Goal: Task Accomplishment & Management: Manage account settings

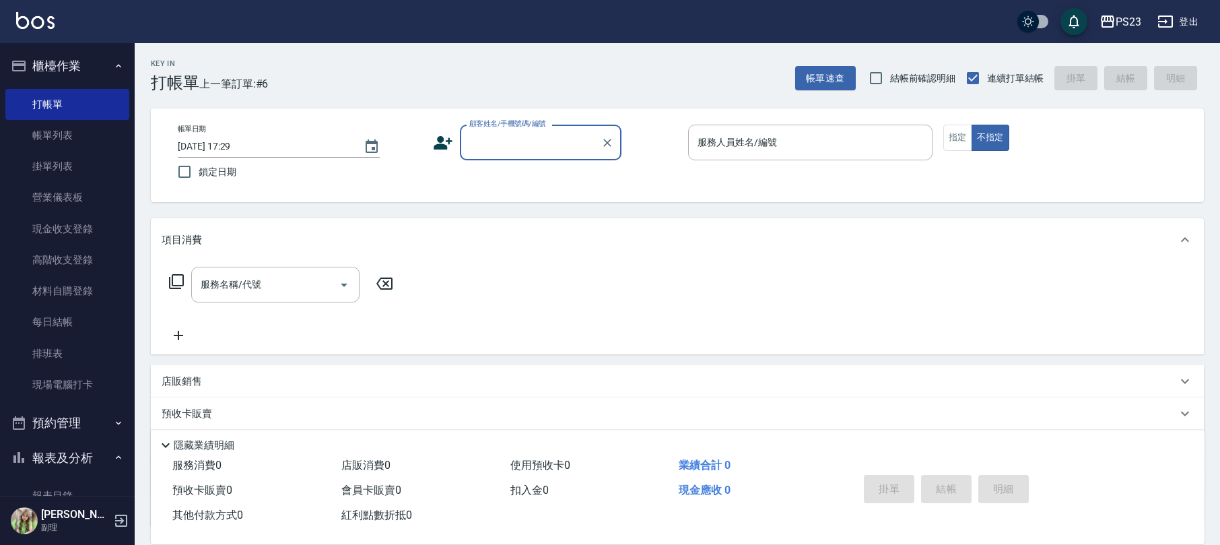
click at [508, 147] on input "顧客姓名/手機號碼/編號" at bounding box center [530, 143] width 129 height 24
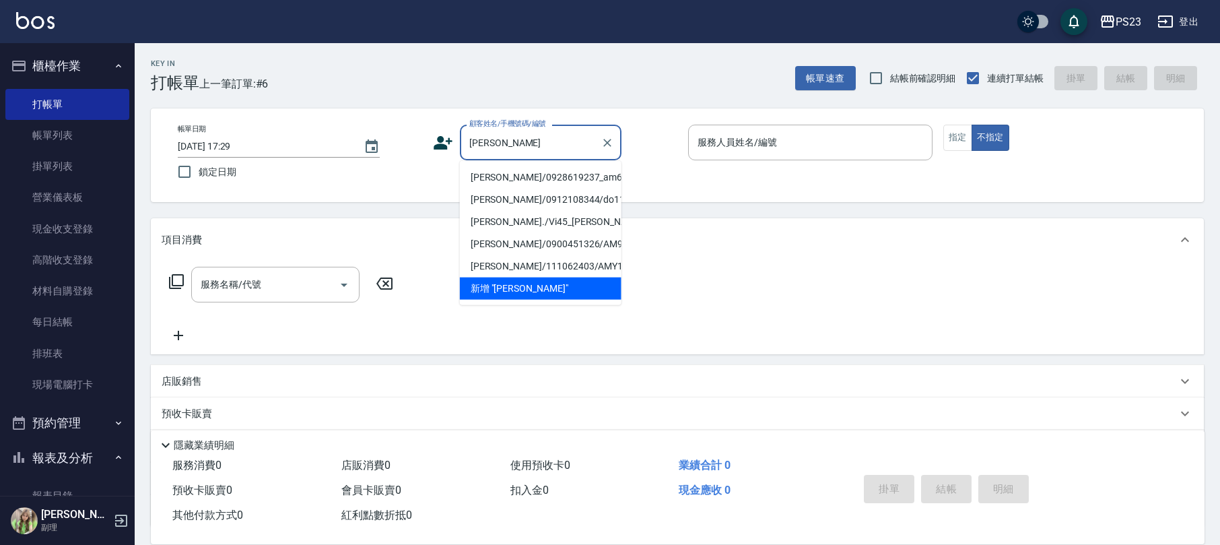
click at [518, 180] on li "[PERSON_NAME]/0928619237_am650730_[PERSON_NAME]/am6507300" at bounding box center [541, 177] width 162 height 22
type input "[PERSON_NAME]/0928619237_am650730_[PERSON_NAME]/am6507300"
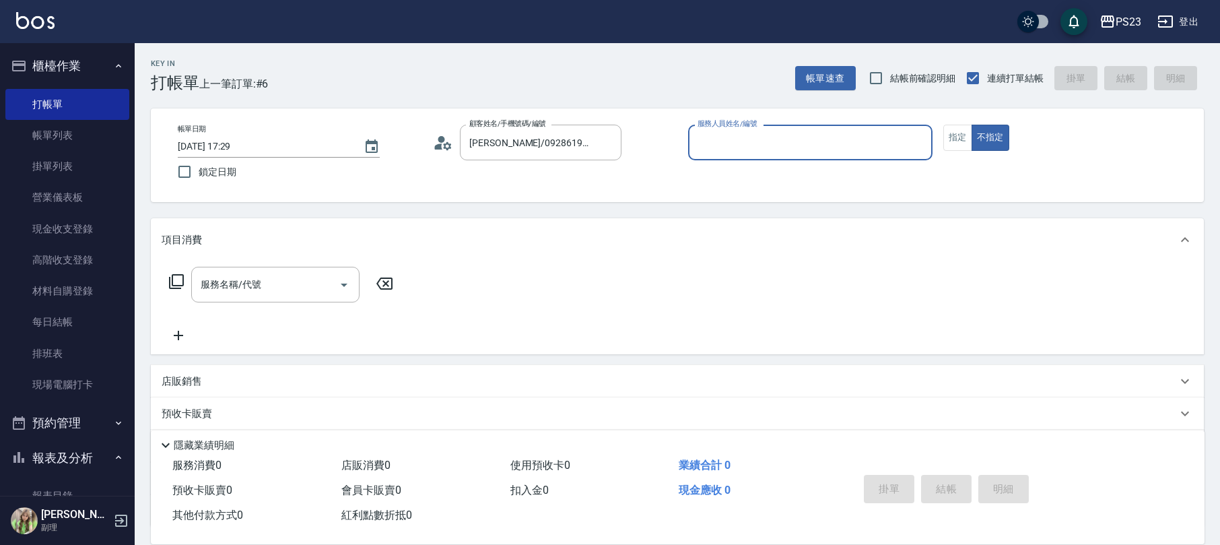
type input "[PERSON_NAME]-10"
click at [171, 277] on icon at bounding box center [176, 281] width 16 height 16
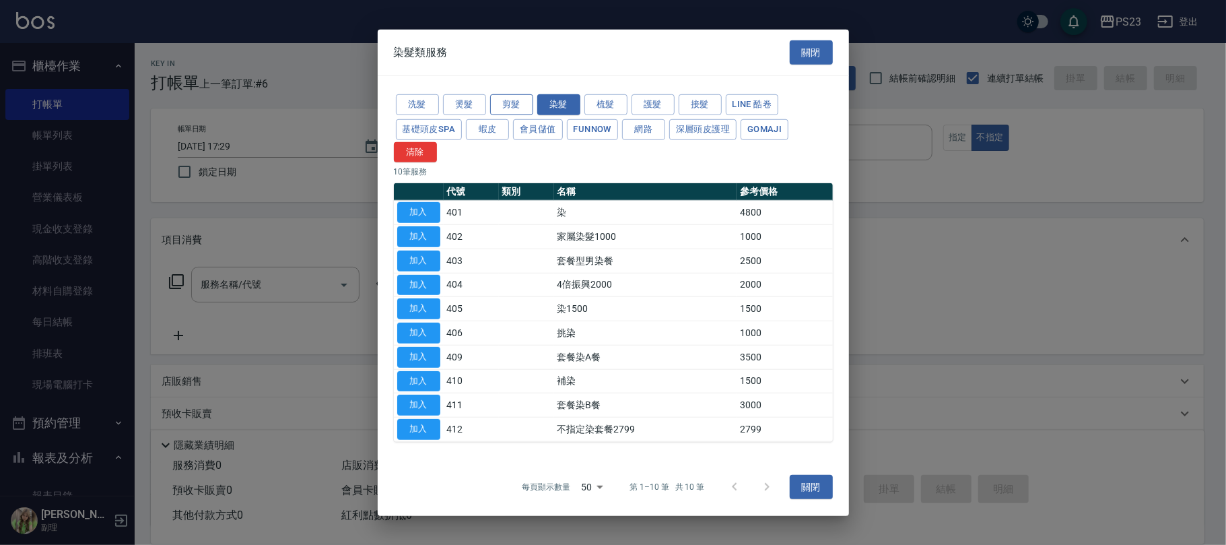
click at [515, 102] on button "剪髮" at bounding box center [511, 104] width 43 height 21
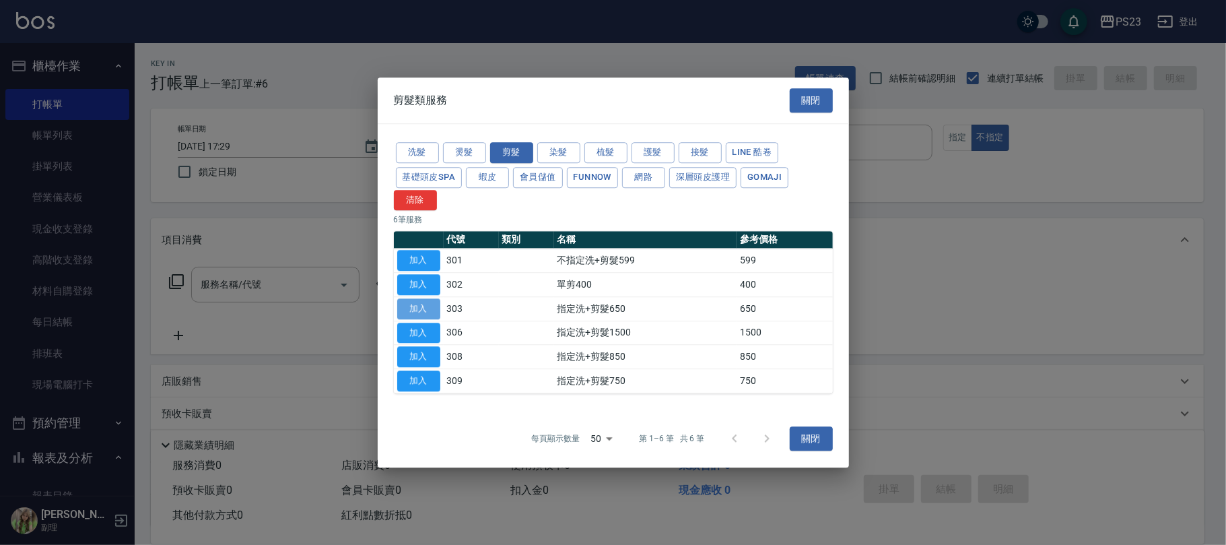
click at [417, 310] on button "加入" at bounding box center [418, 308] width 43 height 21
type input "指定洗+剪髮650(303)"
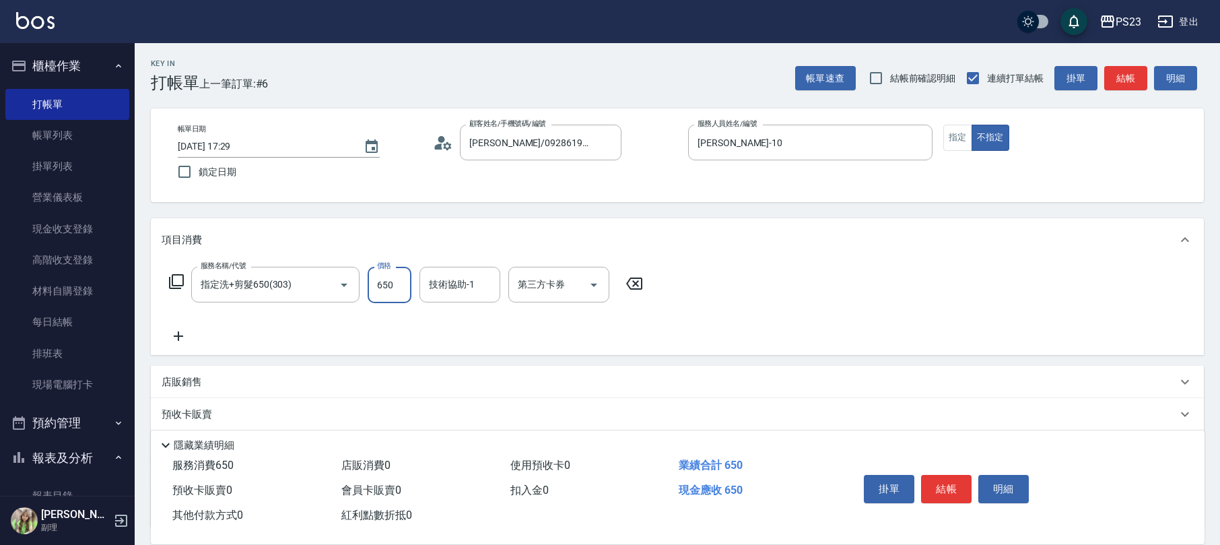
click at [395, 284] on input "650" at bounding box center [390, 285] width 44 height 36
type input "850"
type input "[PERSON_NAME]-10"
click at [170, 279] on icon at bounding box center [176, 281] width 16 height 16
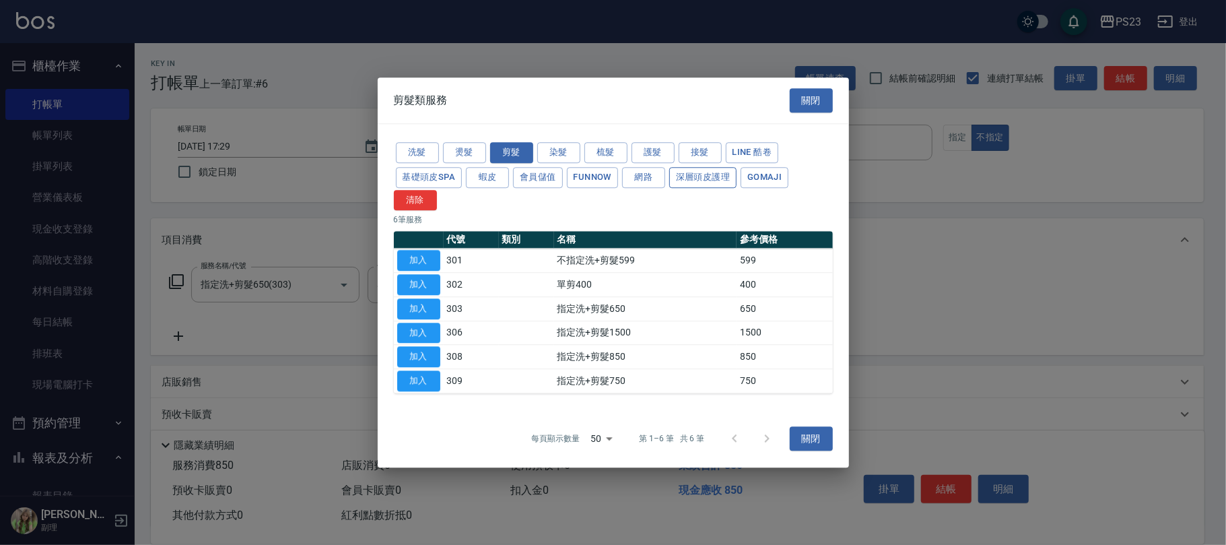
click at [704, 173] on button "深層頭皮護理" at bounding box center [702, 177] width 67 height 21
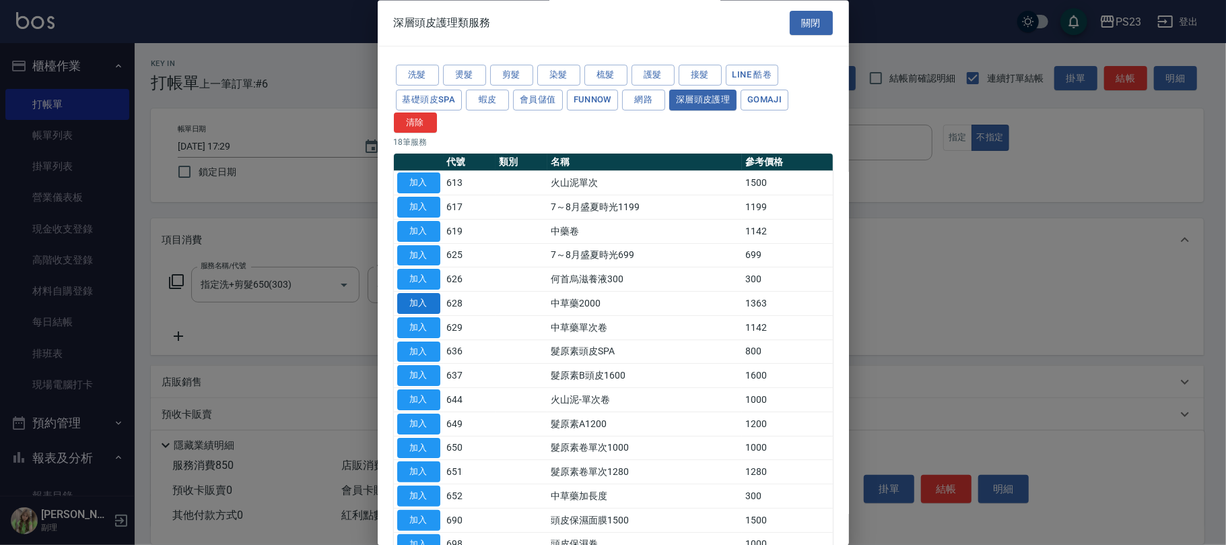
click at [413, 304] on button "加入" at bounding box center [418, 304] width 43 height 21
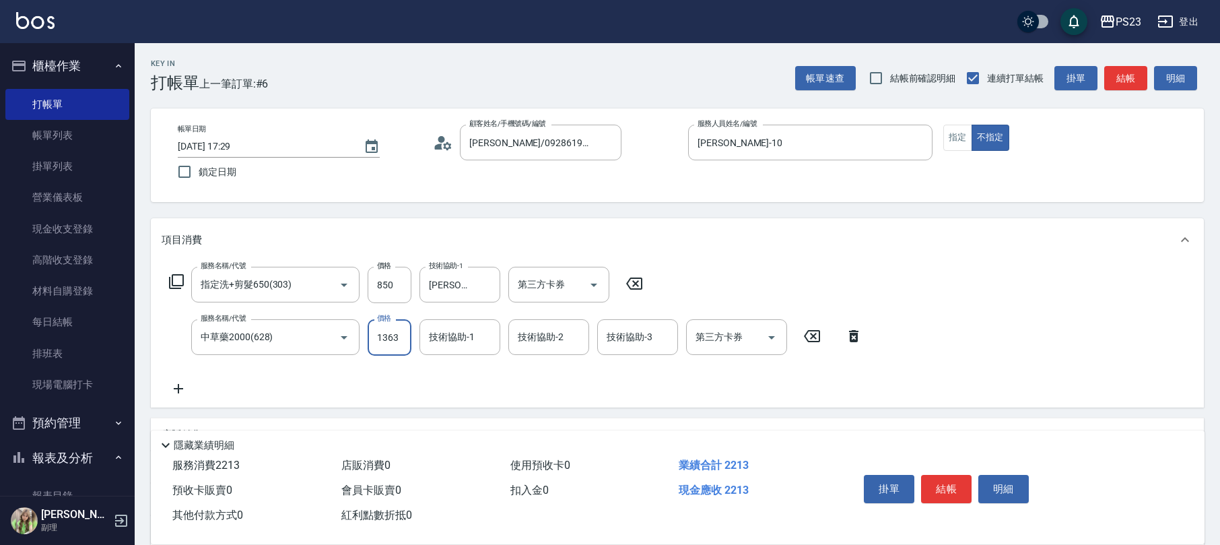
click at [388, 345] on input "1363" at bounding box center [390, 337] width 44 height 36
type input "1955"
type input "7"
type input "[PERSON_NAME]-10"
click at [955, 135] on button "指定" at bounding box center [957, 138] width 29 height 26
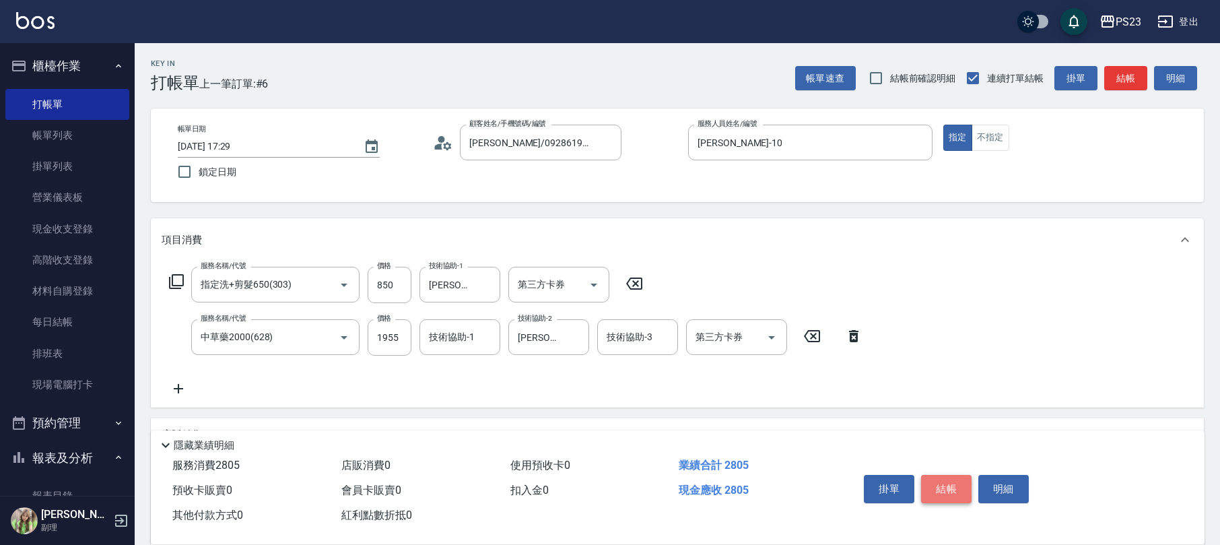
click at [934, 480] on button "結帳" at bounding box center [946, 489] width 50 height 28
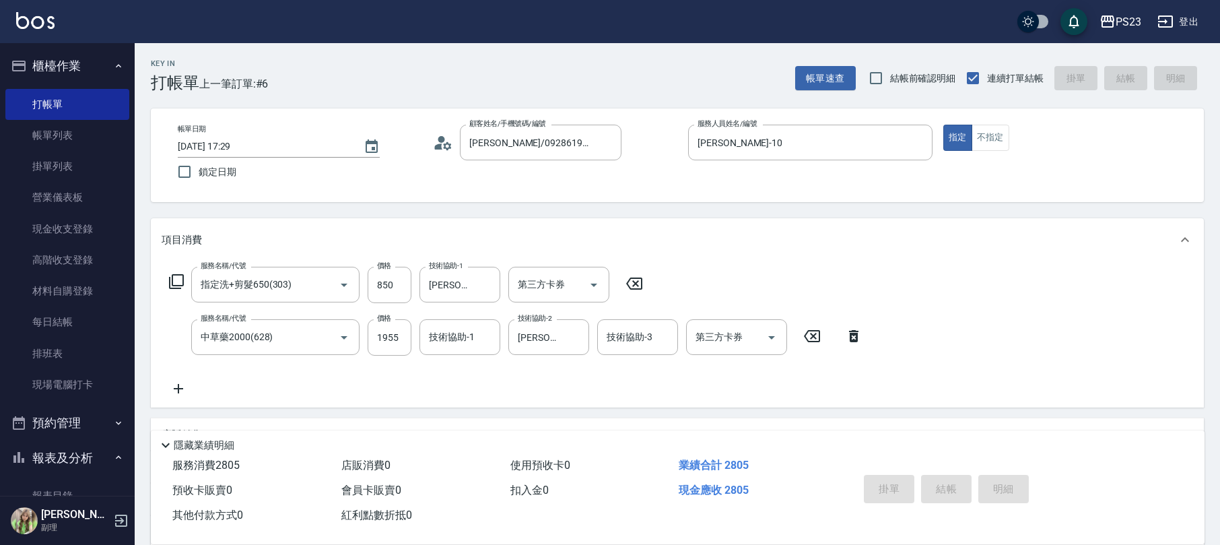
type input "[DATE] 18:38"
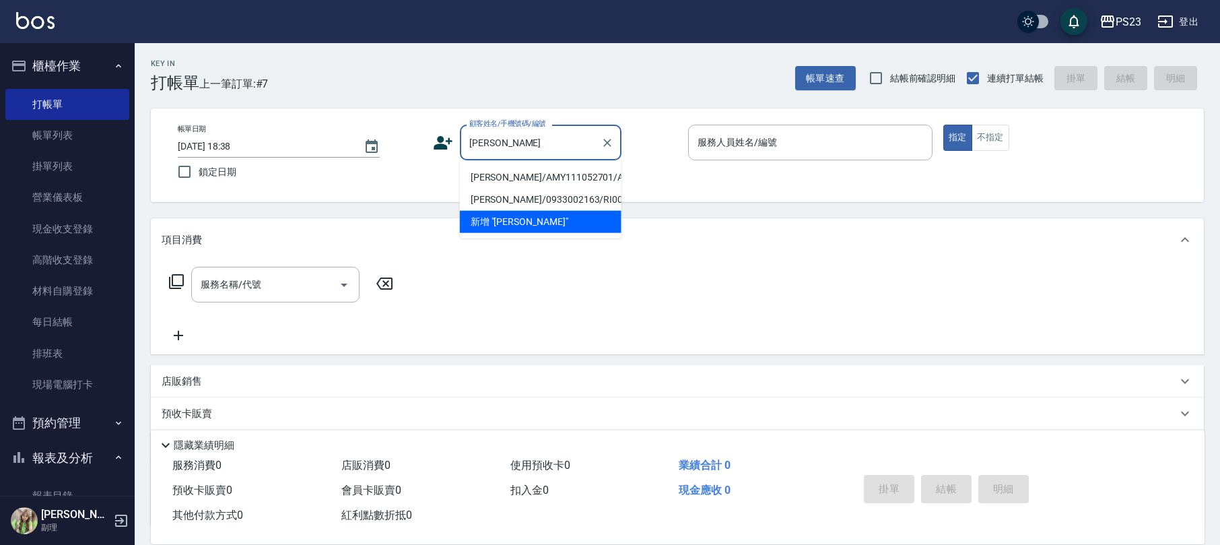
click at [545, 187] on li "[PERSON_NAME]/AMY111052701/AMY111052701" at bounding box center [541, 177] width 162 height 22
type input "[PERSON_NAME]/AMY111052701/AMY111052701"
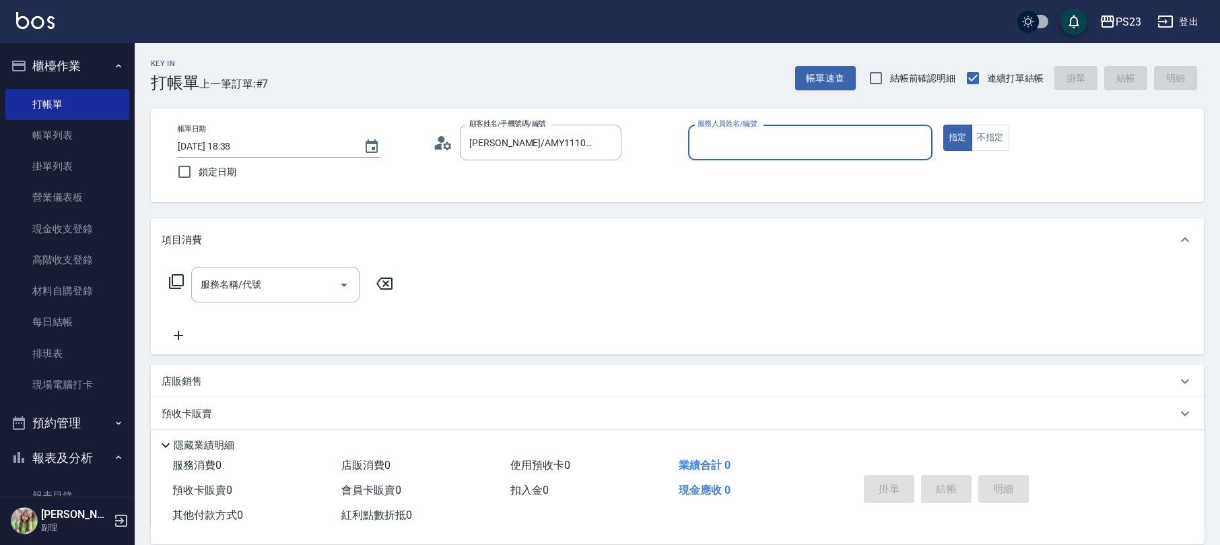
type input "[PERSON_NAME]-10"
click at [175, 283] on icon at bounding box center [176, 281] width 16 height 16
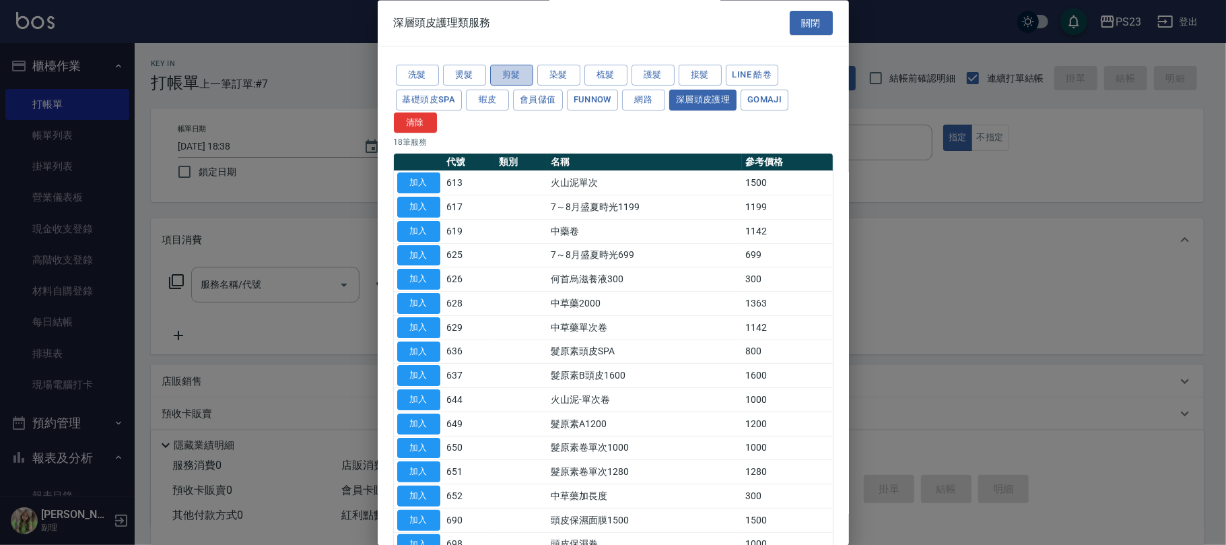
click at [505, 71] on button "剪髮" at bounding box center [511, 75] width 43 height 21
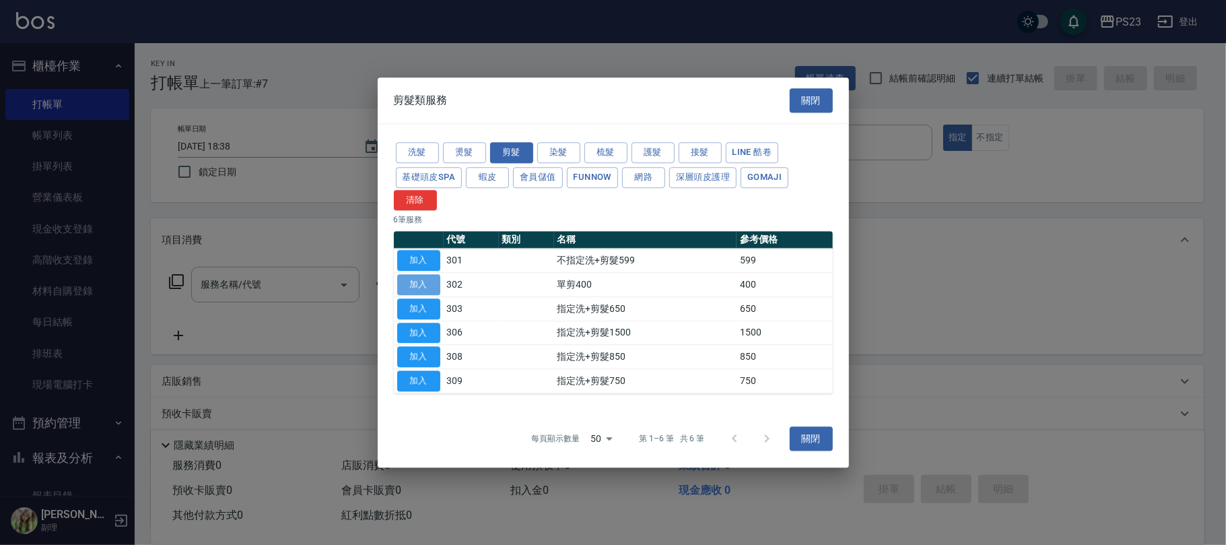
click at [424, 283] on button "加入" at bounding box center [418, 284] width 43 height 21
type input "單剪400(302)"
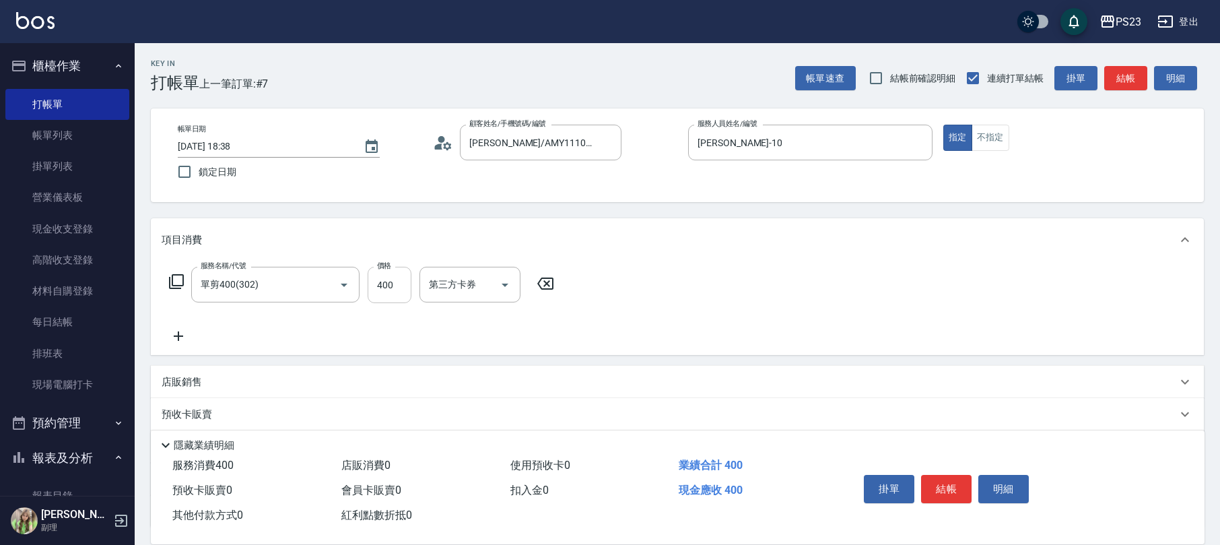
click at [385, 285] on input "400" at bounding box center [390, 285] width 44 height 36
type input "850"
click at [183, 285] on icon at bounding box center [176, 281] width 15 height 15
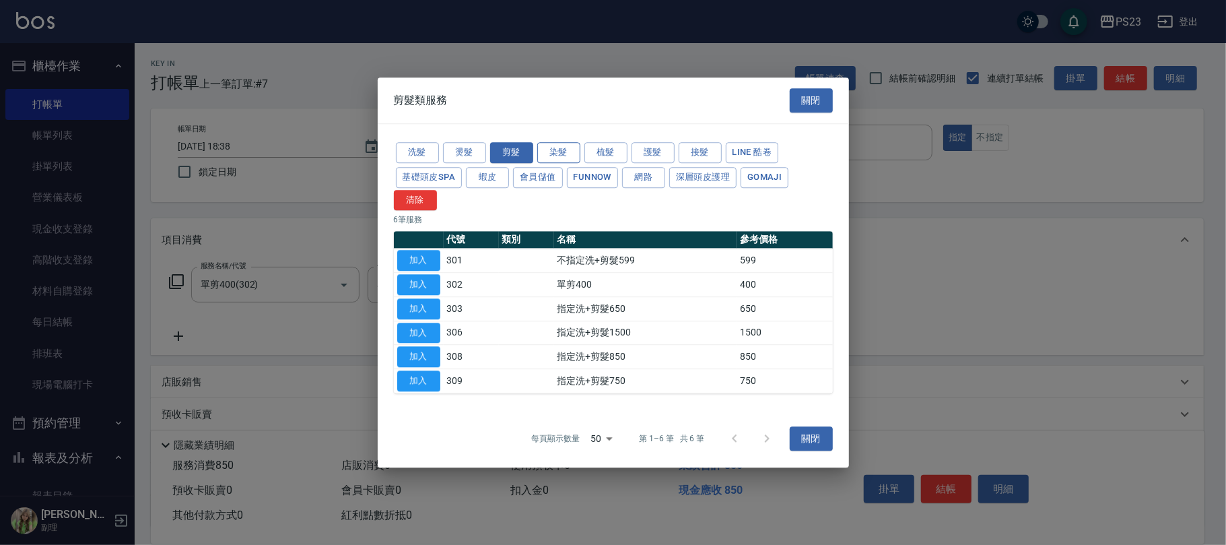
click at [562, 154] on button "染髮" at bounding box center [558, 152] width 43 height 21
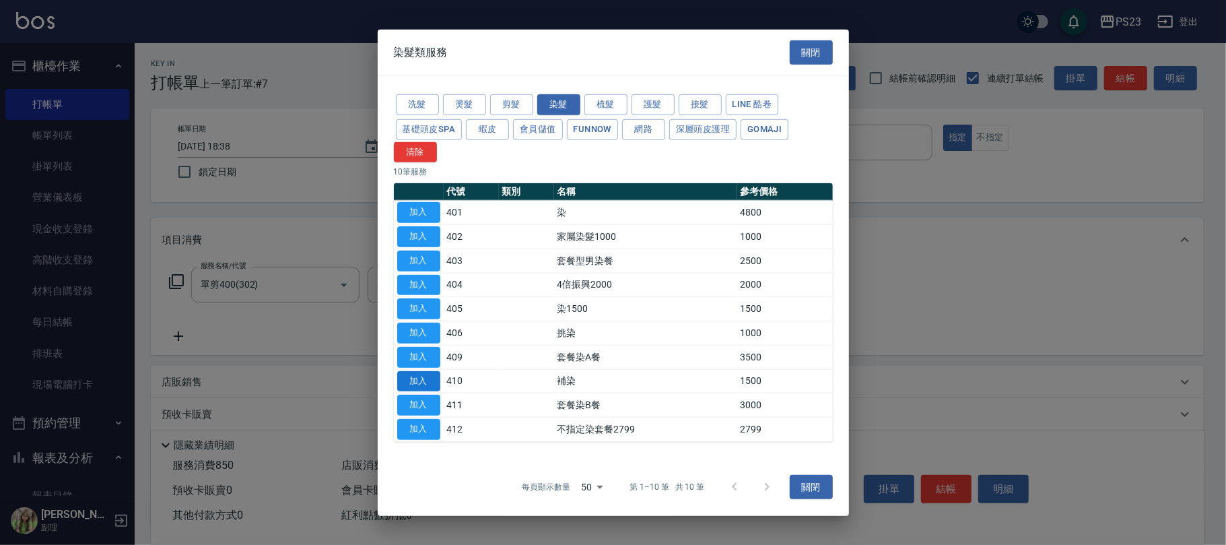
click at [420, 374] on button "加入" at bounding box center [418, 380] width 43 height 21
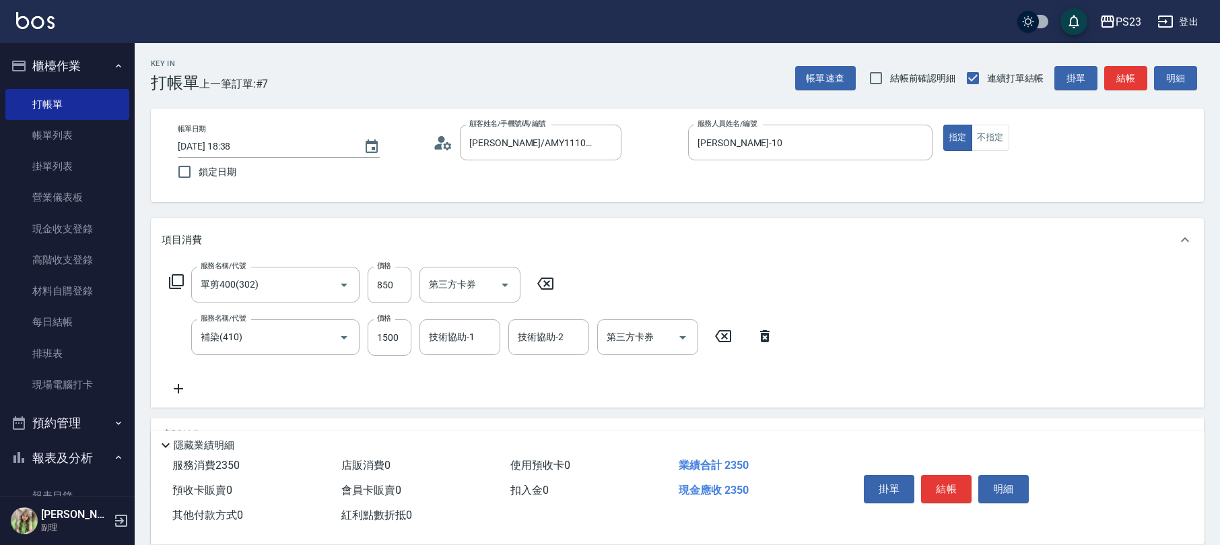
click at [176, 280] on icon at bounding box center [176, 281] width 16 height 16
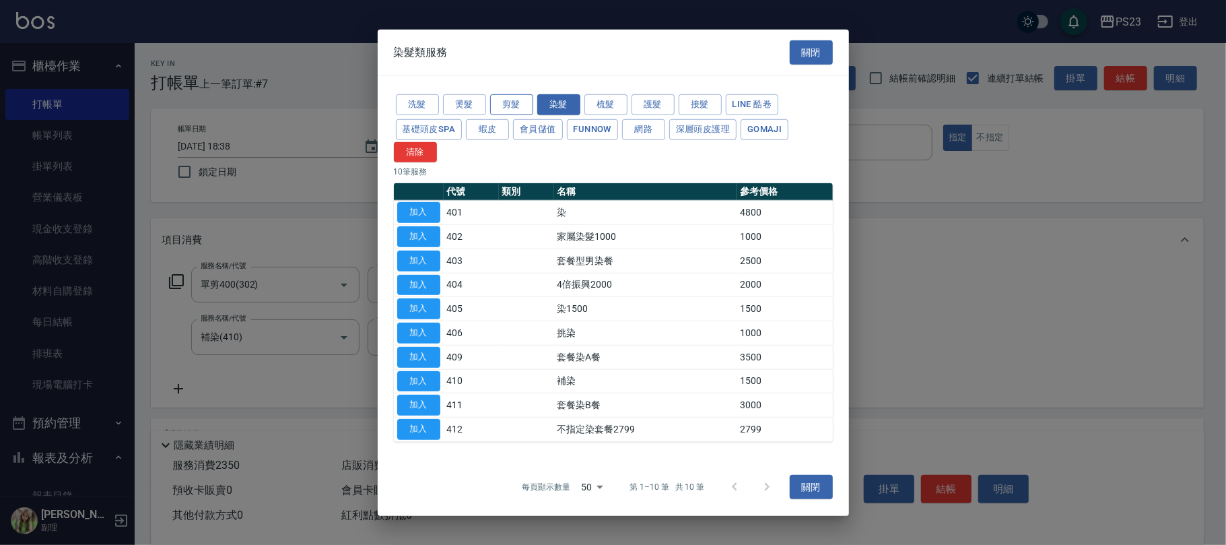
click at [510, 101] on button "剪髮" at bounding box center [511, 104] width 43 height 21
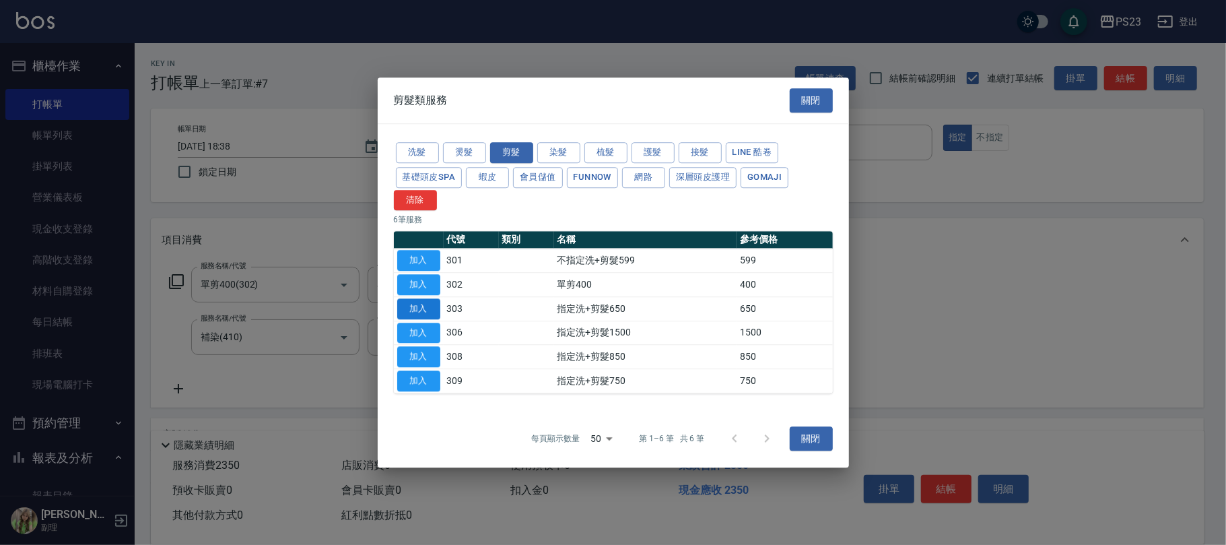
click at [410, 306] on button "加入" at bounding box center [418, 308] width 43 height 21
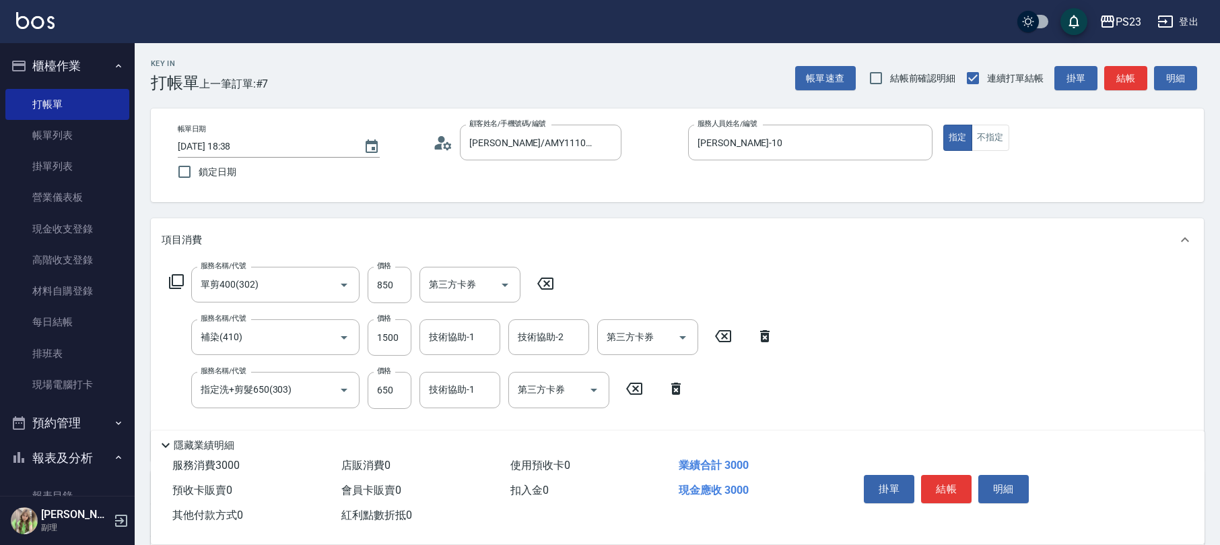
click at [671, 381] on icon at bounding box center [676, 388] width 34 height 16
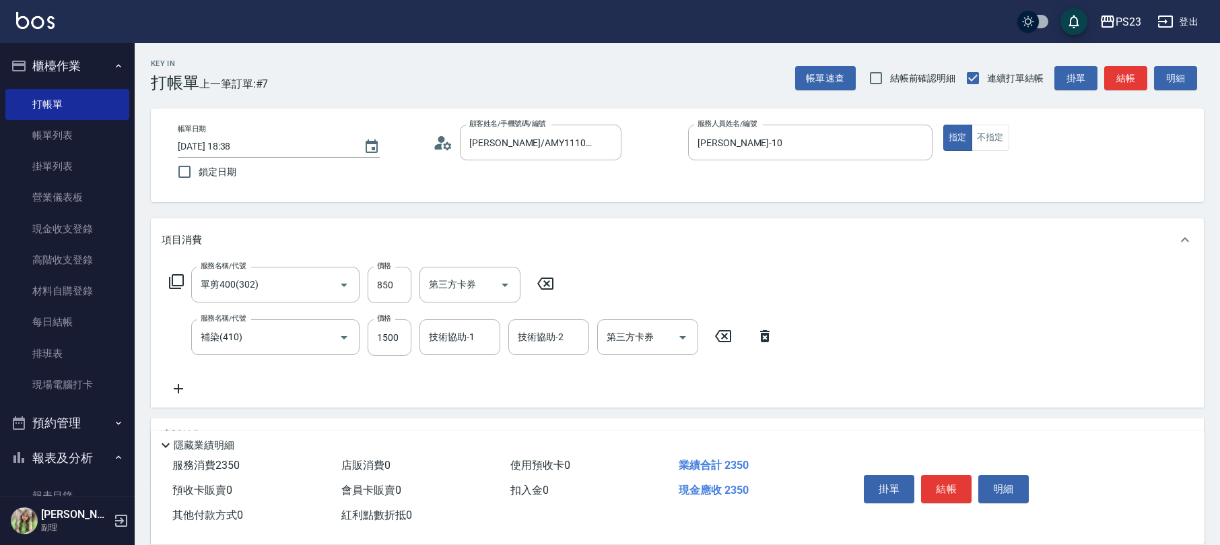
click at [544, 285] on icon at bounding box center [546, 283] width 34 height 16
click at [183, 281] on icon at bounding box center [176, 281] width 15 height 15
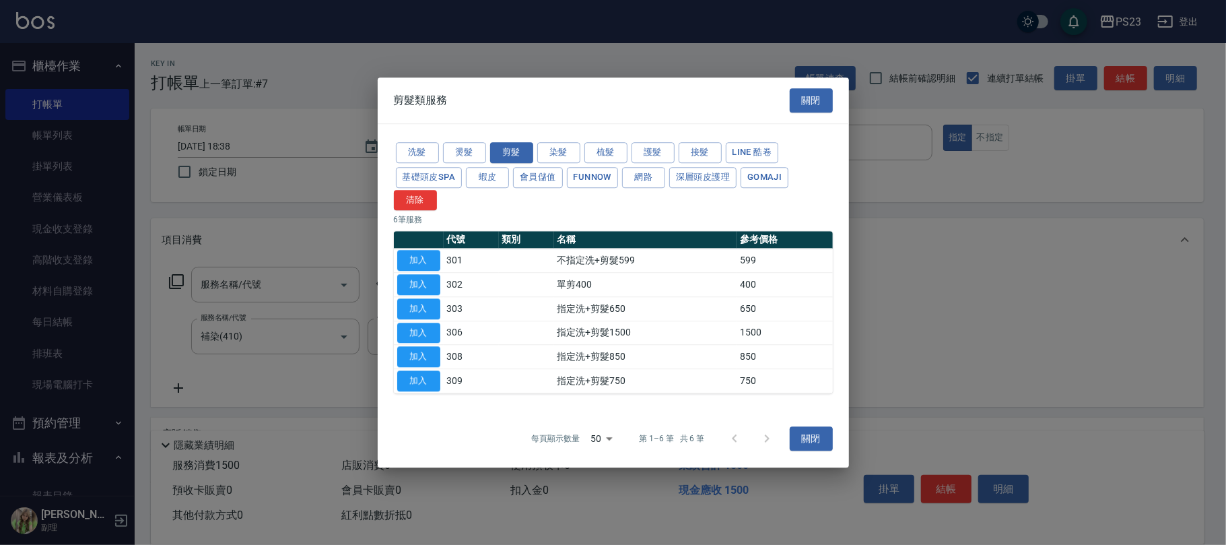
click at [402, 311] on button "加入" at bounding box center [418, 308] width 43 height 21
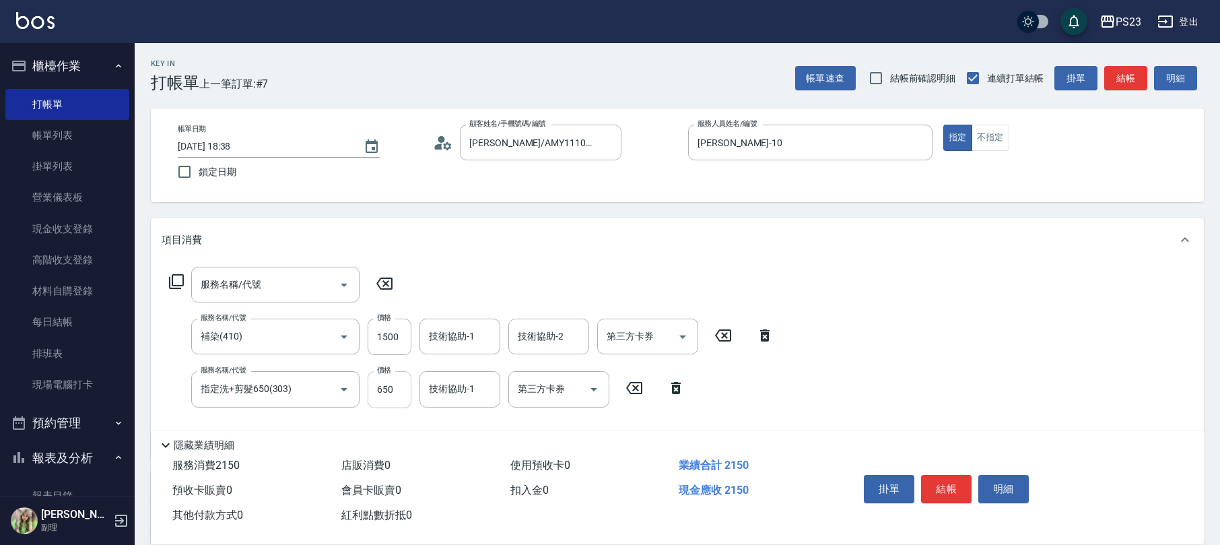
click at [385, 383] on input "650" at bounding box center [390, 389] width 44 height 36
type input "850"
click at [393, 345] on input "1500" at bounding box center [390, 336] width 44 height 36
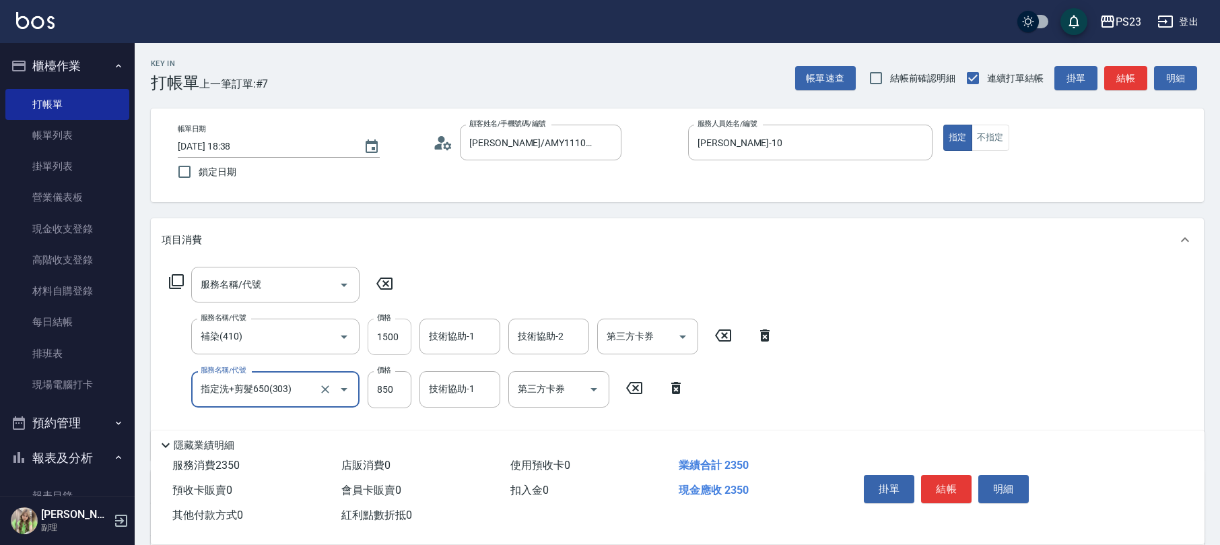
click at [392, 333] on input "1500" at bounding box center [390, 336] width 44 height 36
drag, startPoint x: 397, startPoint y: 334, endPoint x: 383, endPoint y: 341, distance: 15.7
click at [397, 335] on input "1500" at bounding box center [390, 336] width 44 height 36
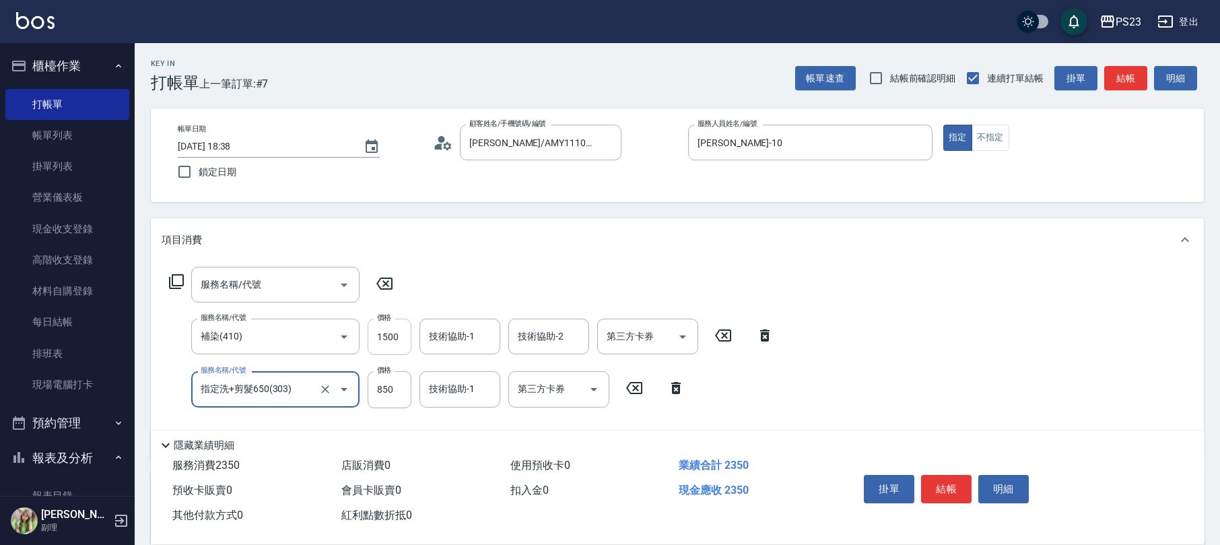
click at [377, 343] on input "1500" at bounding box center [390, 336] width 44 height 36
click at [397, 331] on input "1500" at bounding box center [390, 336] width 44 height 36
click at [388, 343] on input "1500" at bounding box center [390, 336] width 44 height 36
click at [308, 329] on input "補染(410)" at bounding box center [256, 337] width 118 height 24
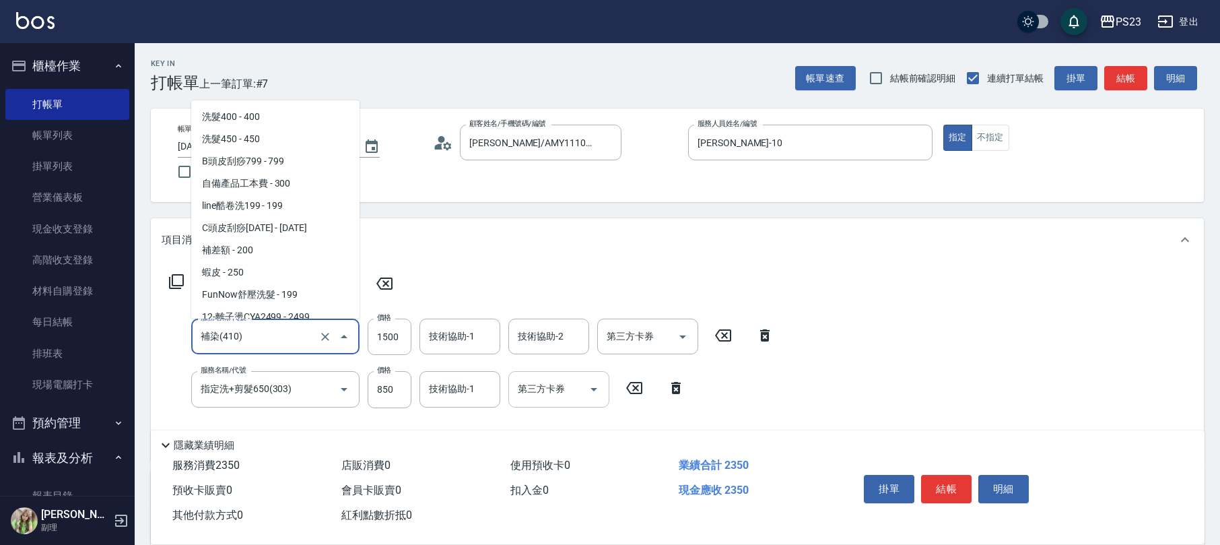
scroll to position [1009, 0]
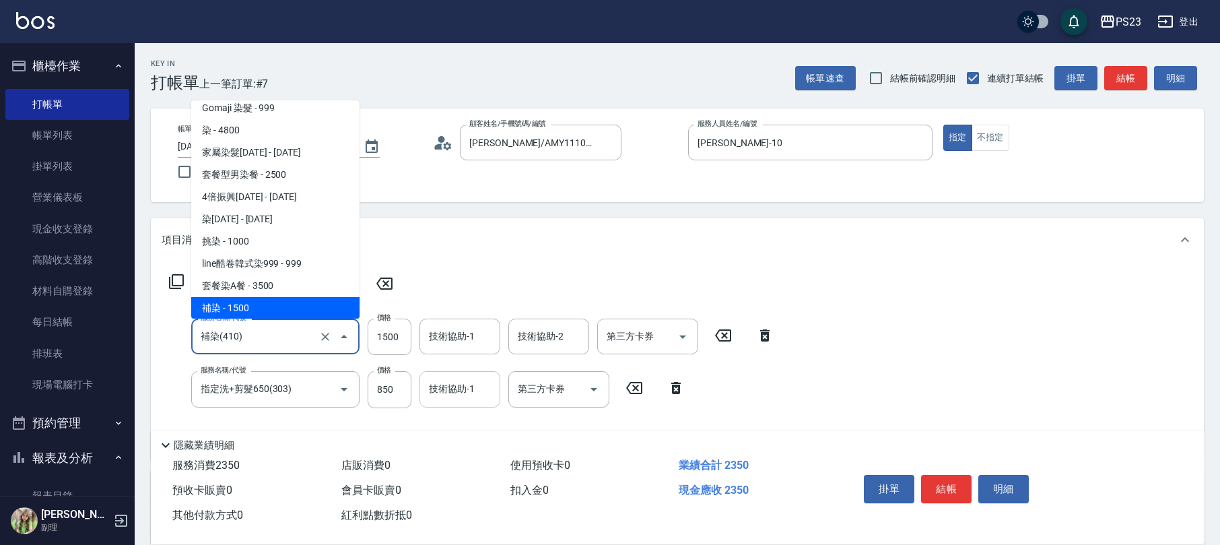
drag, startPoint x: 518, startPoint y: 373, endPoint x: 493, endPoint y: 370, distance: 25.7
click at [517, 372] on div "第三方卡券" at bounding box center [558, 389] width 101 height 36
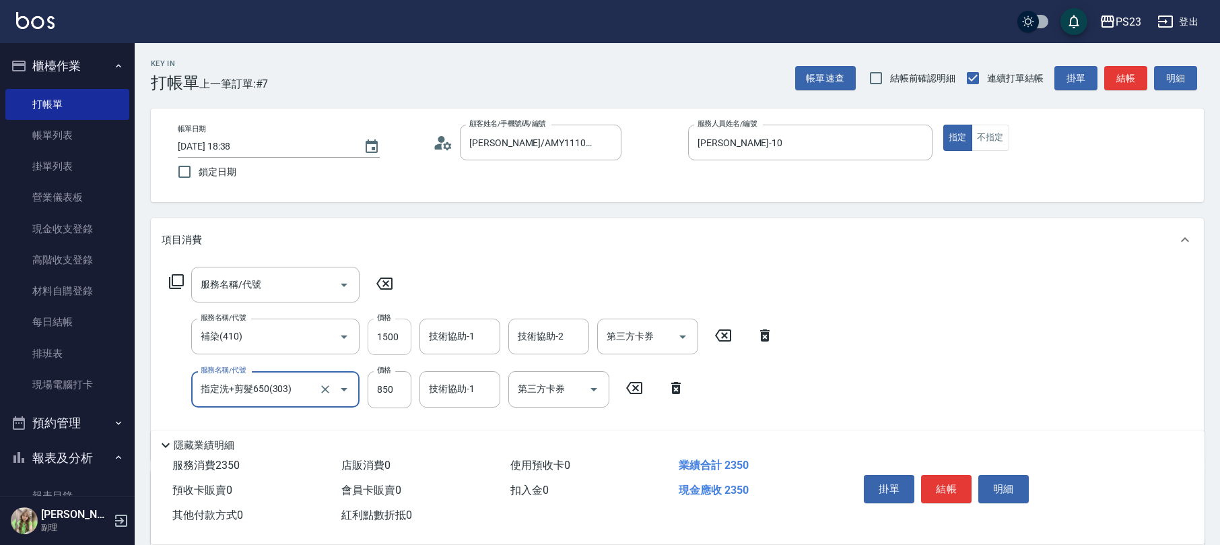
click at [397, 331] on input "1500" at bounding box center [390, 336] width 44 height 36
click at [768, 332] on icon at bounding box center [764, 335] width 9 height 12
type input "指定洗+剪髮650(303)"
type input "850"
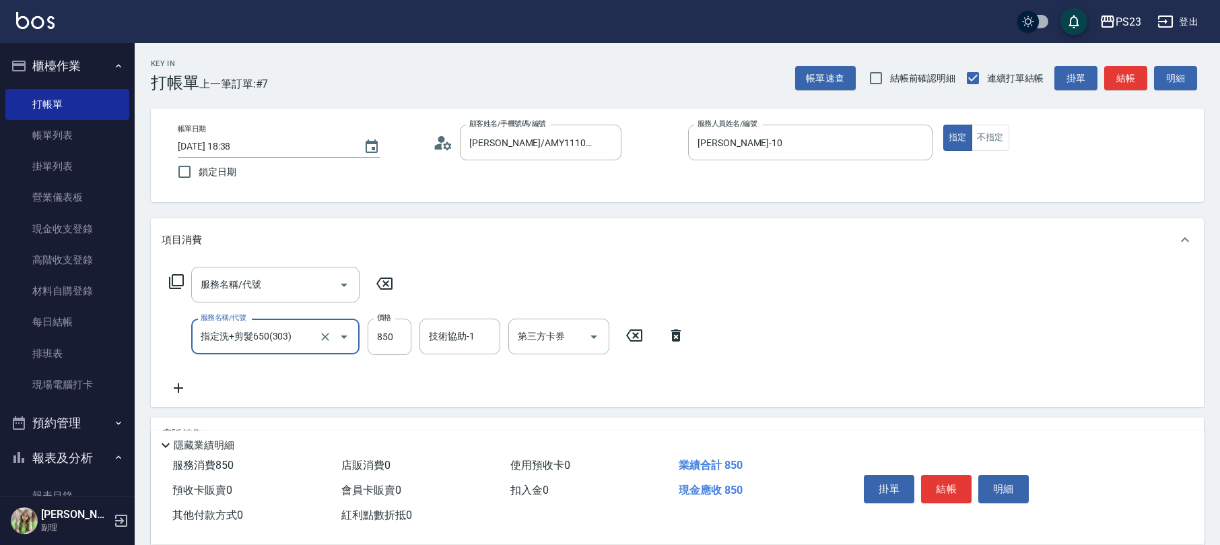
click at [668, 332] on icon at bounding box center [676, 335] width 34 height 16
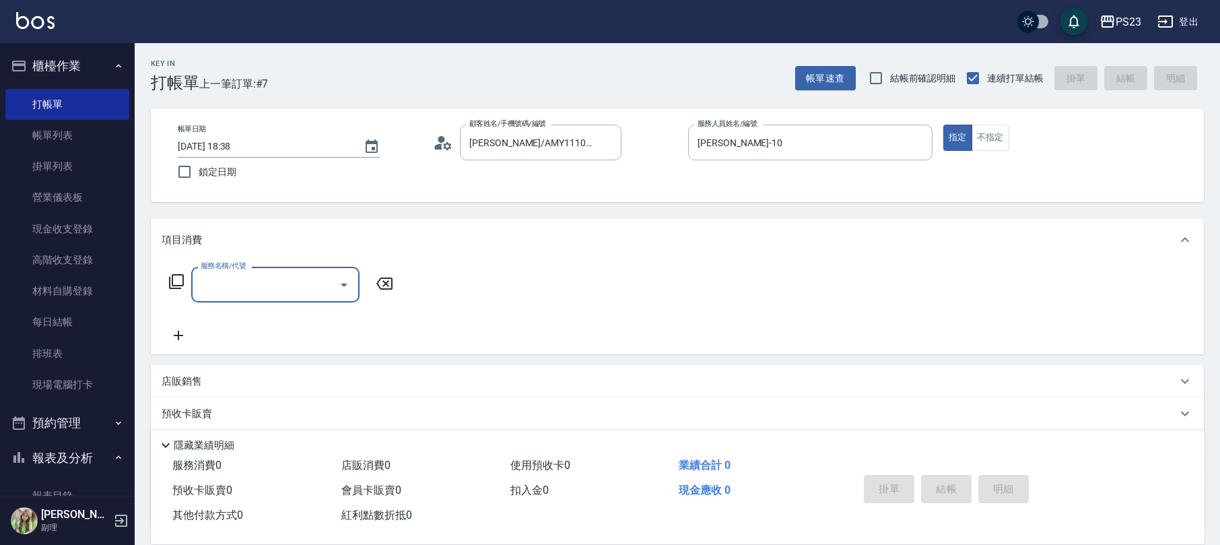
click at [174, 273] on icon at bounding box center [176, 281] width 16 height 16
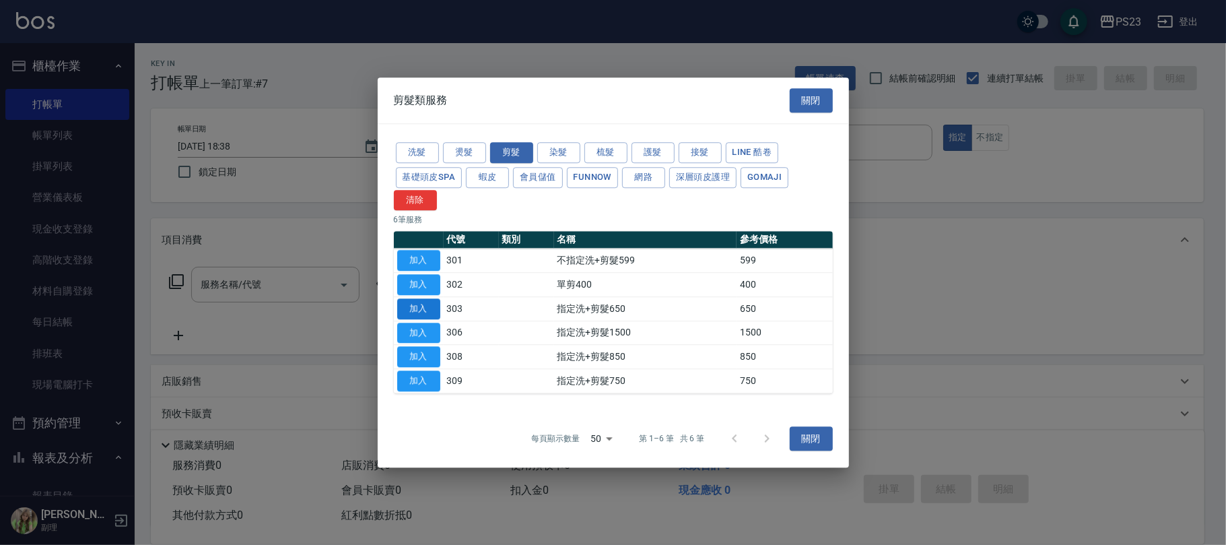
click at [411, 302] on button "加入" at bounding box center [418, 308] width 43 height 21
type input "指定洗+剪髮650(303)"
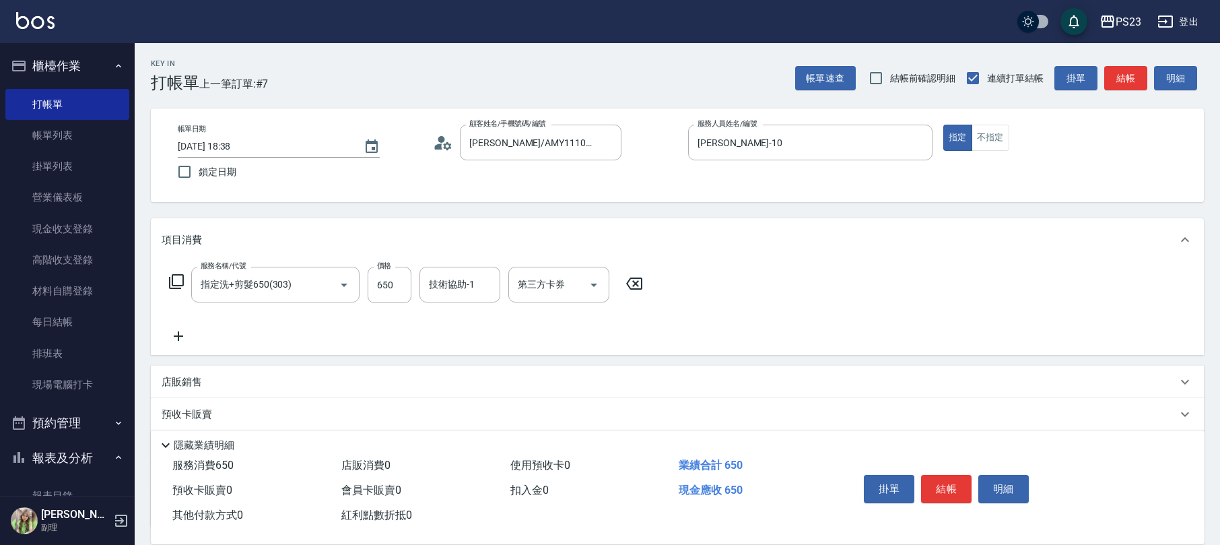
click at [178, 281] on icon at bounding box center [176, 281] width 16 height 16
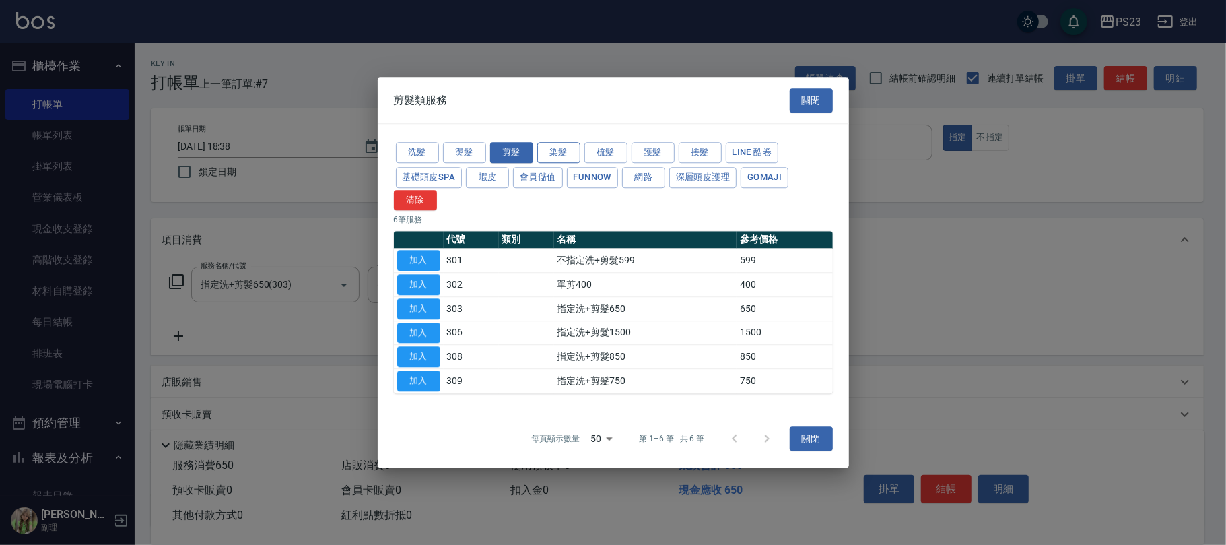
click at [564, 151] on button "染髮" at bounding box center [558, 152] width 43 height 21
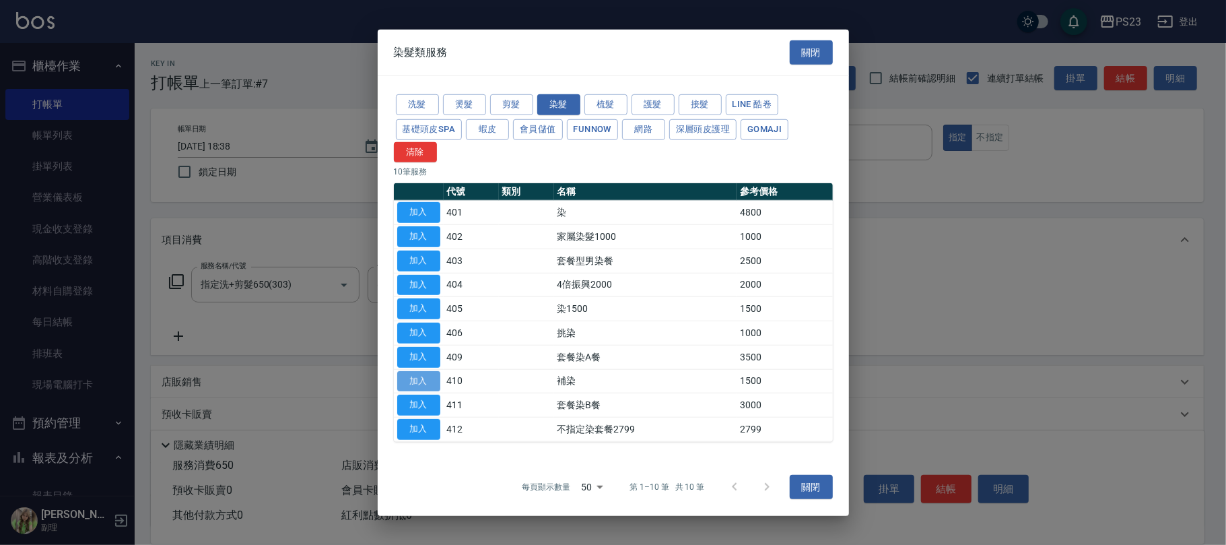
click at [415, 384] on button "加入" at bounding box center [418, 380] width 43 height 21
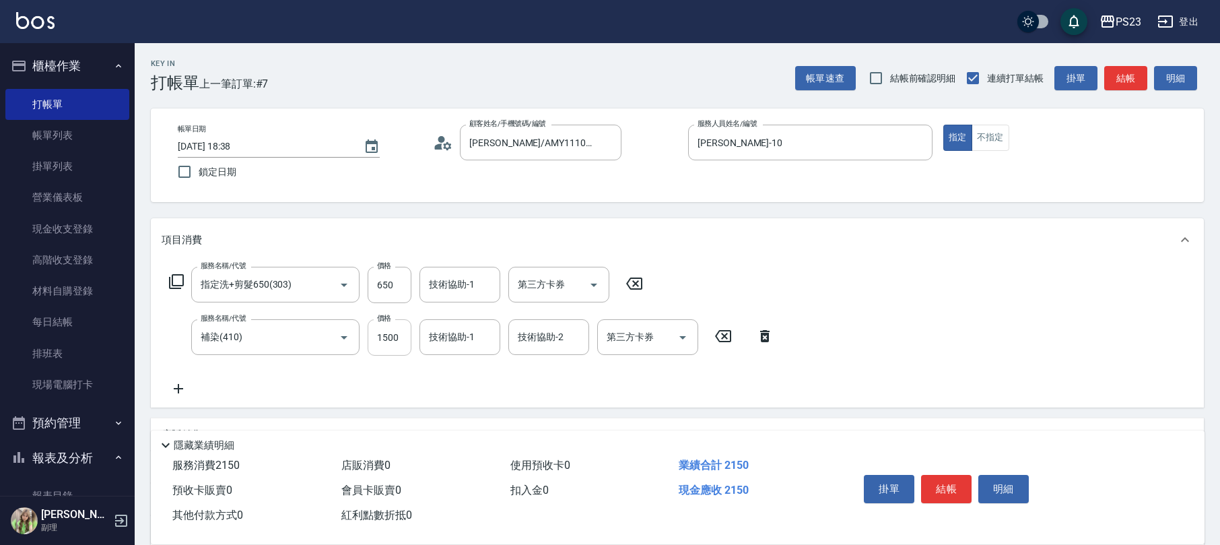
click at [405, 341] on input "1500" at bounding box center [390, 337] width 44 height 36
type input "1600"
type input "[PERSON_NAME]-10"
click at [404, 280] on input "650" at bounding box center [390, 285] width 44 height 36
click at [413, 270] on div "服務名稱/代號 指定洗+剪髮650(303) 服務名稱/代號 價格 650 價格 技術協助-1 技術協助-1 第三方卡券 第三方卡券" at bounding box center [406, 285] width 489 height 36
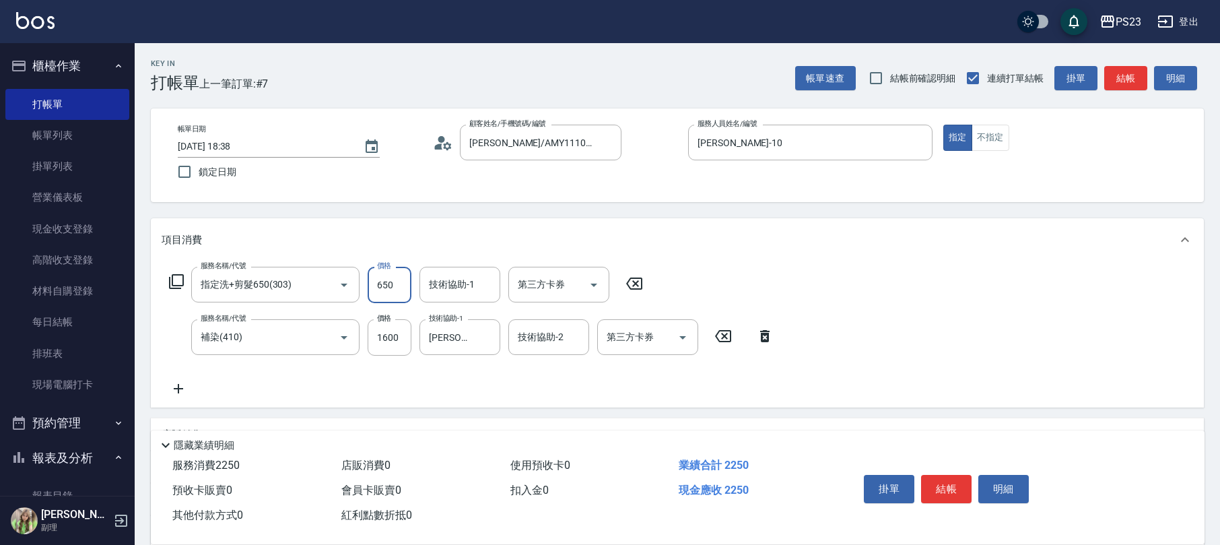
click at [386, 286] on input "650" at bounding box center [390, 285] width 44 height 36
type input "850"
type input "[PERSON_NAME]-10"
click at [178, 283] on icon at bounding box center [176, 281] width 16 height 16
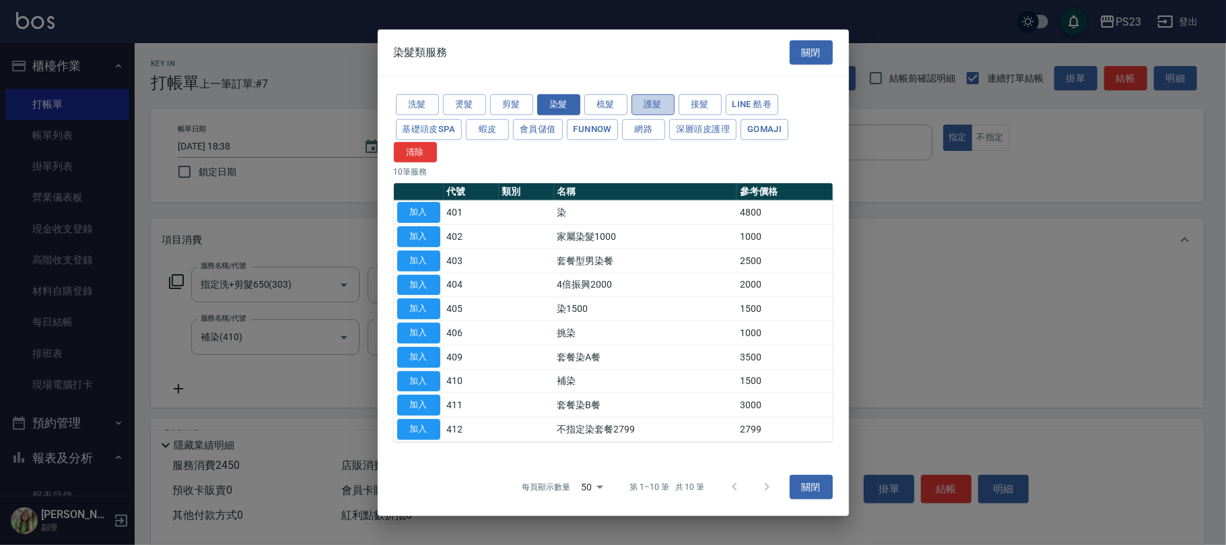
click at [666, 106] on button "護髮" at bounding box center [653, 104] width 43 height 21
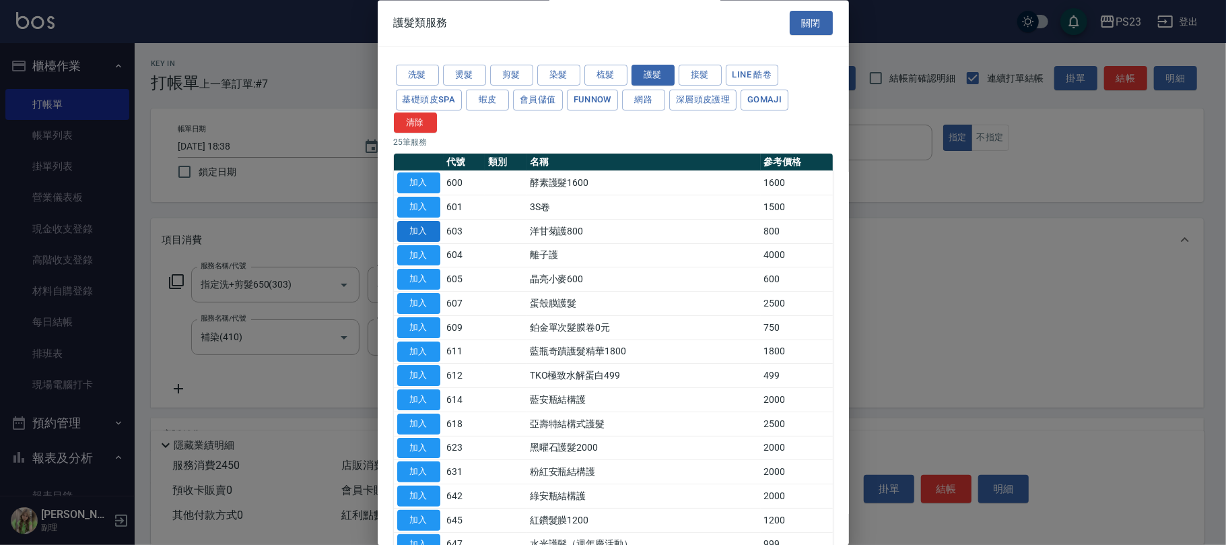
click at [428, 234] on button "加入" at bounding box center [418, 231] width 43 height 21
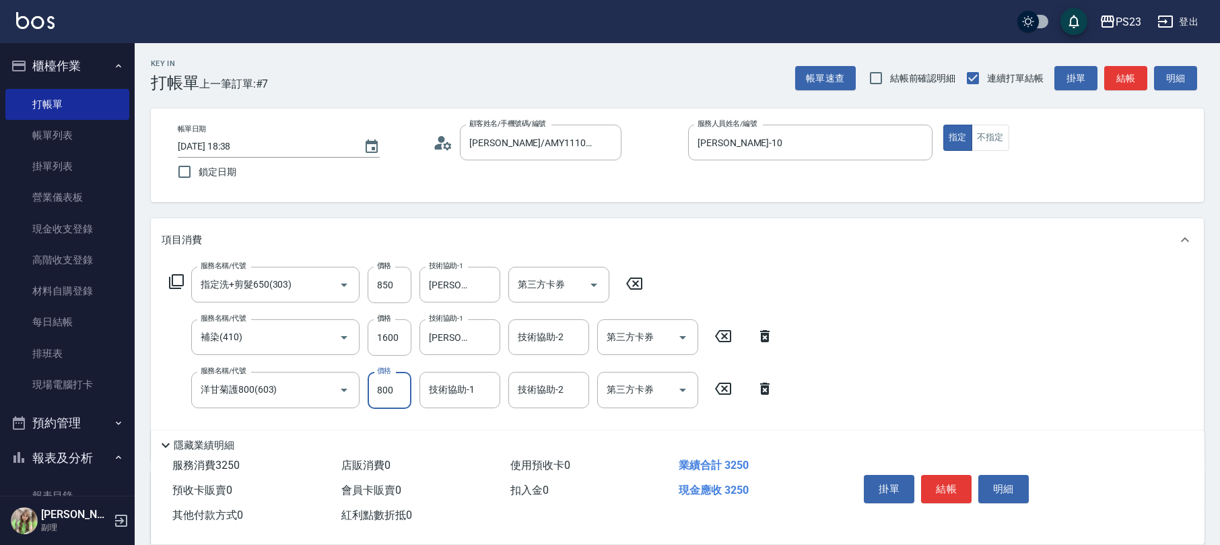
click at [391, 388] on input "800" at bounding box center [390, 390] width 44 height 36
type input "850"
type input "[PERSON_NAME]-10"
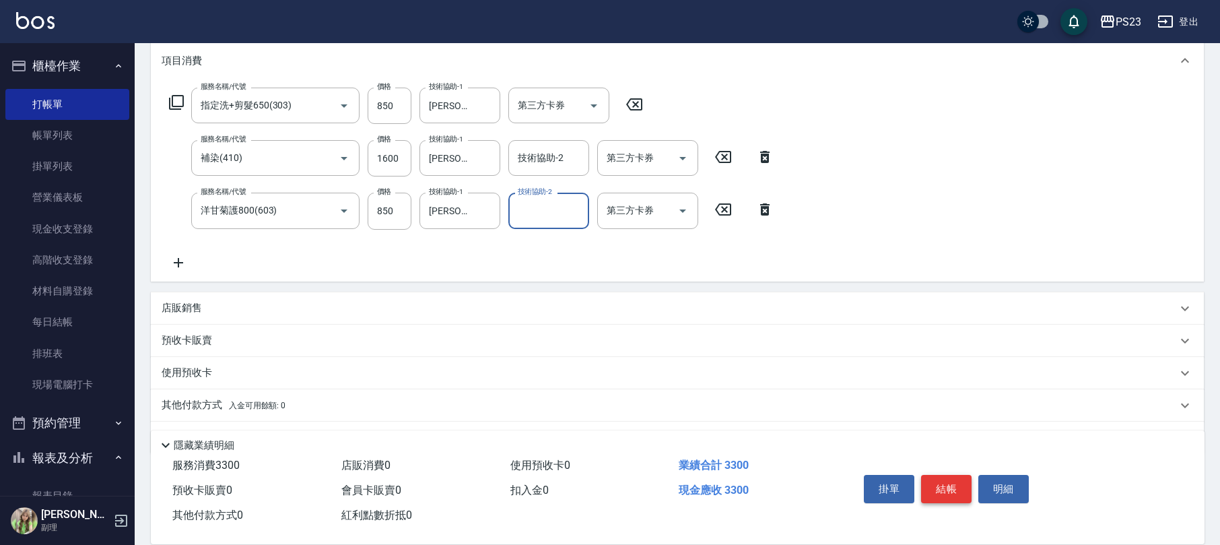
click at [959, 486] on button "結帳" at bounding box center [946, 489] width 50 height 28
type input "[DATE] 18:40"
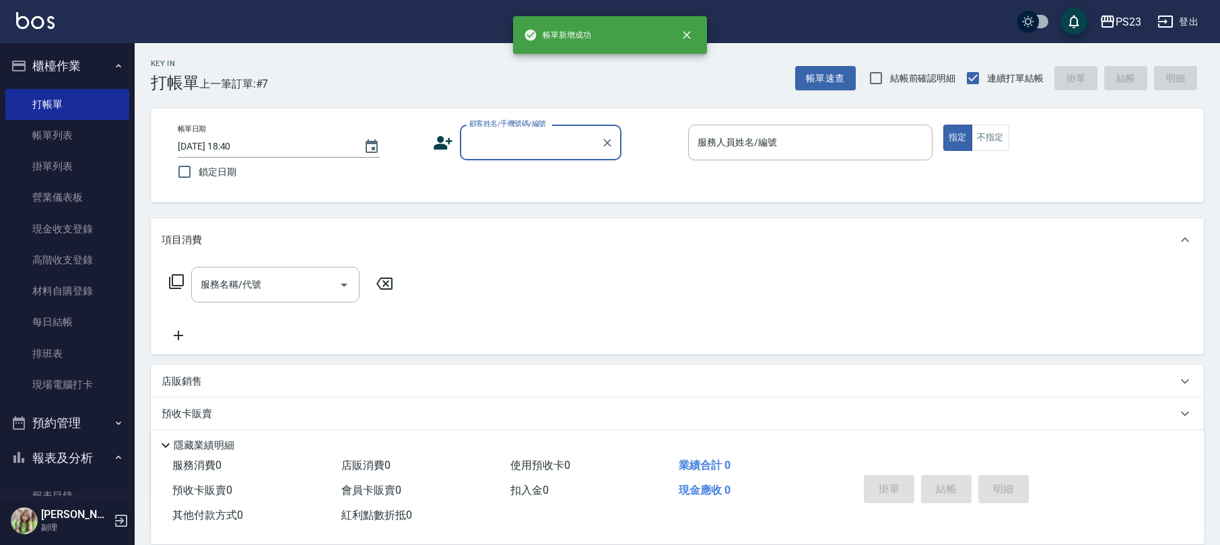
scroll to position [0, 0]
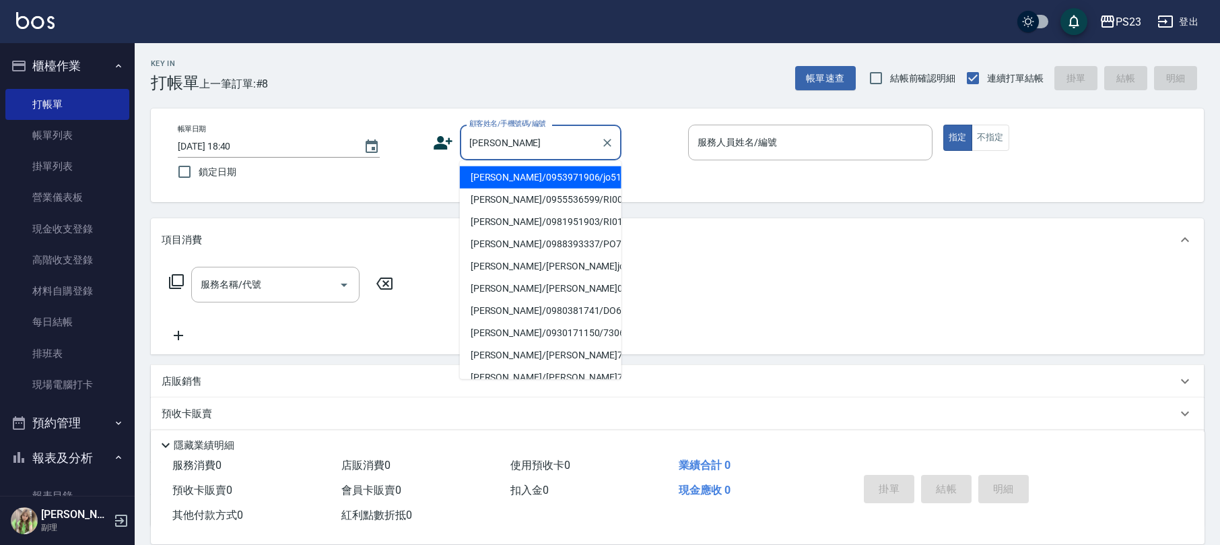
click at [534, 172] on li "[PERSON_NAME]/0953971906/jo510112" at bounding box center [541, 177] width 162 height 22
type input "[PERSON_NAME]/0953971906/jo510112"
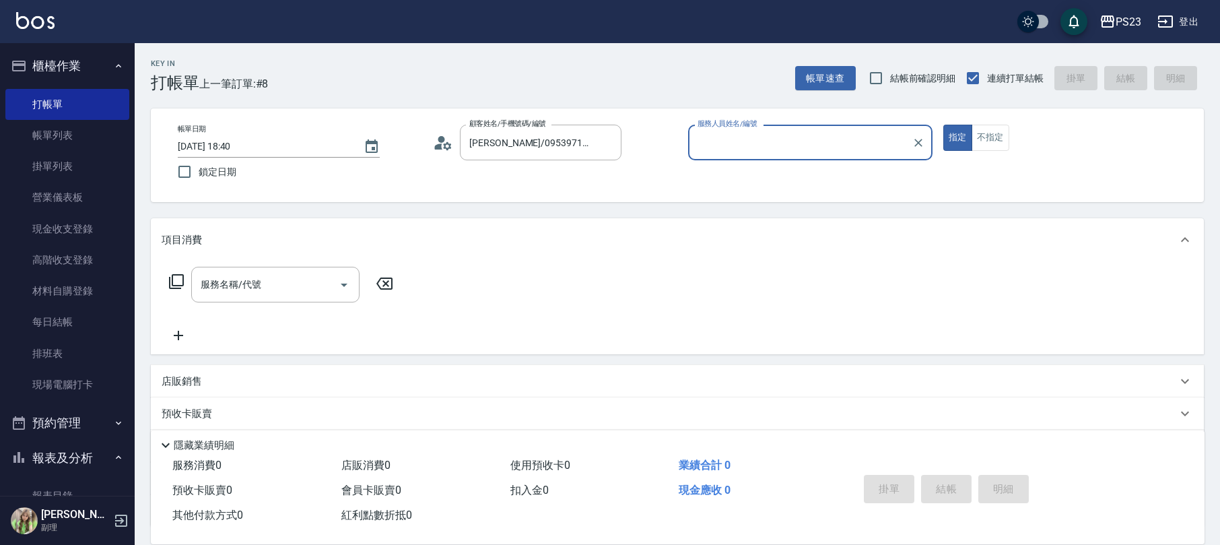
type input "[PERSON_NAME]-89"
click at [170, 279] on icon at bounding box center [176, 281] width 15 height 15
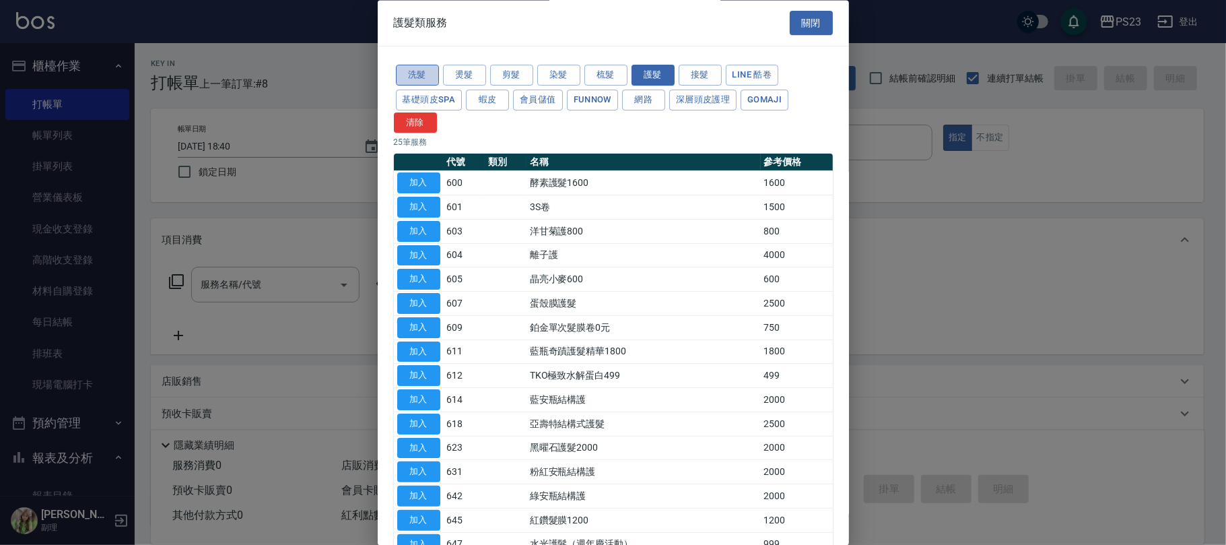
click at [430, 73] on button "洗髮" at bounding box center [417, 75] width 43 height 21
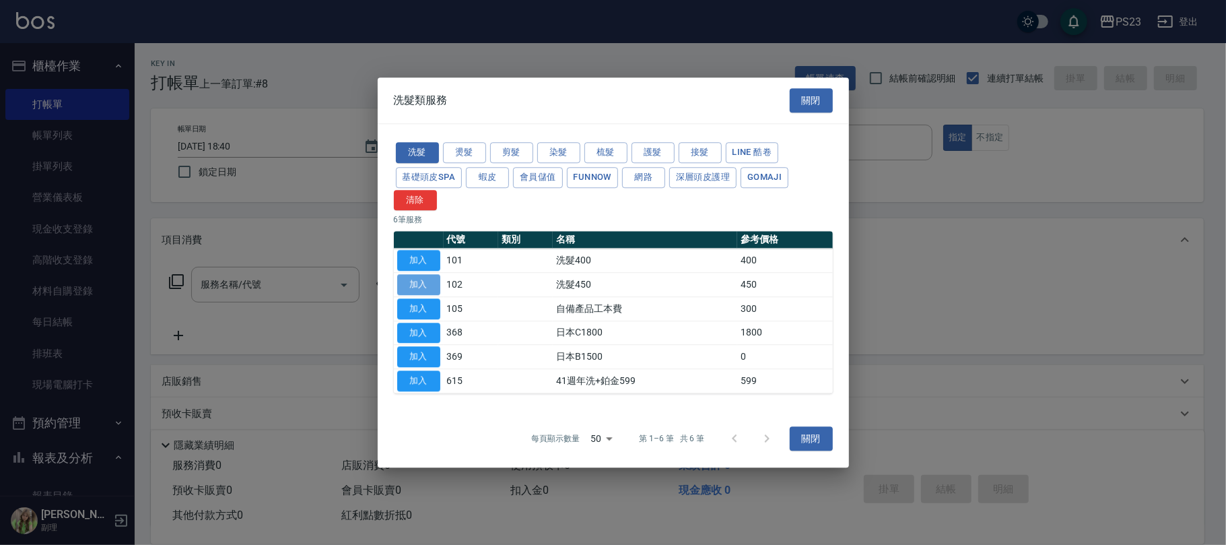
click at [416, 283] on button "加入" at bounding box center [418, 284] width 43 height 21
type input "洗髮450(102)"
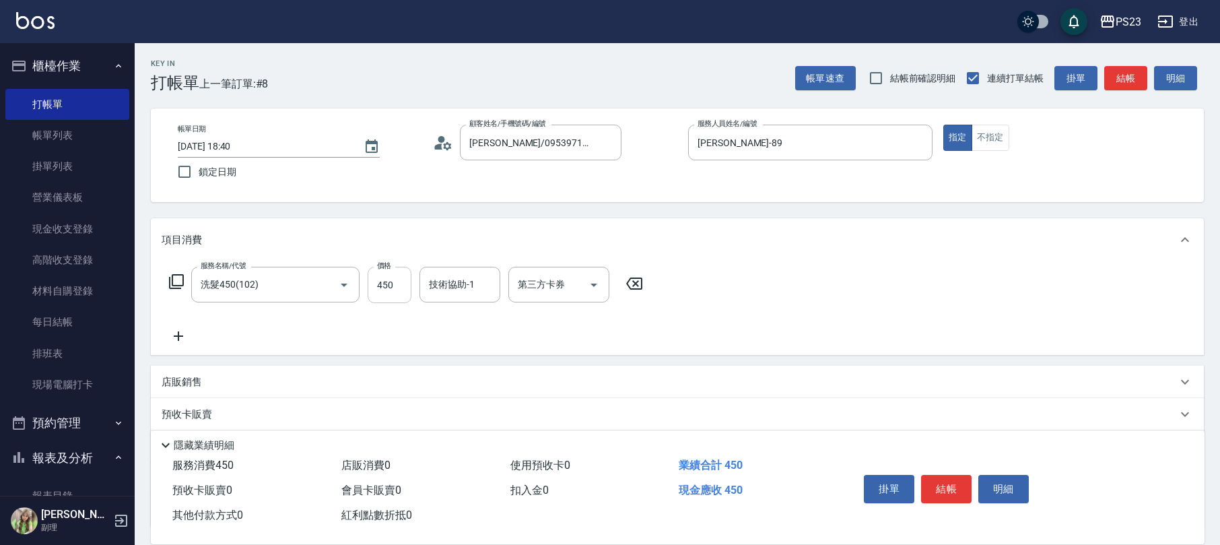
click at [391, 294] on input "450" at bounding box center [390, 285] width 44 height 36
type input "500"
type input "[PERSON_NAME]-89"
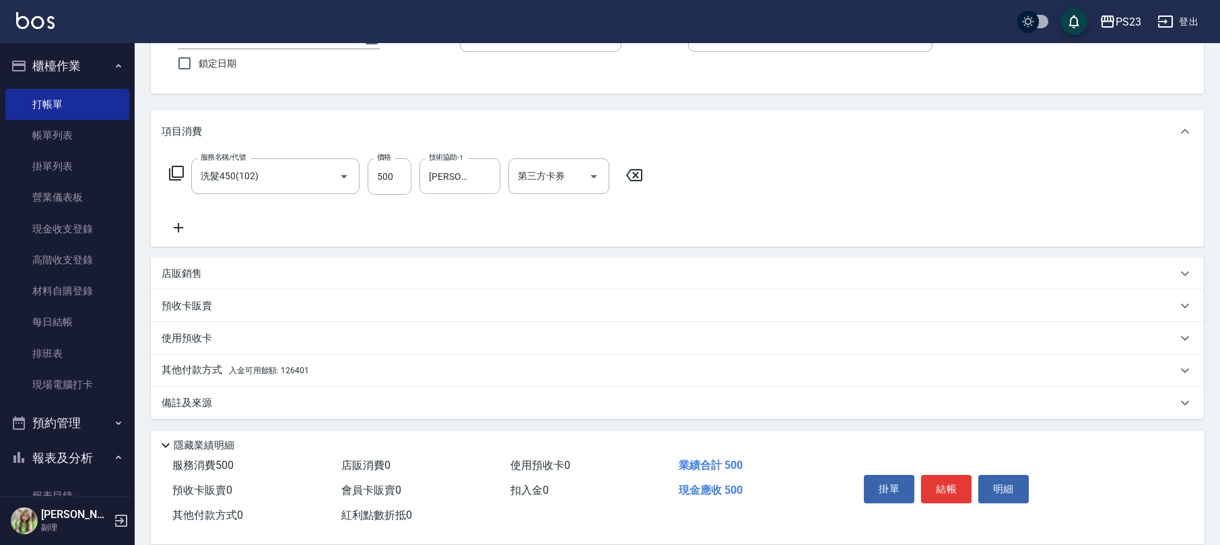
click at [316, 378] on div "其他付款方式 入金可用餘額: 126401" at bounding box center [677, 370] width 1053 height 32
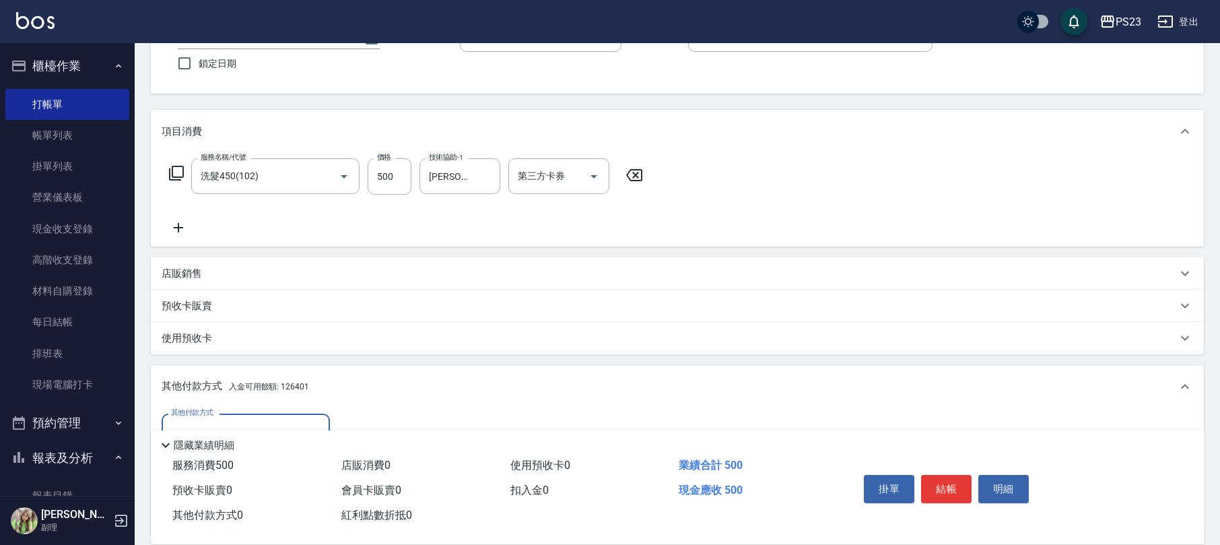
scroll to position [267, 0]
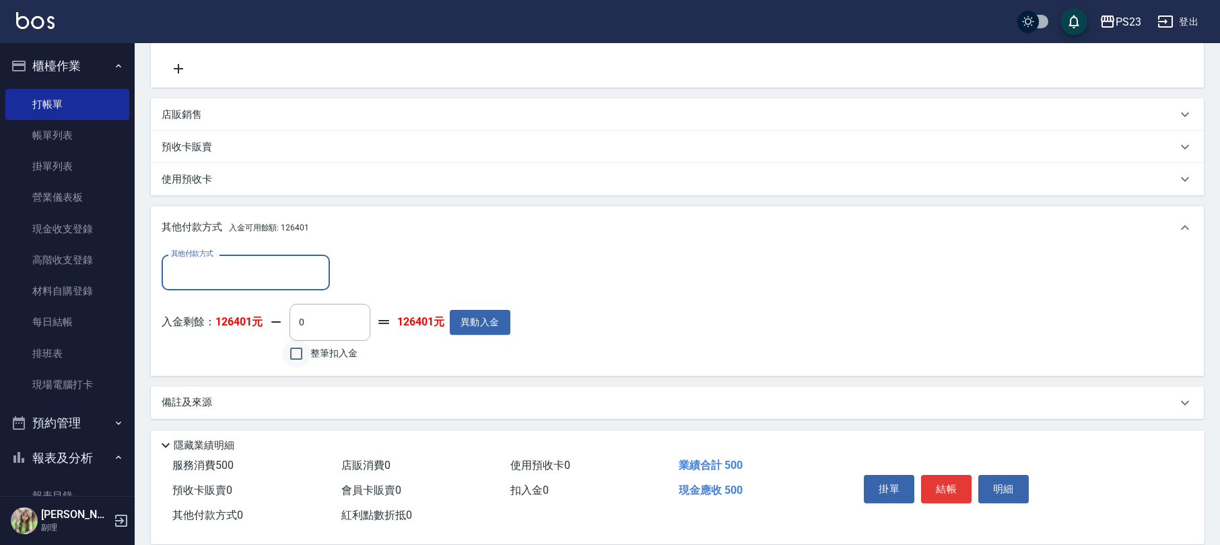
click at [303, 361] on input "整筆扣入金" at bounding box center [296, 353] width 28 height 28
checkbox input "true"
type input "500"
click at [936, 480] on button "結帳" at bounding box center [946, 489] width 50 height 28
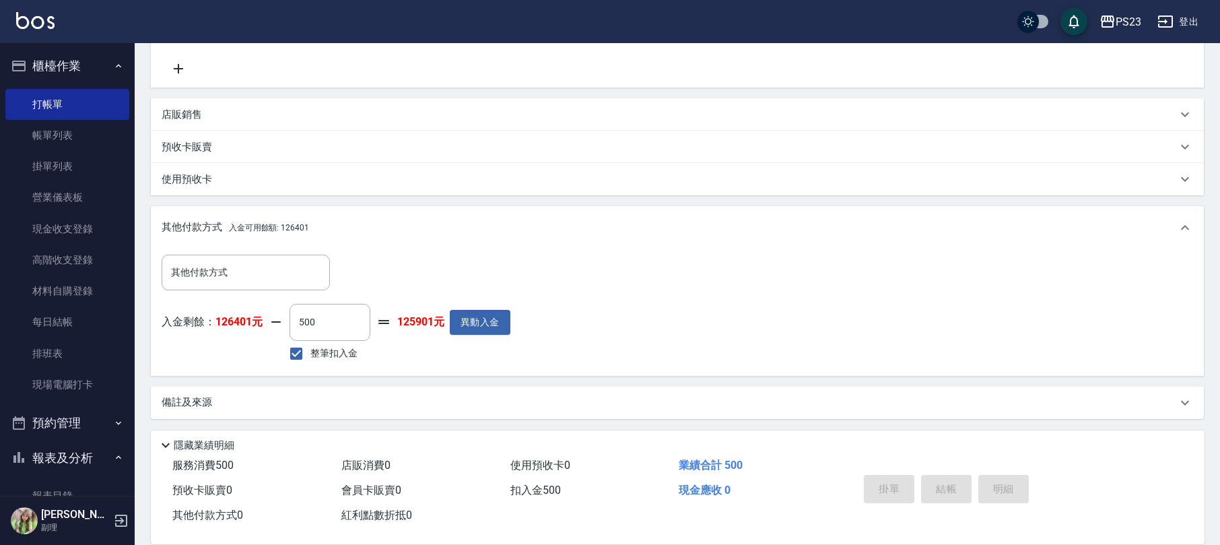
type input "[DATE] 18:41"
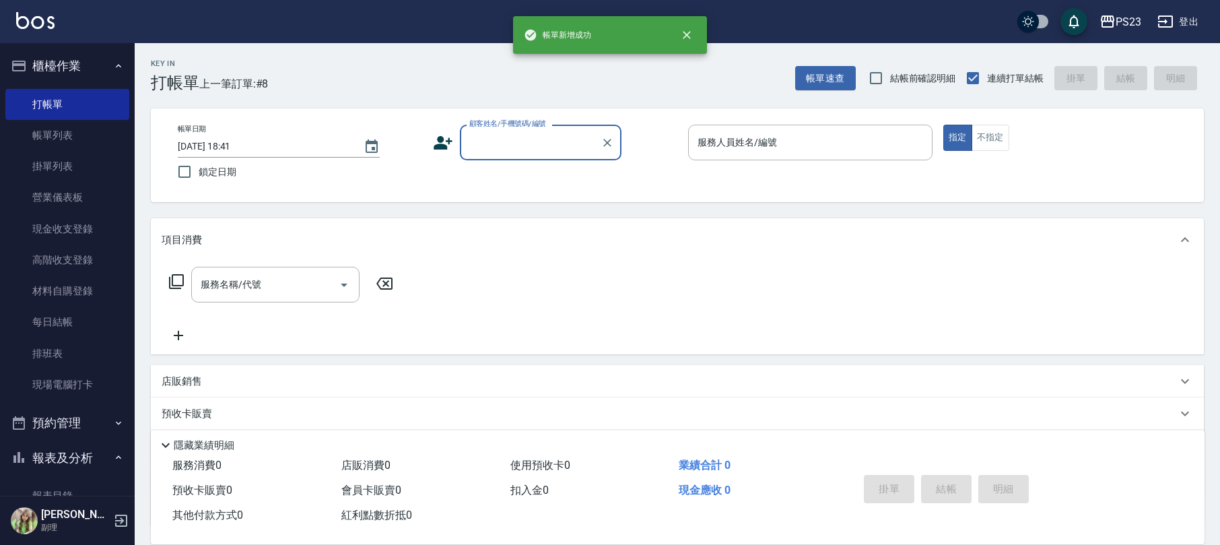
scroll to position [0, 0]
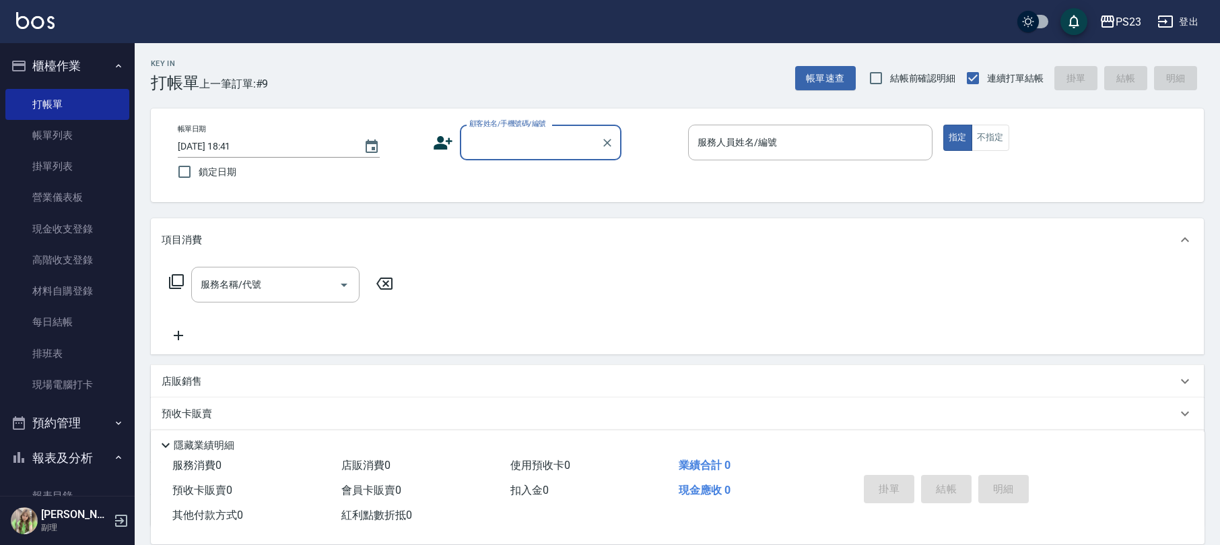
click at [516, 133] on input "顧客姓名/手機號碼/編號" at bounding box center [530, 143] width 129 height 24
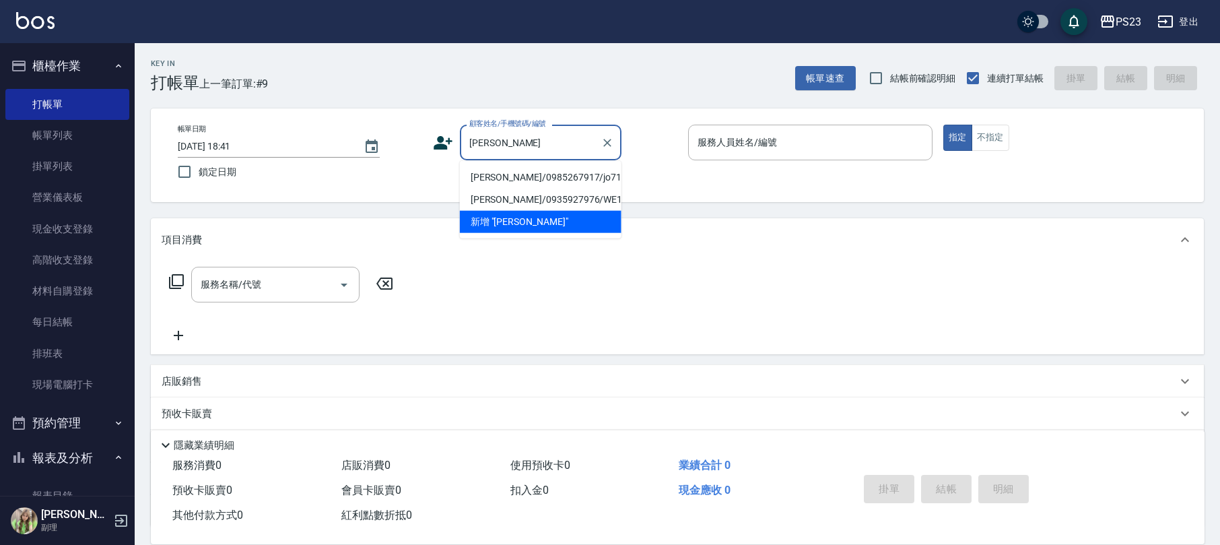
click at [535, 179] on li "[PERSON_NAME]/0985267917/jo711216" at bounding box center [541, 177] width 162 height 22
type input "[PERSON_NAME]/0985267917/jo711216"
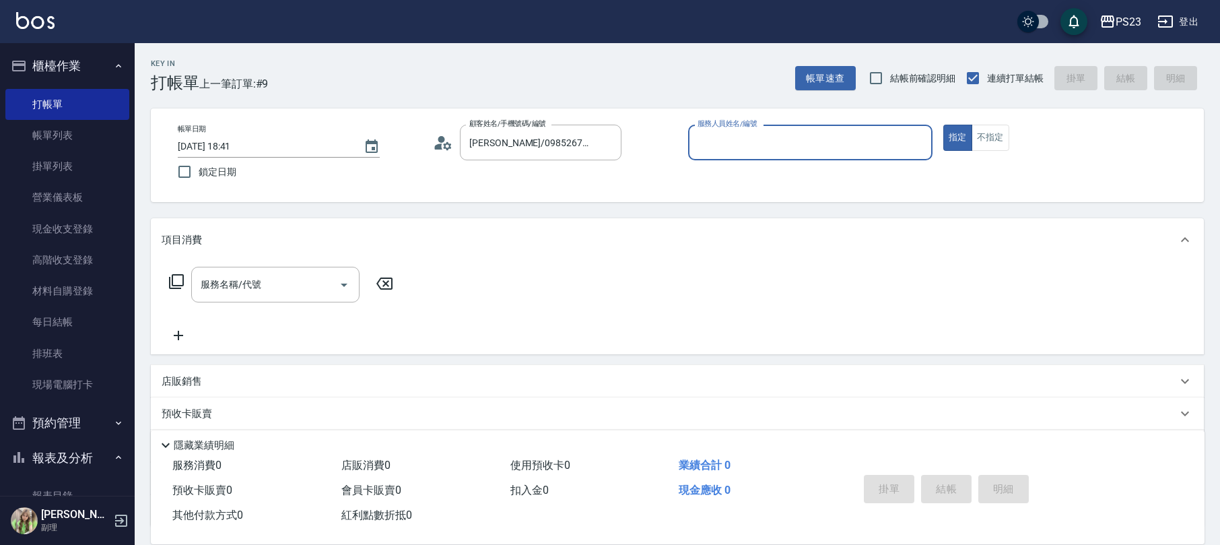
type input "[PERSON_NAME]-89"
click at [180, 283] on icon at bounding box center [176, 281] width 16 height 16
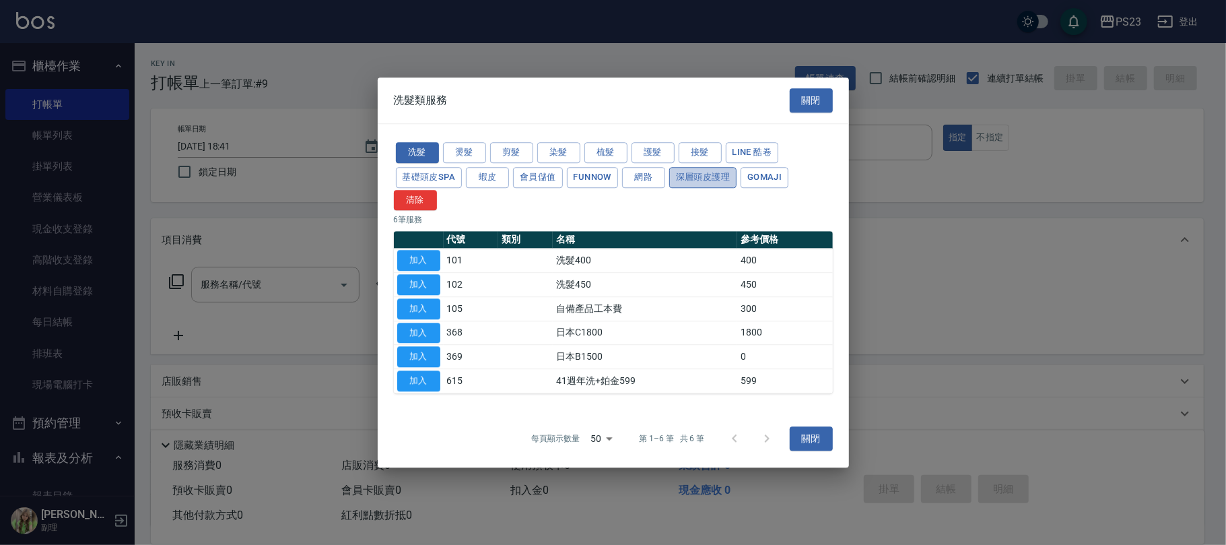
click at [697, 171] on button "深層頭皮護理" at bounding box center [702, 177] width 67 height 21
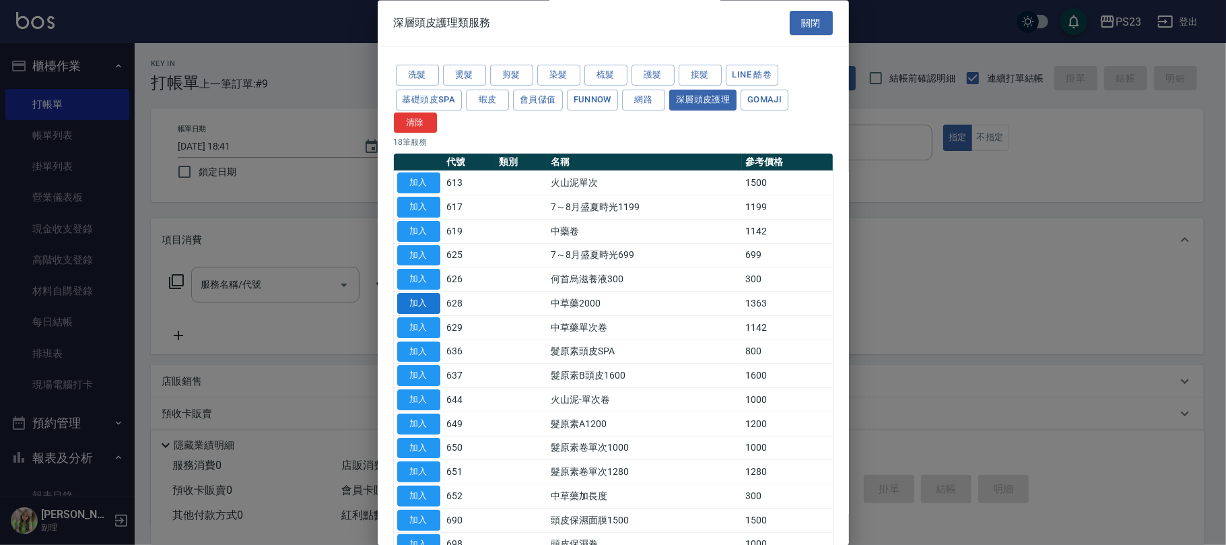
click at [427, 308] on button "加入" at bounding box center [418, 304] width 43 height 21
type input "中草藥2000(628)"
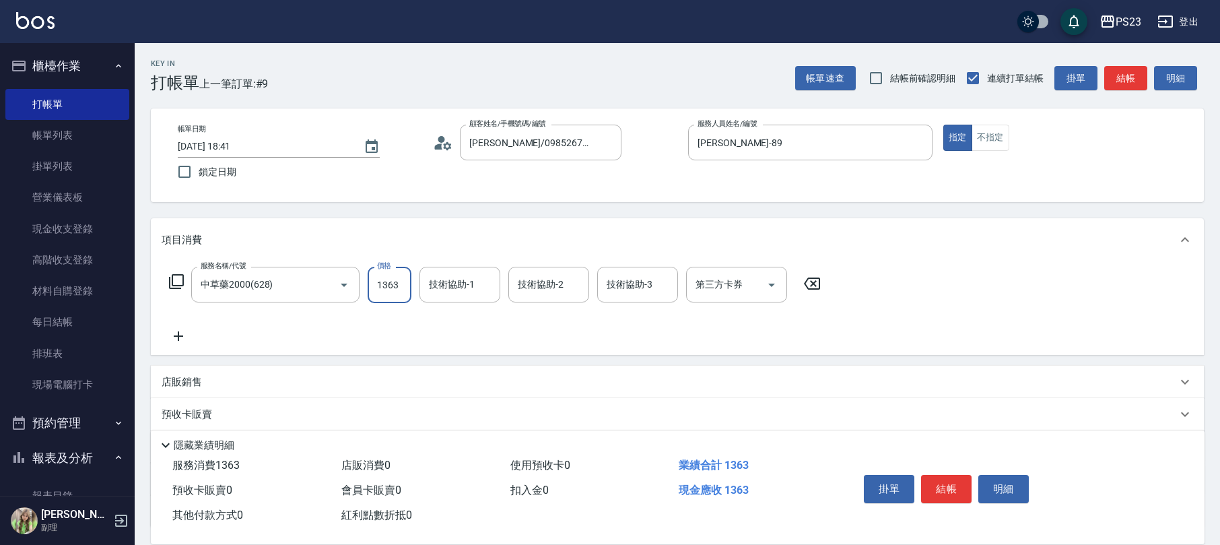
click at [388, 283] on input "1363" at bounding box center [390, 285] width 44 height 36
type input "1500"
type input "[PERSON_NAME]-89"
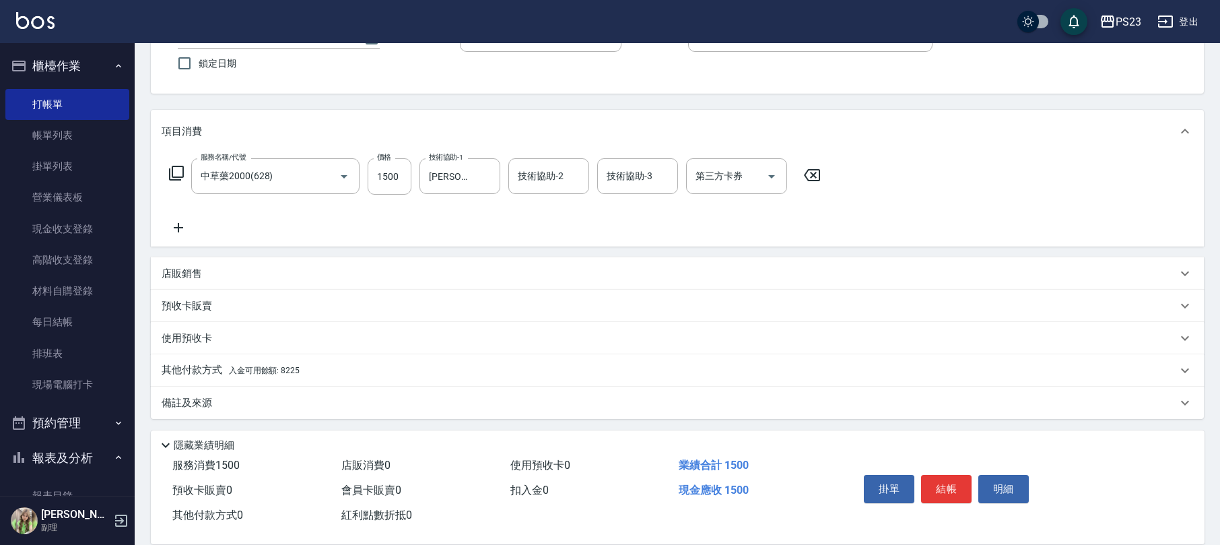
click at [356, 372] on div "其他付款方式 入金可用餘額: 8225" at bounding box center [669, 370] width 1015 height 15
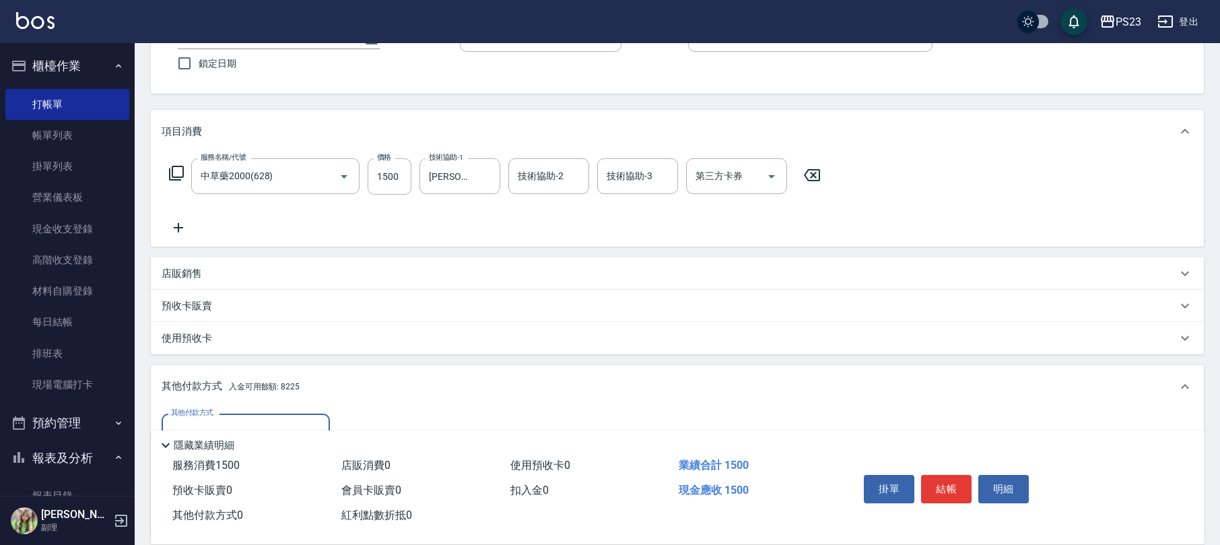
scroll to position [267, 0]
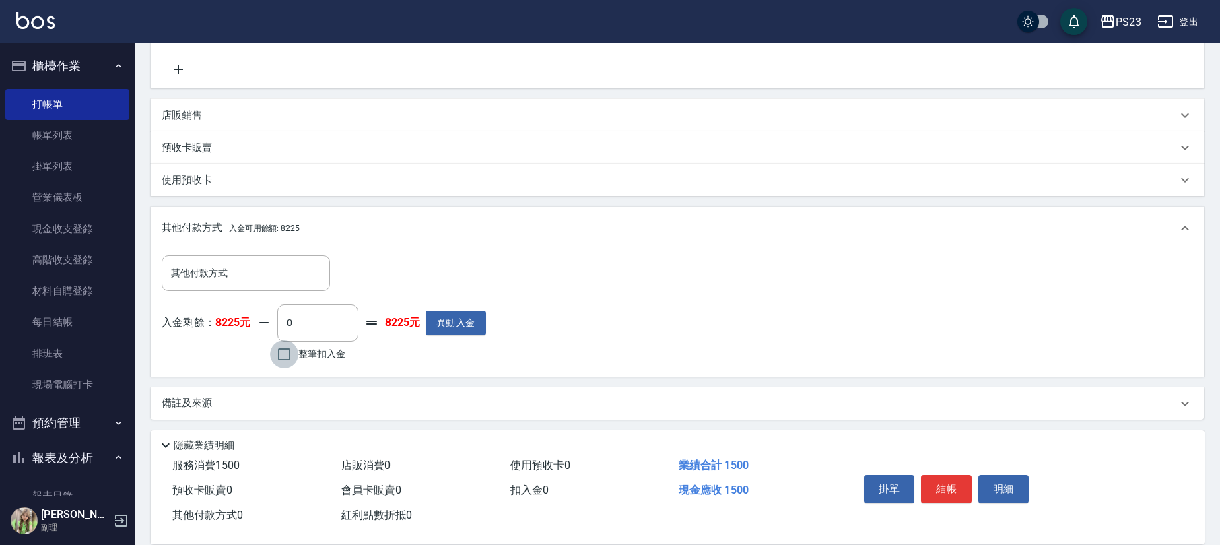
click at [287, 359] on input "整筆扣入金" at bounding box center [284, 354] width 28 height 28
checkbox input "true"
type input "1500"
click at [954, 494] on button "結帳" at bounding box center [946, 489] width 50 height 28
type input "[DATE] 18:43"
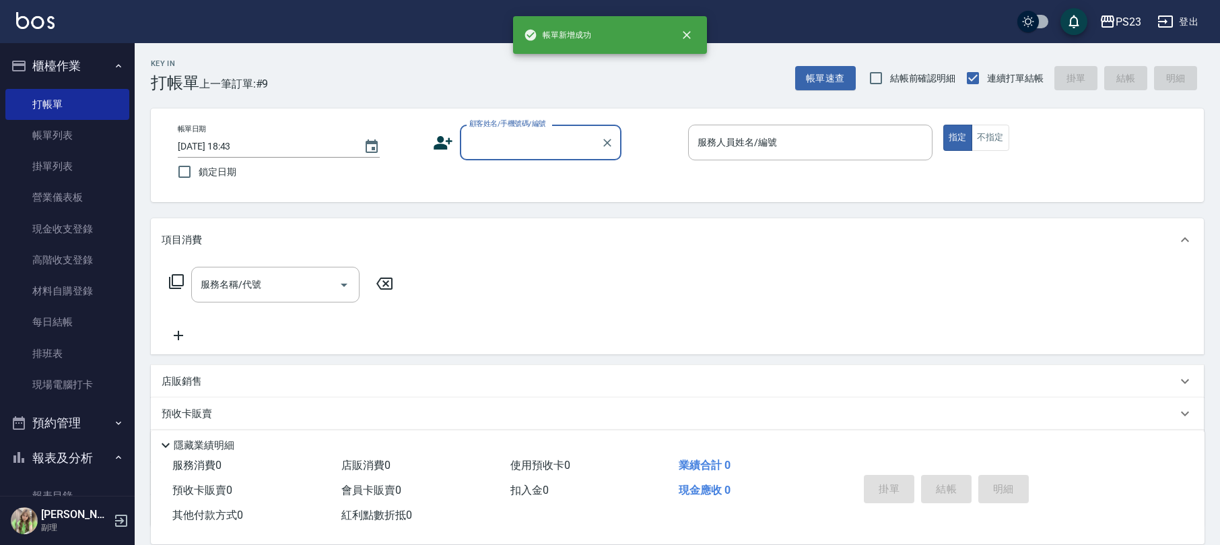
scroll to position [0, 0]
click at [514, 143] on input "顧客姓名/手機號碼/編號" at bounding box center [530, 143] width 129 height 24
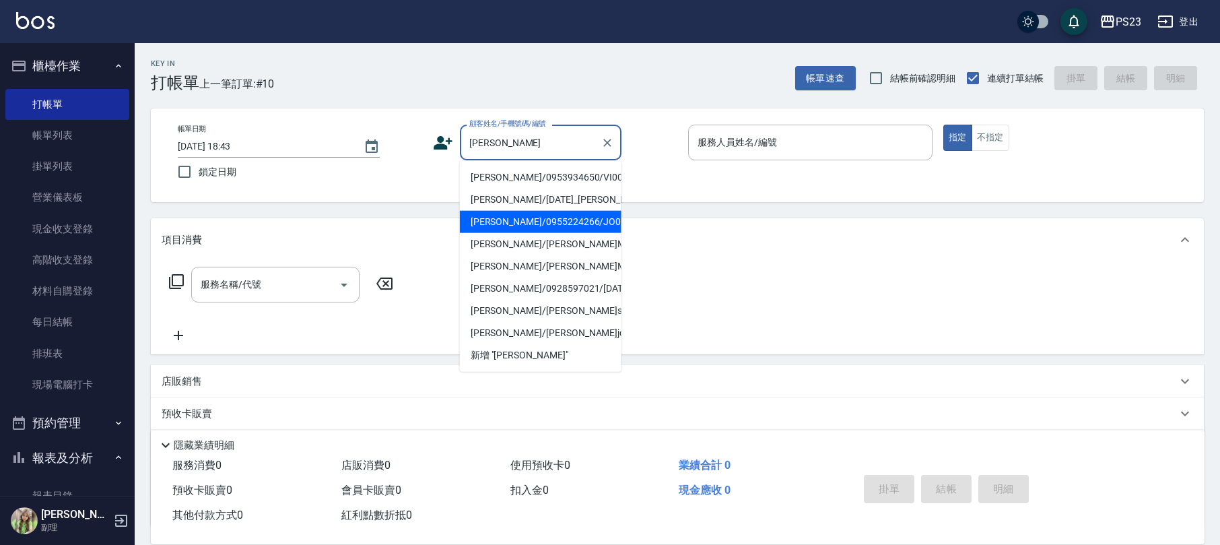
click at [539, 233] on li "[PERSON_NAME]/0955224266/JO0208" at bounding box center [541, 222] width 162 height 22
type input "[PERSON_NAME]/0955224266/JO0208"
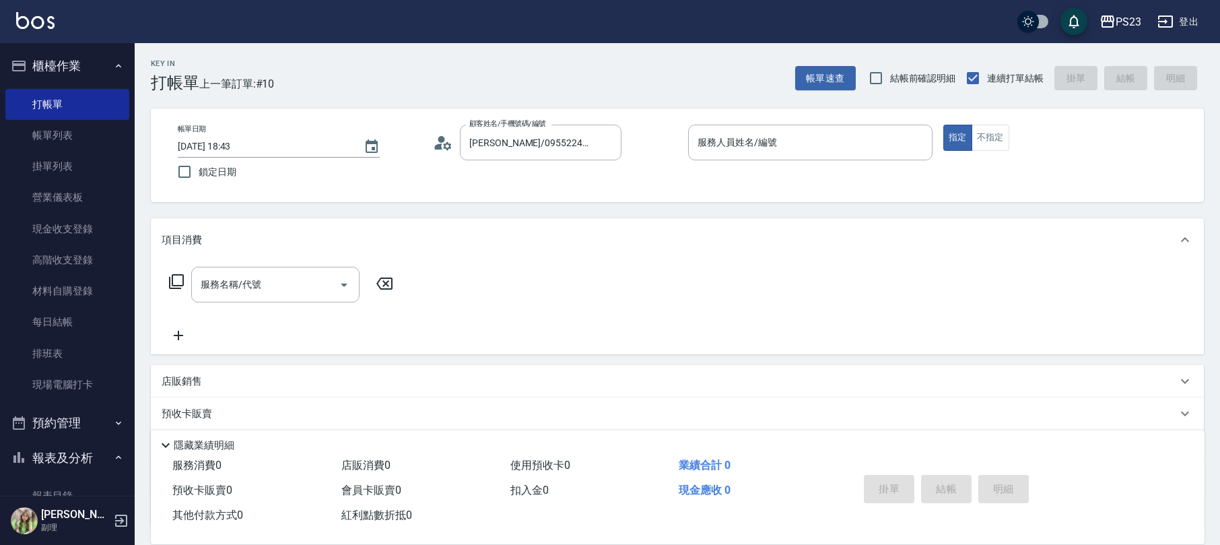
click at [436, 137] on icon at bounding box center [443, 143] width 20 height 20
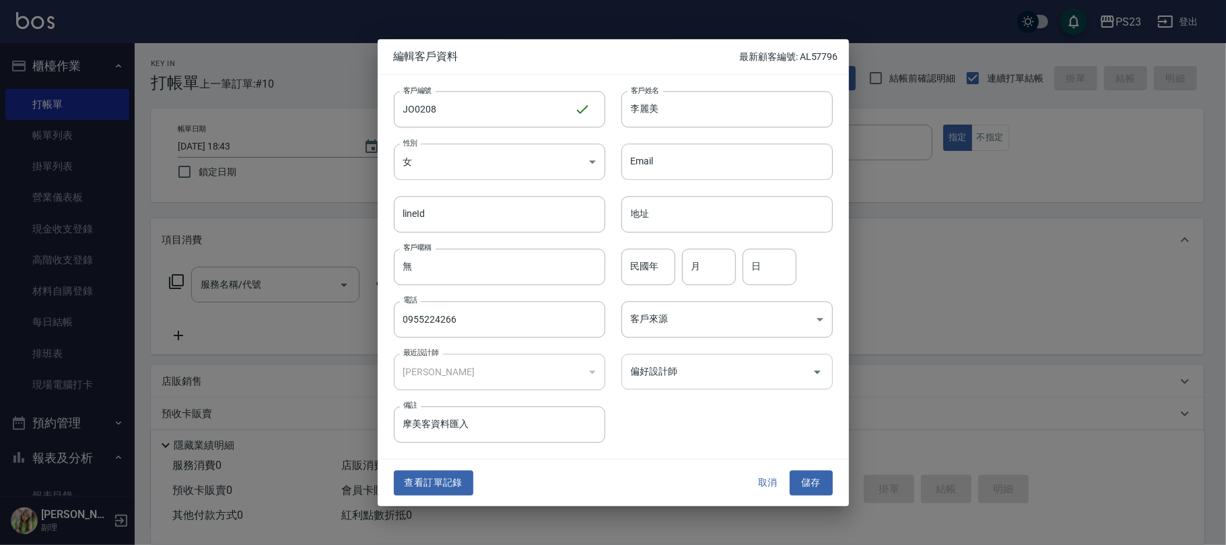
click at [661, 364] on input "偏好設計師" at bounding box center [716, 372] width 179 height 24
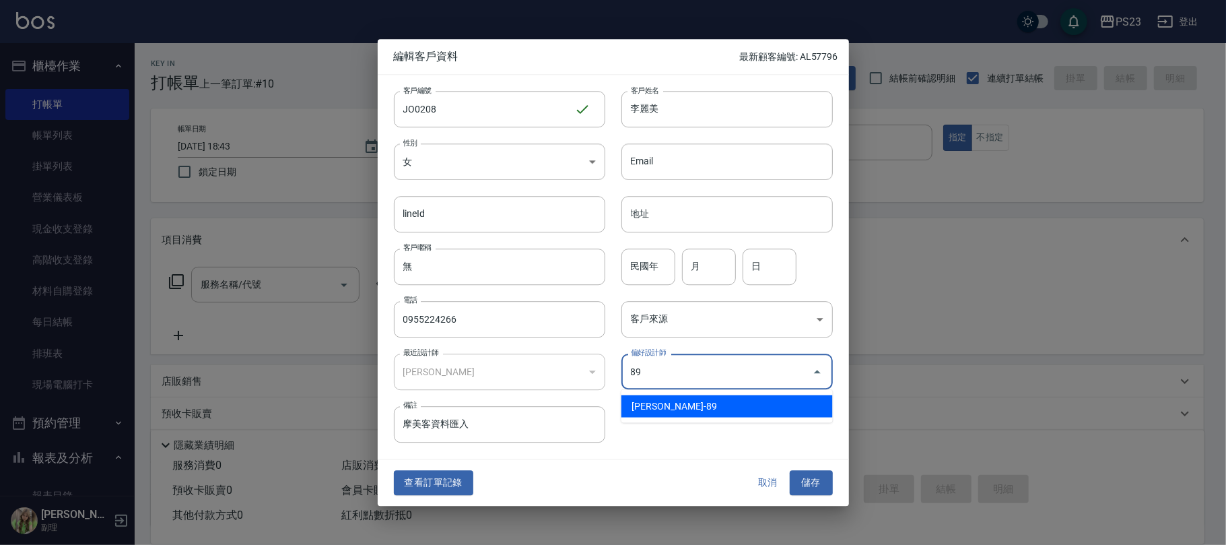
type input "[PERSON_NAME]"
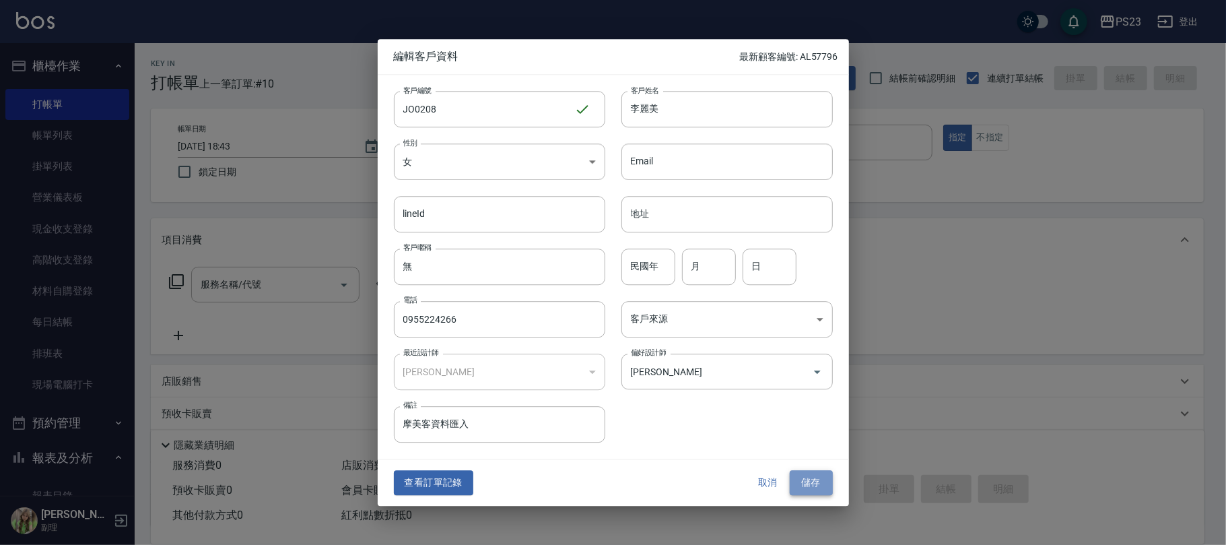
click at [811, 483] on button "儲存" at bounding box center [811, 483] width 43 height 25
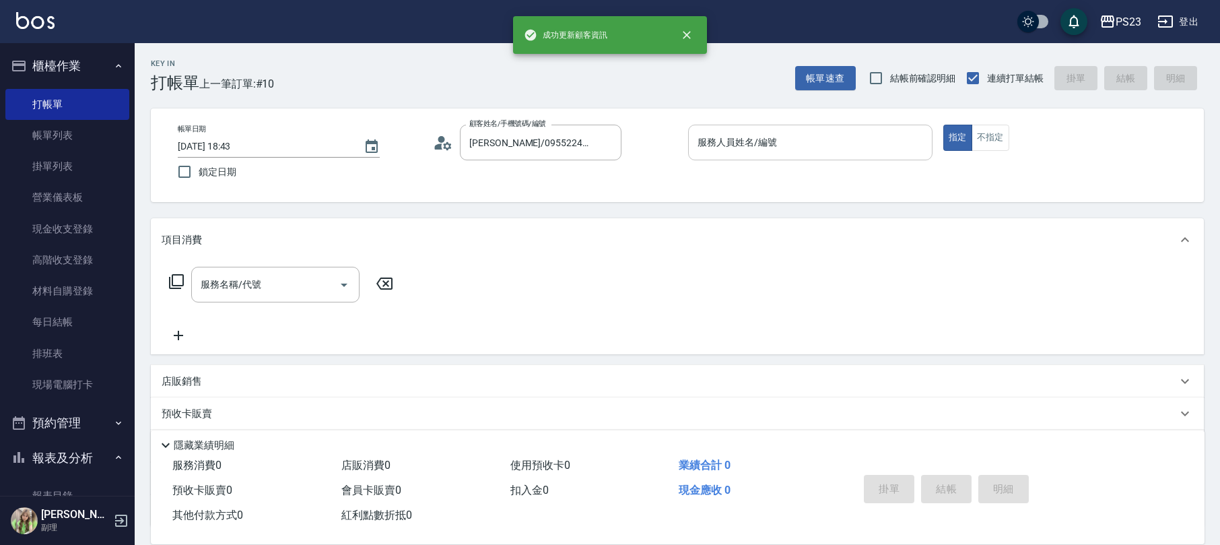
click at [765, 141] on input "服務人員姓名/編號" at bounding box center [810, 143] width 232 height 24
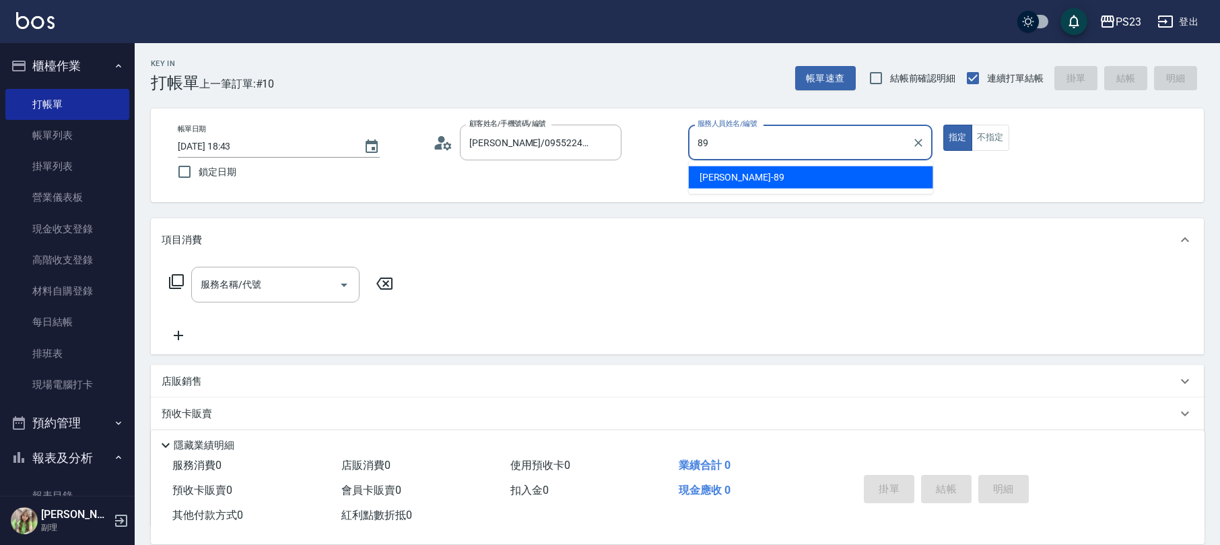
type input "[PERSON_NAME]-89"
type button "true"
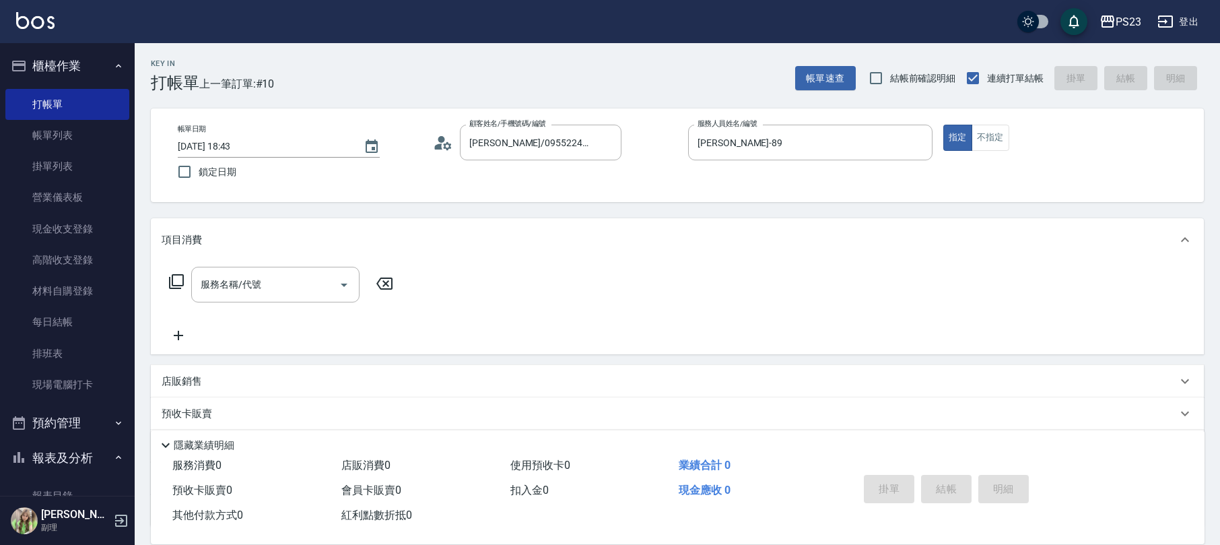
click at [180, 281] on icon at bounding box center [176, 281] width 16 height 16
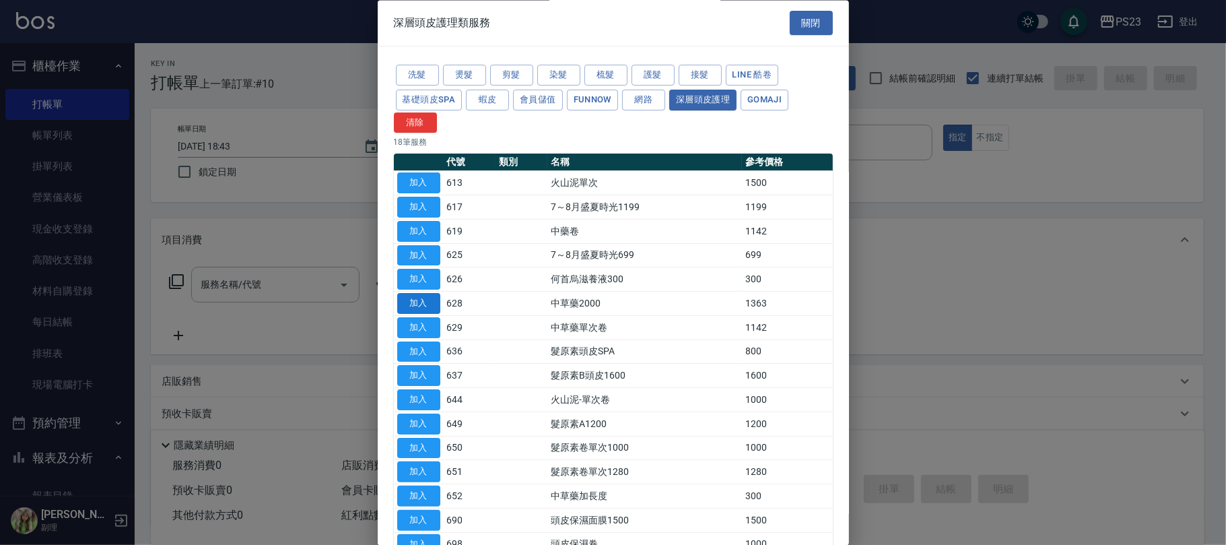
click at [428, 303] on button "加入" at bounding box center [418, 304] width 43 height 21
type input "中草藥2000(628)"
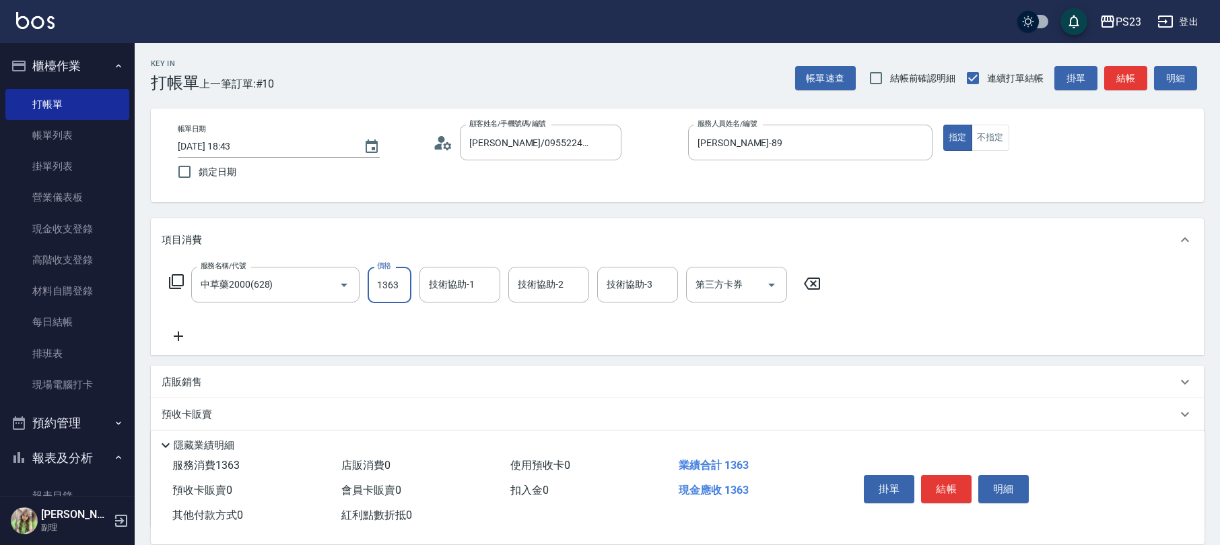
click at [397, 290] on input "1363" at bounding box center [390, 285] width 44 height 36
click at [815, 275] on icon at bounding box center [812, 283] width 34 height 16
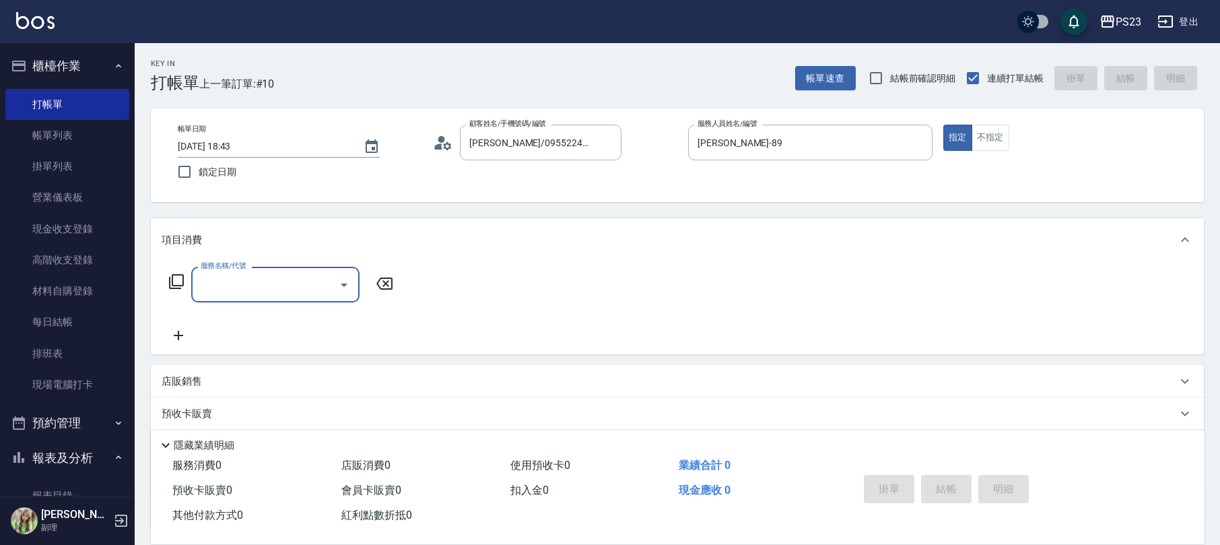
click at [174, 273] on icon at bounding box center [176, 281] width 16 height 16
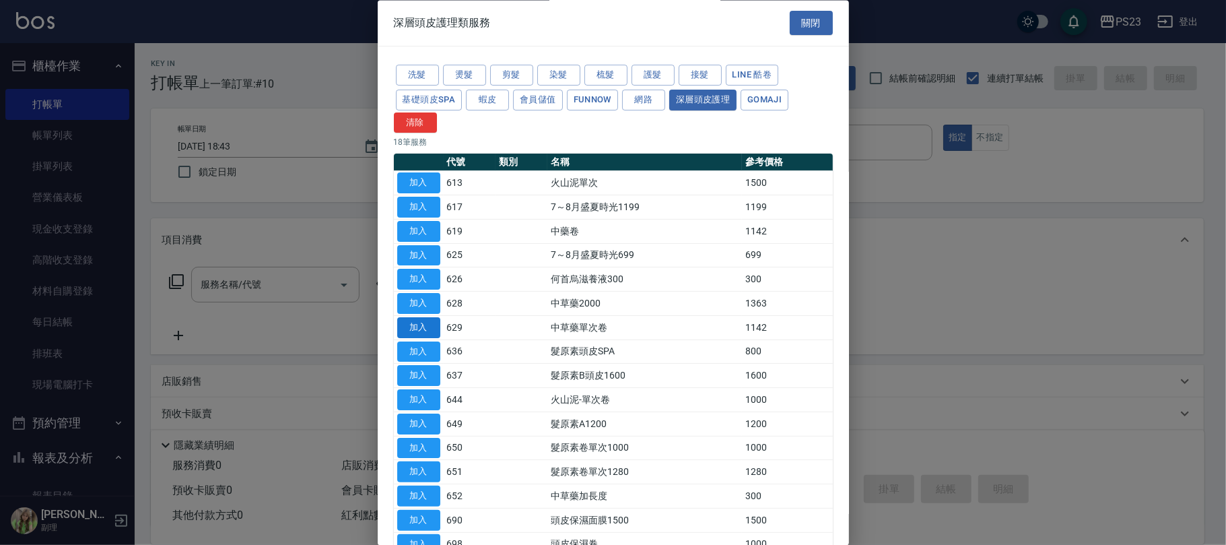
click at [410, 327] on button "加入" at bounding box center [418, 327] width 43 height 21
type input "中草藥單次卷(629)"
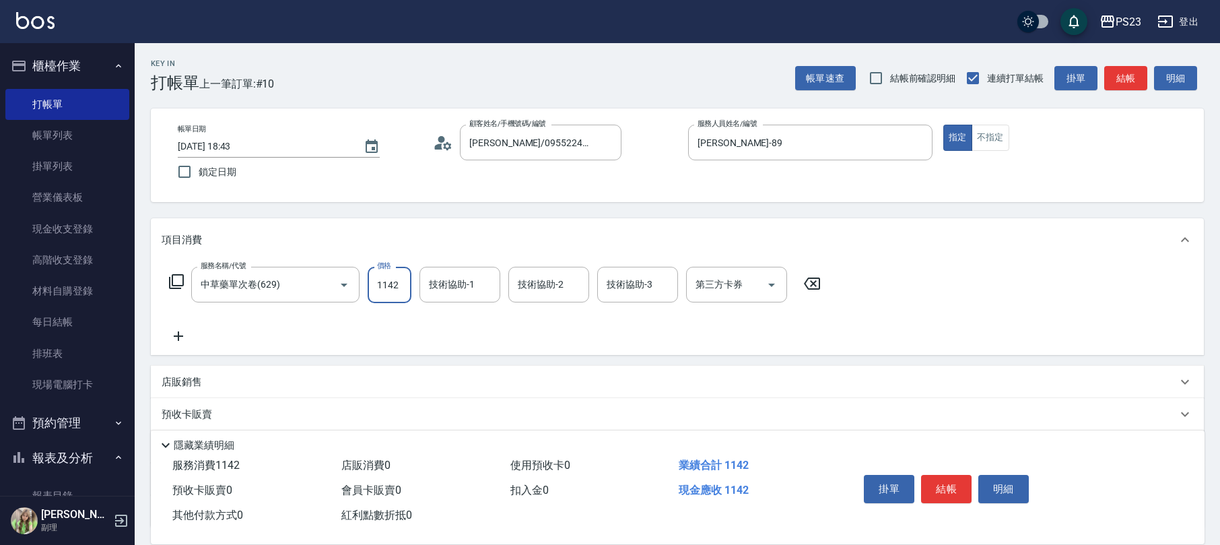
click at [377, 292] on input "1142" at bounding box center [390, 285] width 44 height 36
type input "1156"
click at [768, 286] on icon "Open" at bounding box center [771, 285] width 16 height 16
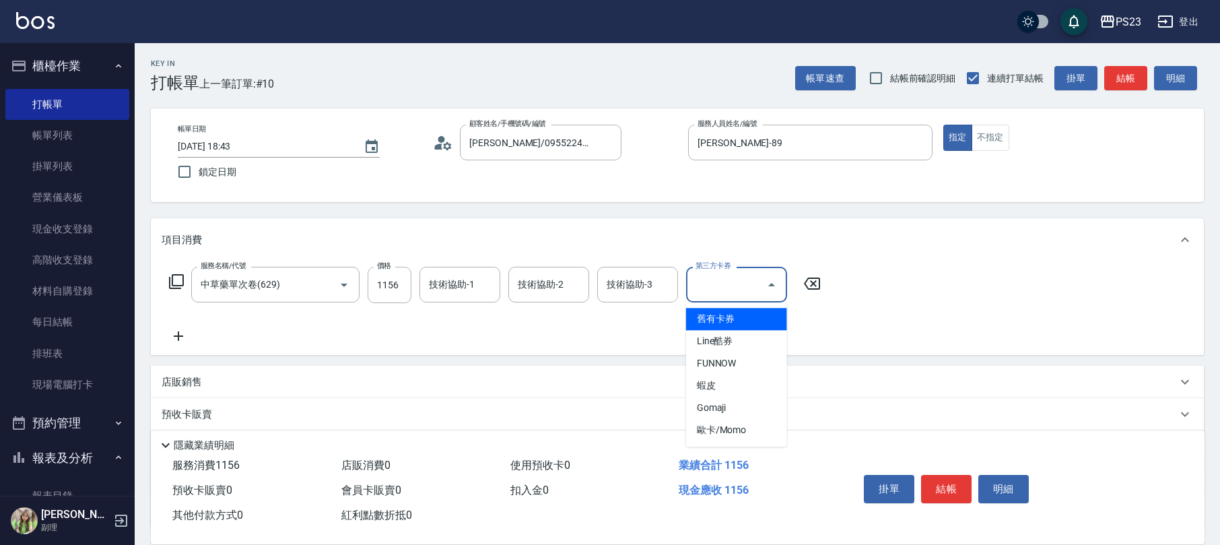
click at [763, 318] on span "舊有卡券" at bounding box center [736, 319] width 101 height 22
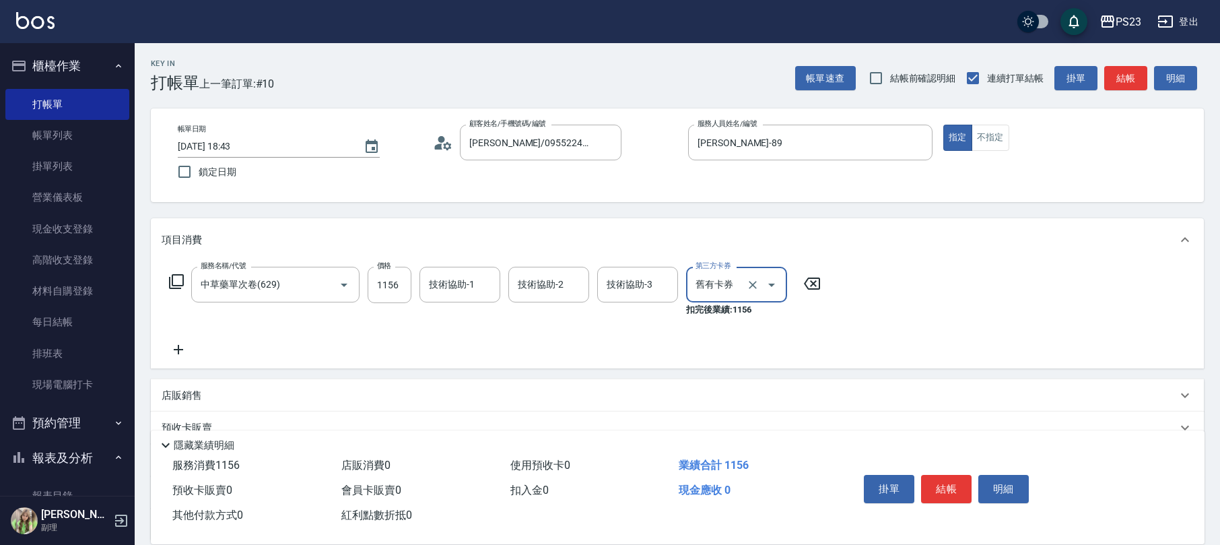
type input "舊有卡券"
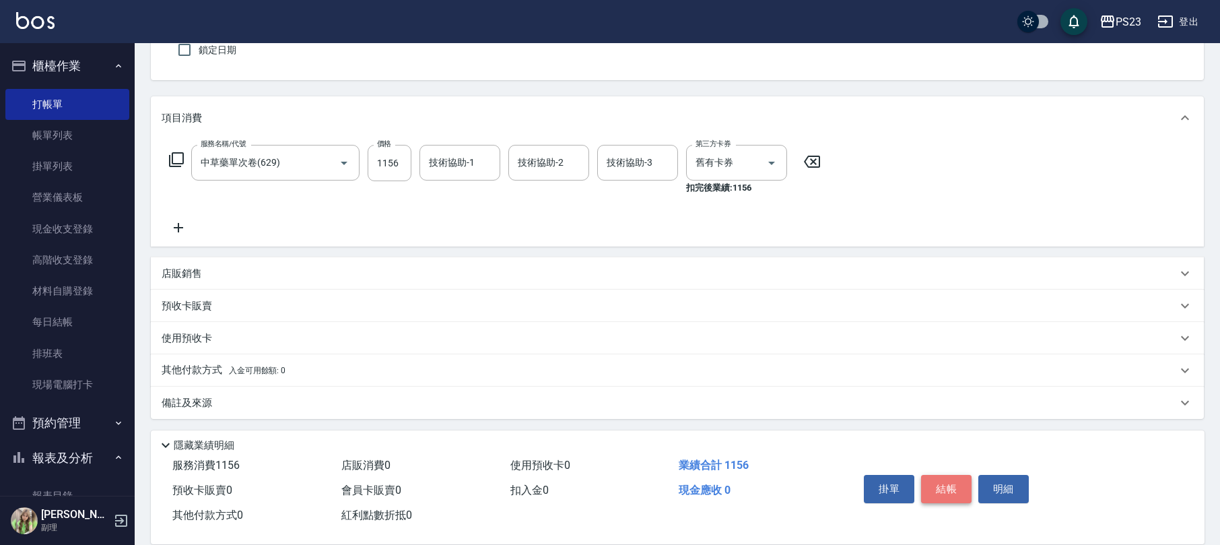
click at [940, 485] on button "結帳" at bounding box center [946, 489] width 50 height 28
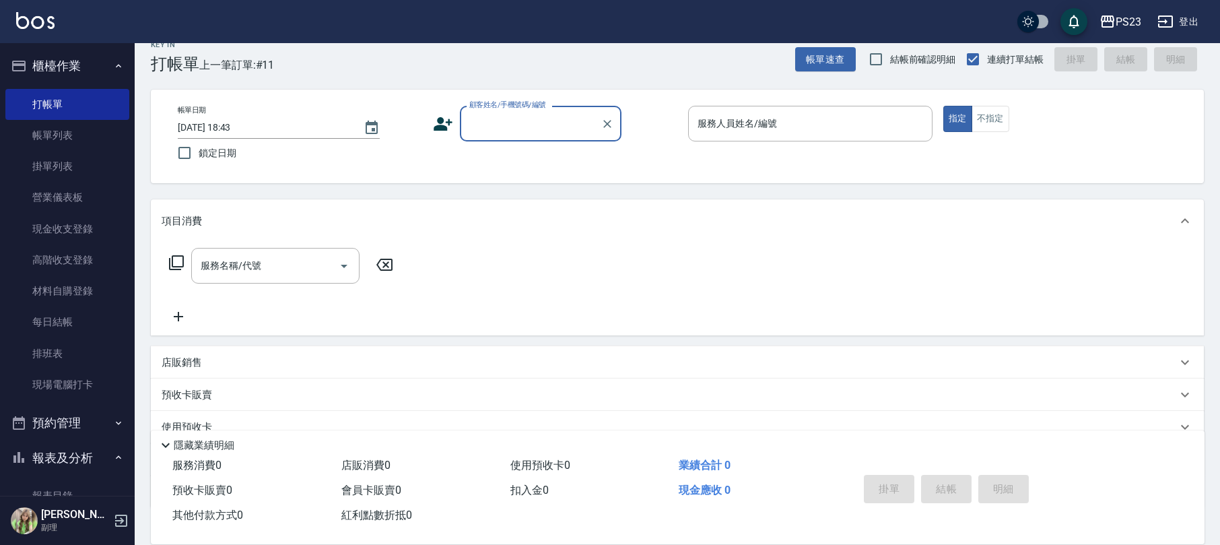
scroll to position [0, 0]
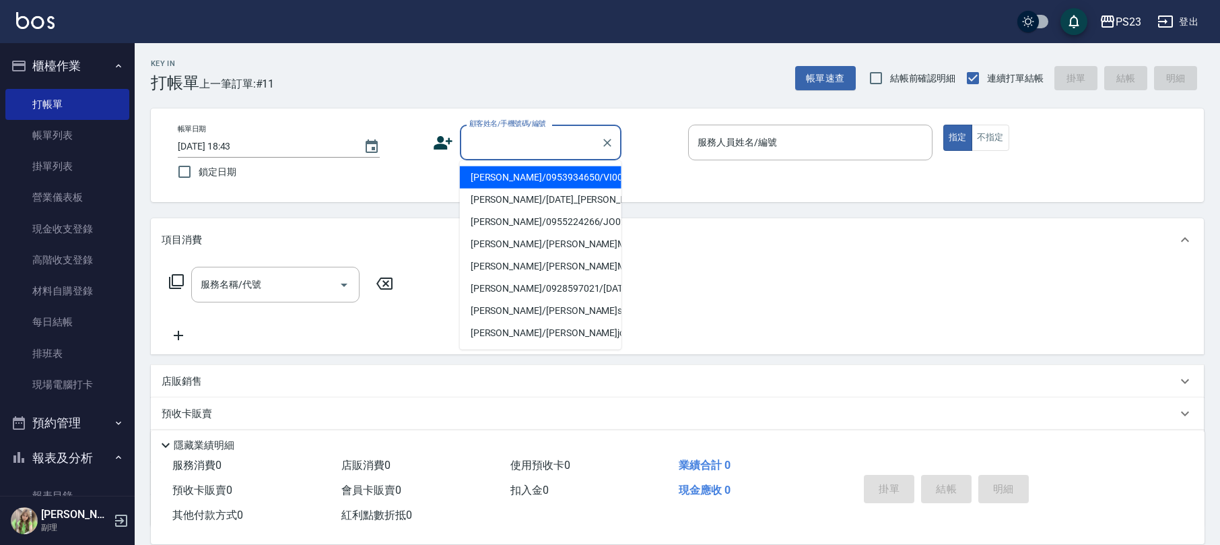
click at [526, 148] on input "顧客姓名/手機號碼/編號" at bounding box center [530, 143] width 129 height 24
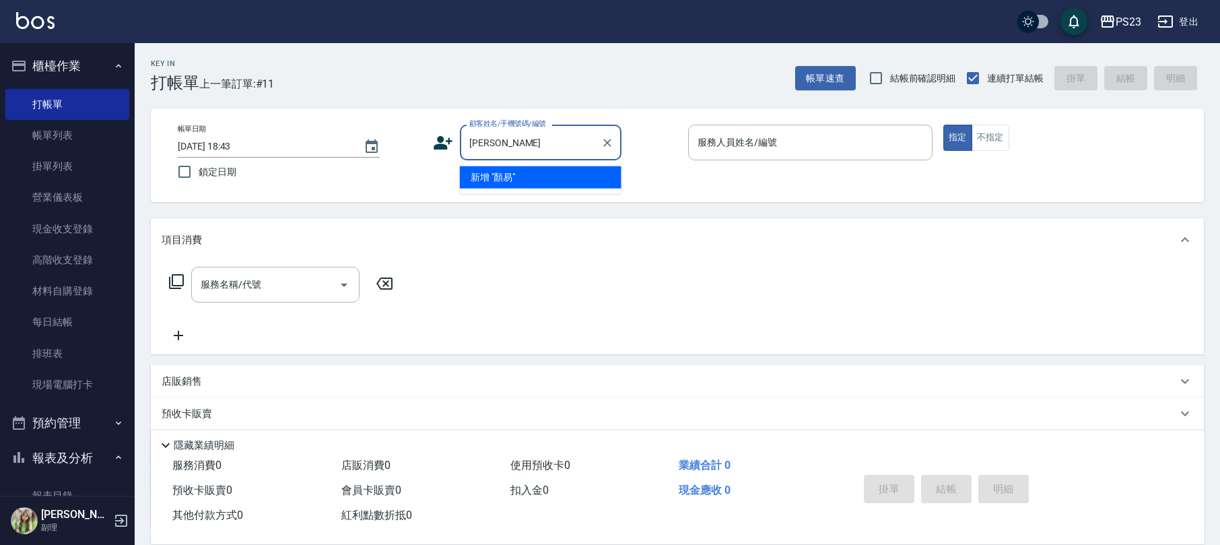
click at [518, 146] on input "[PERSON_NAME]" at bounding box center [530, 143] width 129 height 24
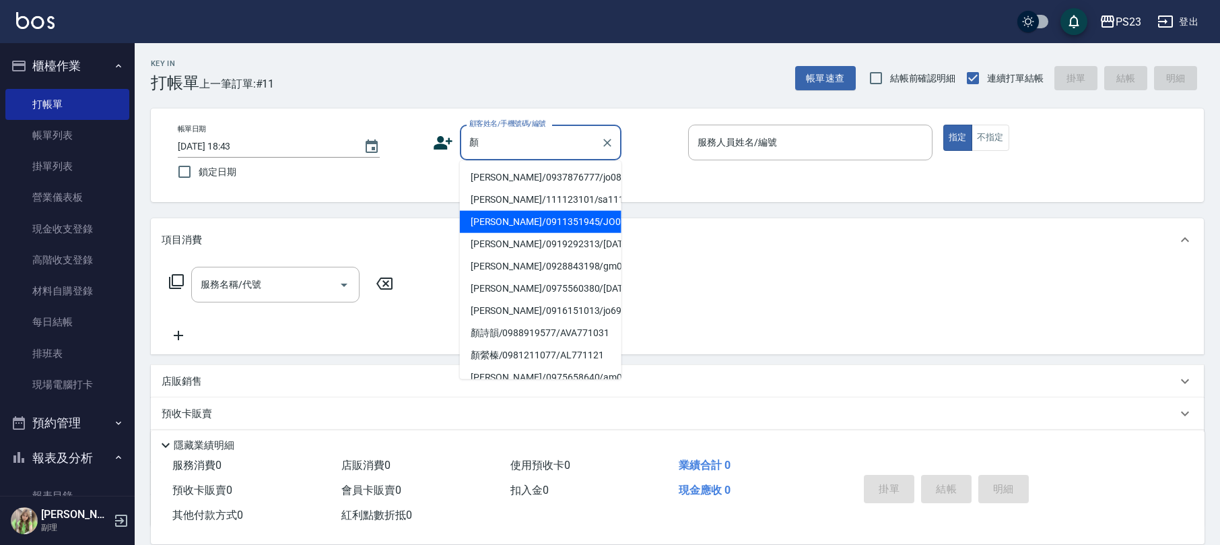
click at [516, 233] on li "[PERSON_NAME]/0911351945/JO0790121" at bounding box center [541, 222] width 162 height 22
type input "[PERSON_NAME]/0911351945/JO0790121"
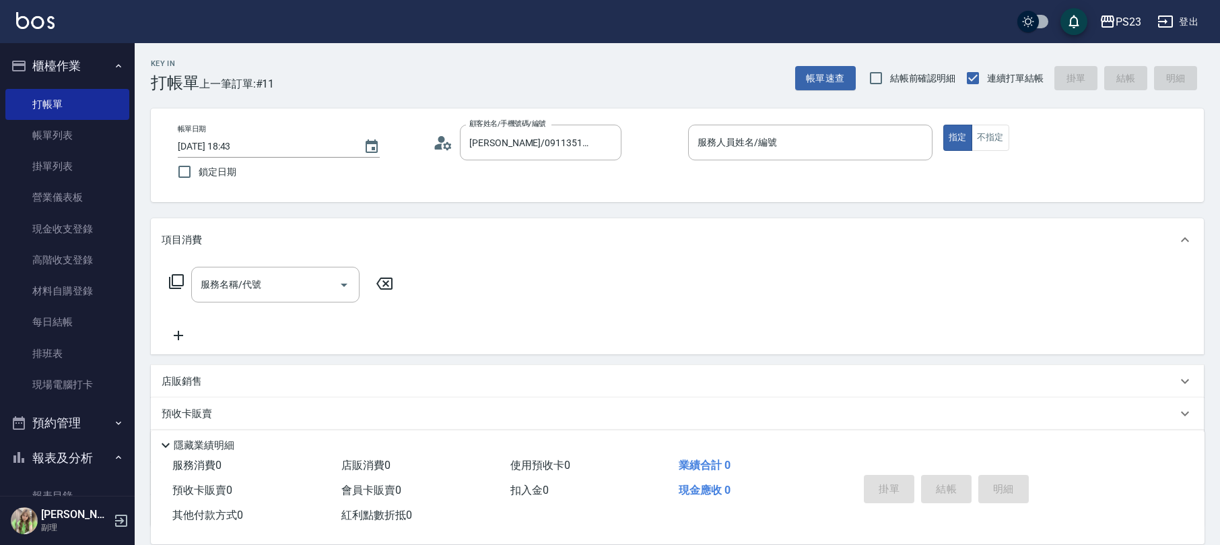
click at [446, 143] on icon at bounding box center [443, 143] width 20 height 20
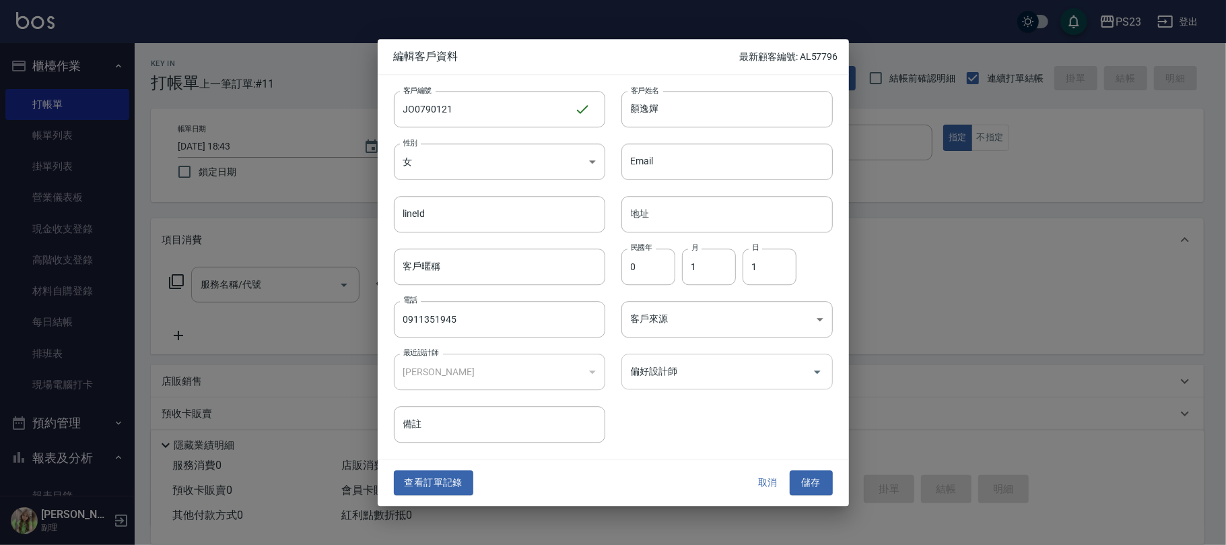
click at [679, 369] on input "偏好設計師" at bounding box center [716, 372] width 179 height 24
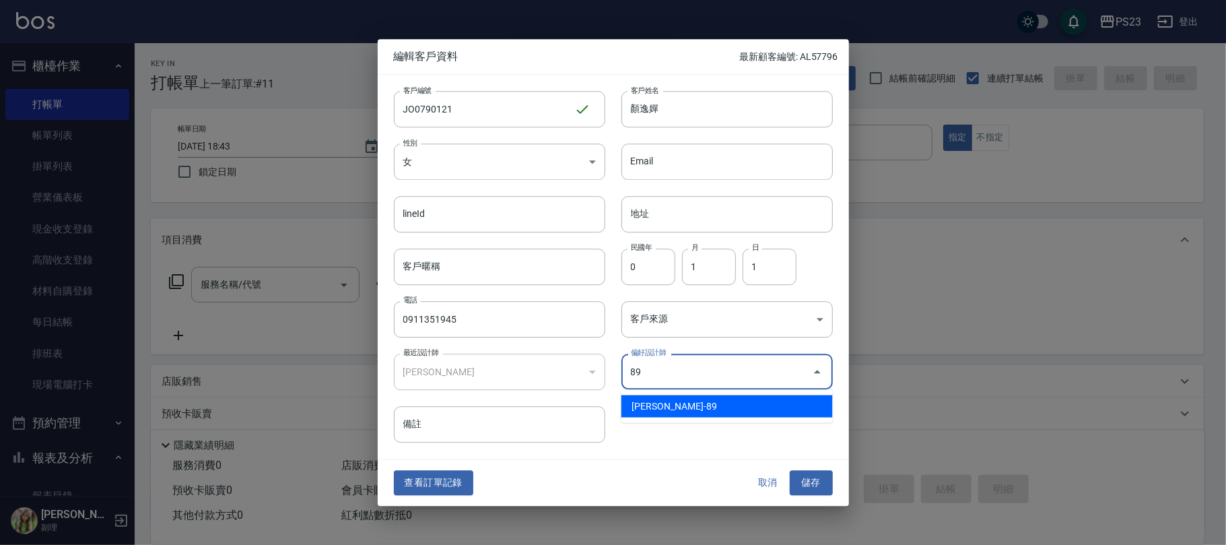
type input "[PERSON_NAME]"
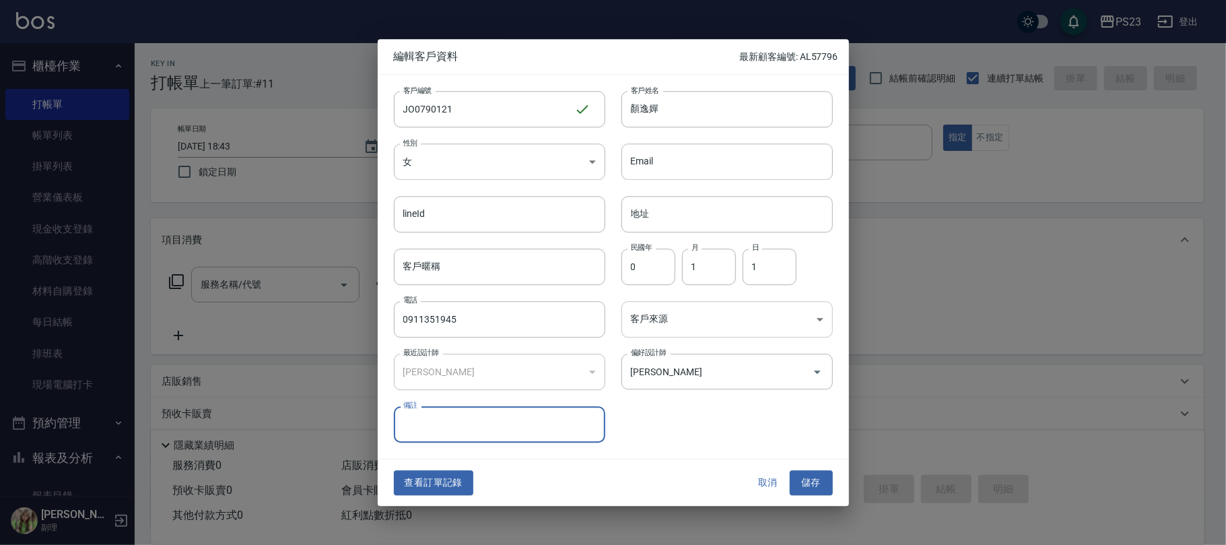
click at [776, 318] on body "PS23 登出 櫃檯作業 打帳單 帳單列表 掛單列表 營業儀表板 現金收支登錄 高階收支登錄 材料自購登錄 每日結帳 排班表 現場電腦打卡 預約管理 預約管理…" at bounding box center [613, 326] width 1226 height 653
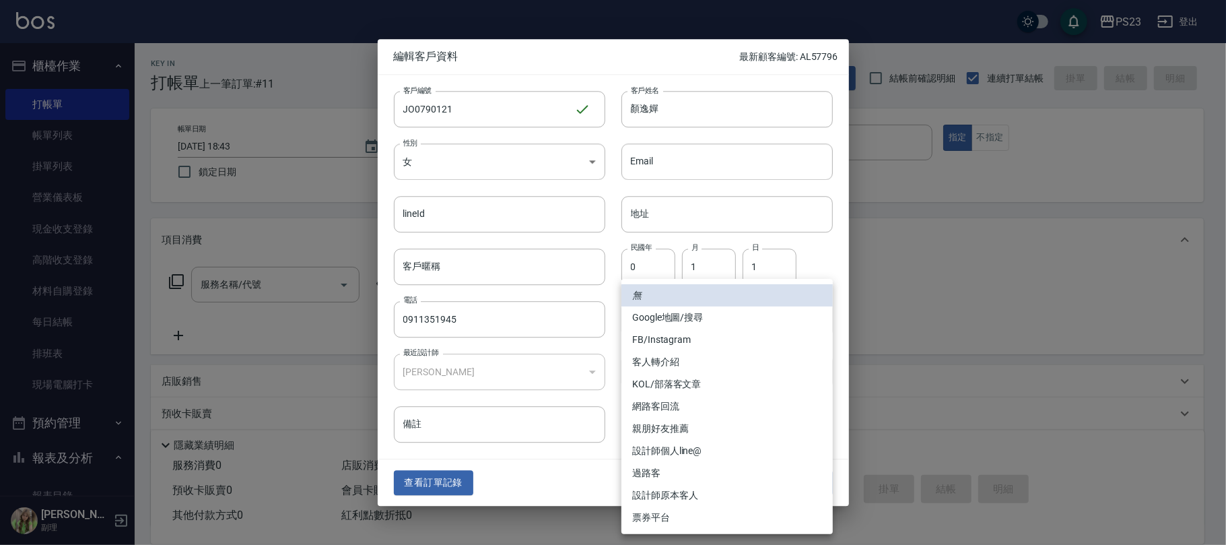
click at [683, 494] on li "設計師原本客人" at bounding box center [726, 495] width 211 height 22
type input "設計師原本客人"
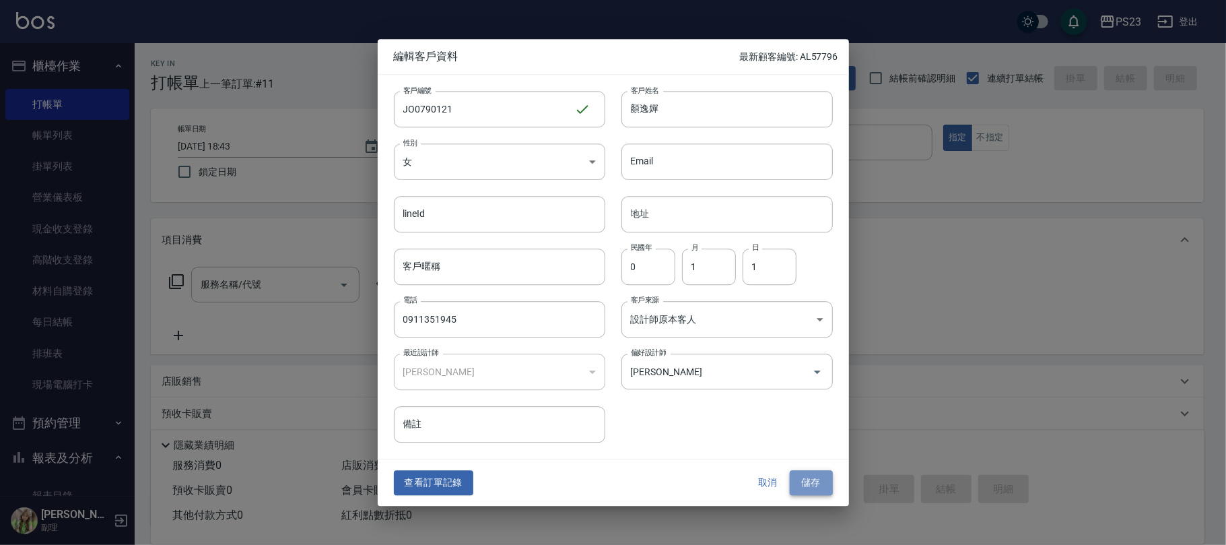
click at [817, 477] on button "儲存" at bounding box center [811, 483] width 43 height 25
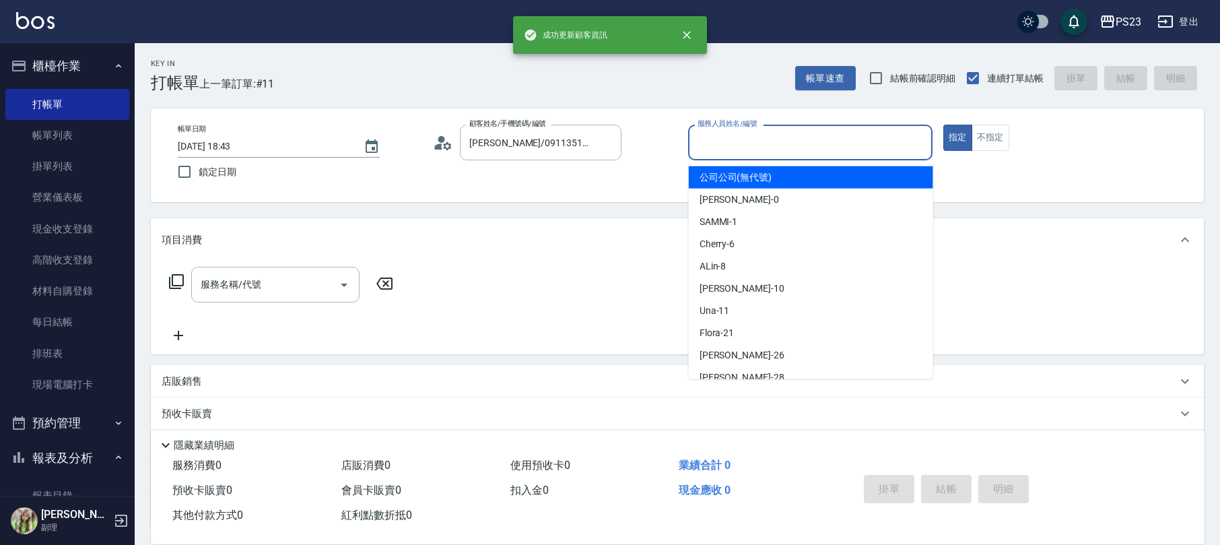
click at [765, 131] on input "服務人員姓名/編號" at bounding box center [810, 143] width 232 height 24
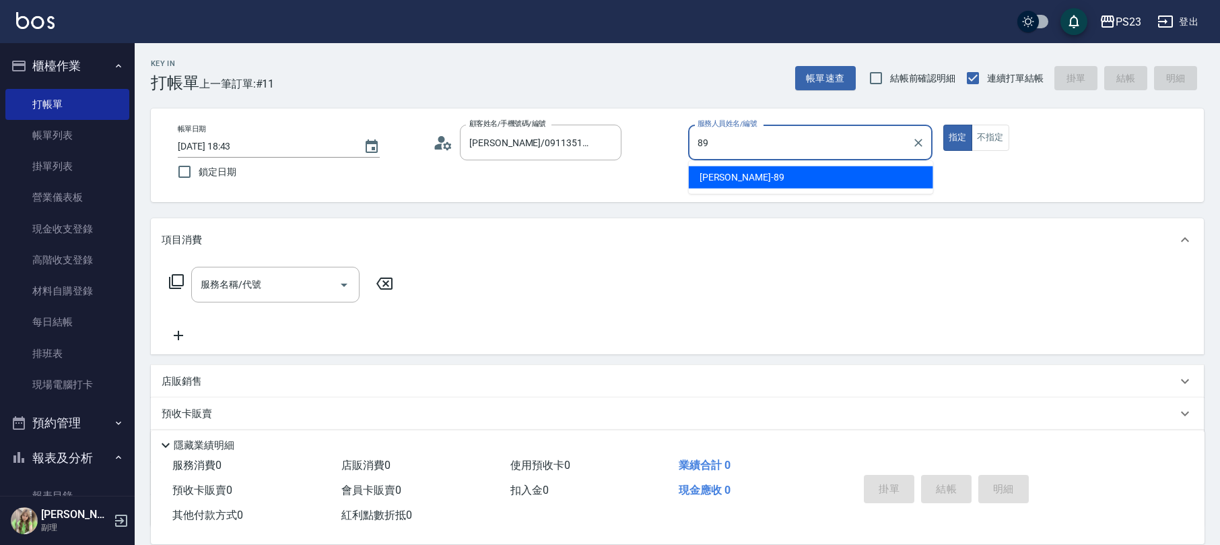
type input "[PERSON_NAME]-89"
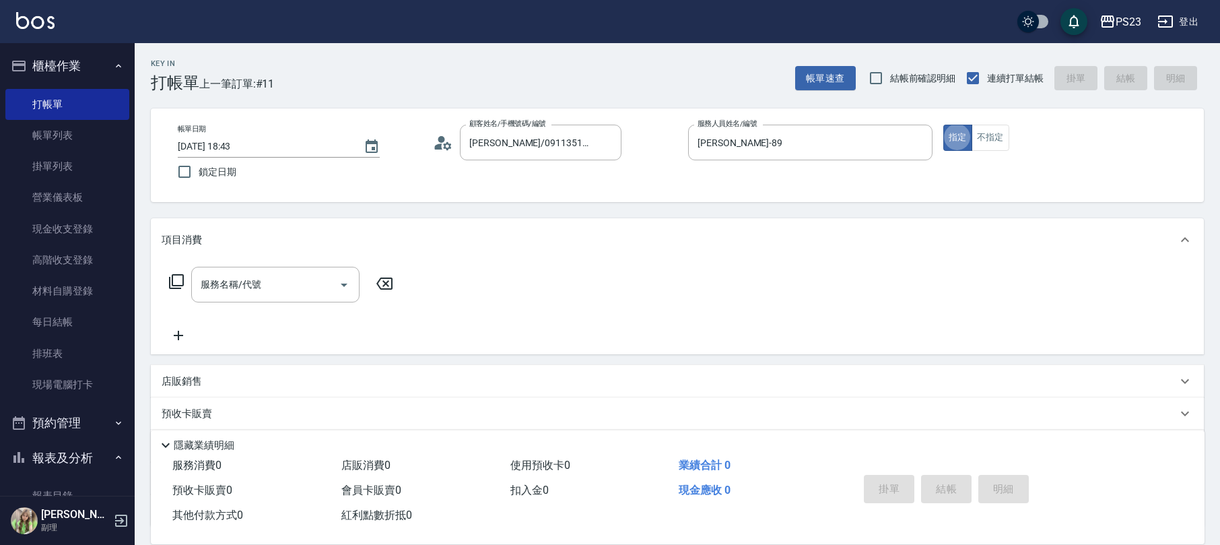
click at [174, 275] on icon at bounding box center [176, 281] width 16 height 16
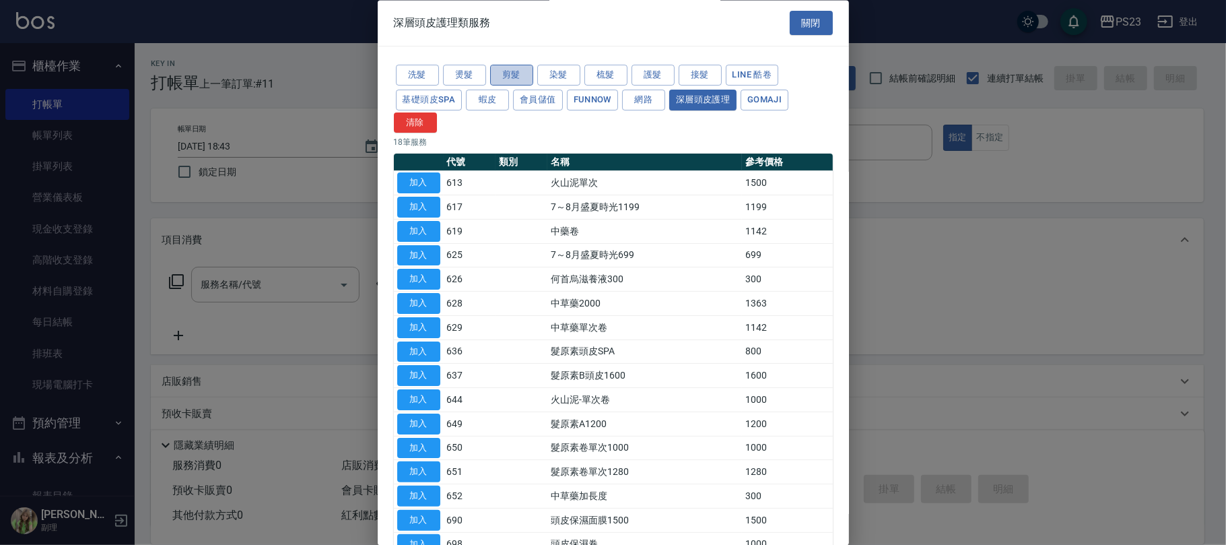
click at [512, 73] on button "剪髮" at bounding box center [511, 75] width 43 height 21
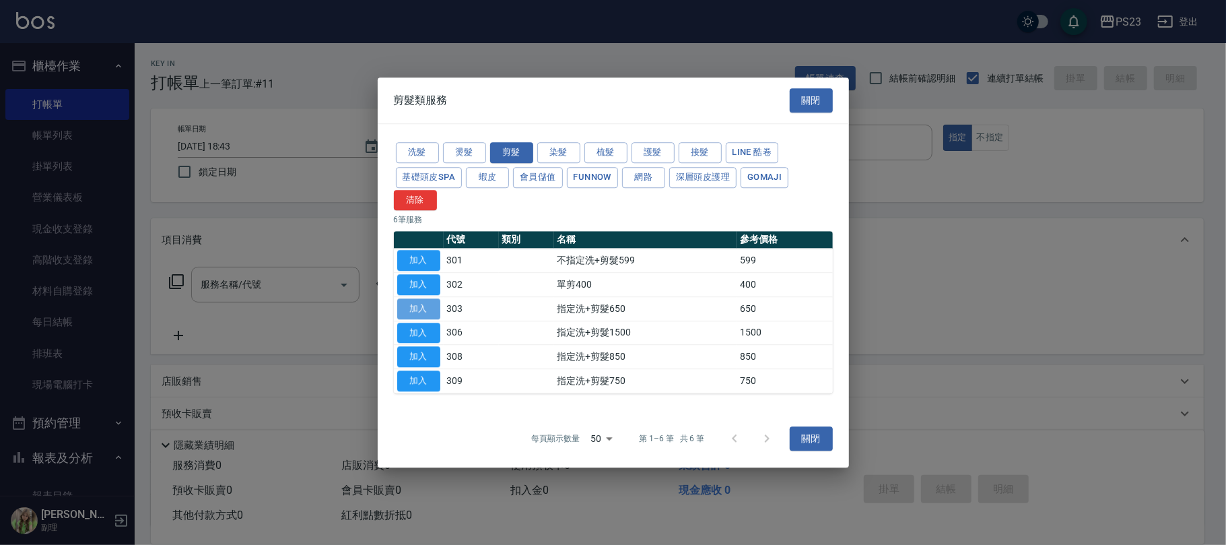
click at [420, 307] on button "加入" at bounding box center [418, 308] width 43 height 21
type input "指定洗+剪髮650(303)"
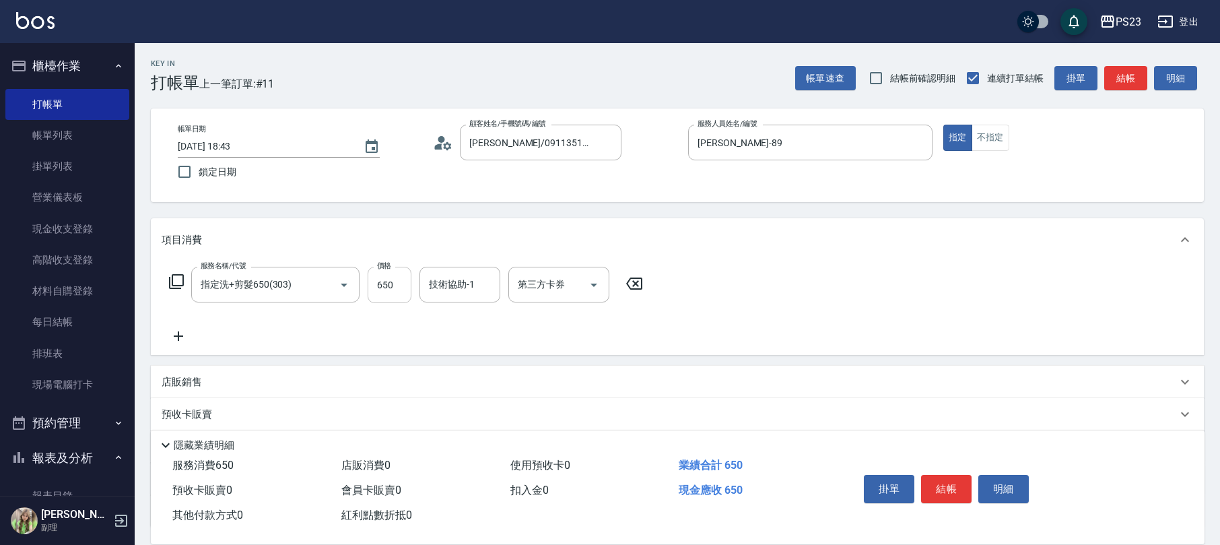
click at [384, 283] on input "650" at bounding box center [390, 285] width 44 height 36
type input "1020"
type input "[PERSON_NAME]-89"
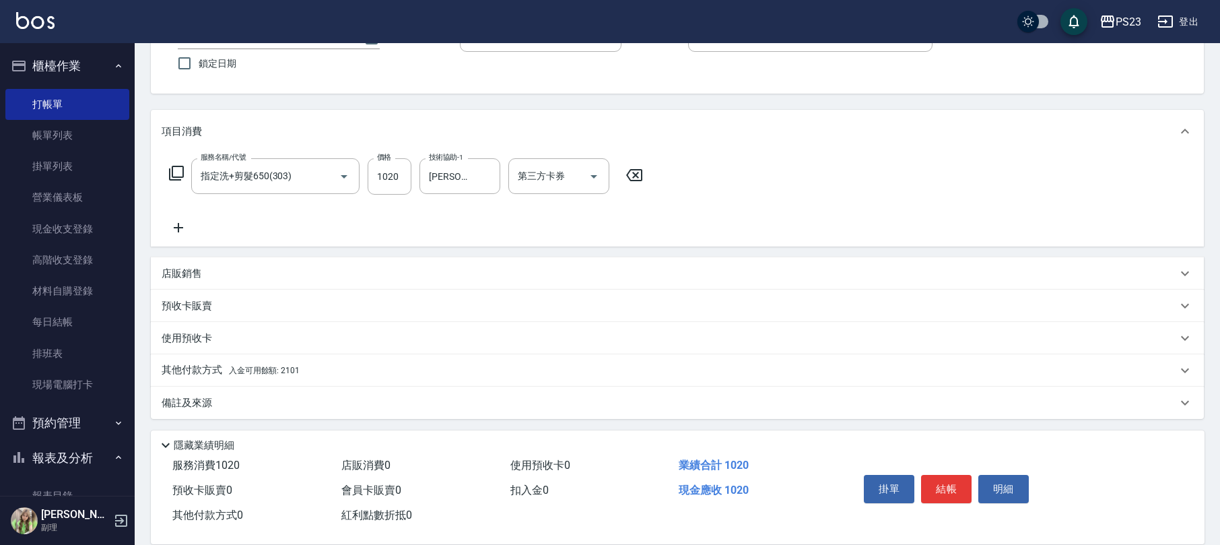
click at [456, 374] on div "其他付款方式 入金可用餘額: 2101" at bounding box center [669, 370] width 1015 height 15
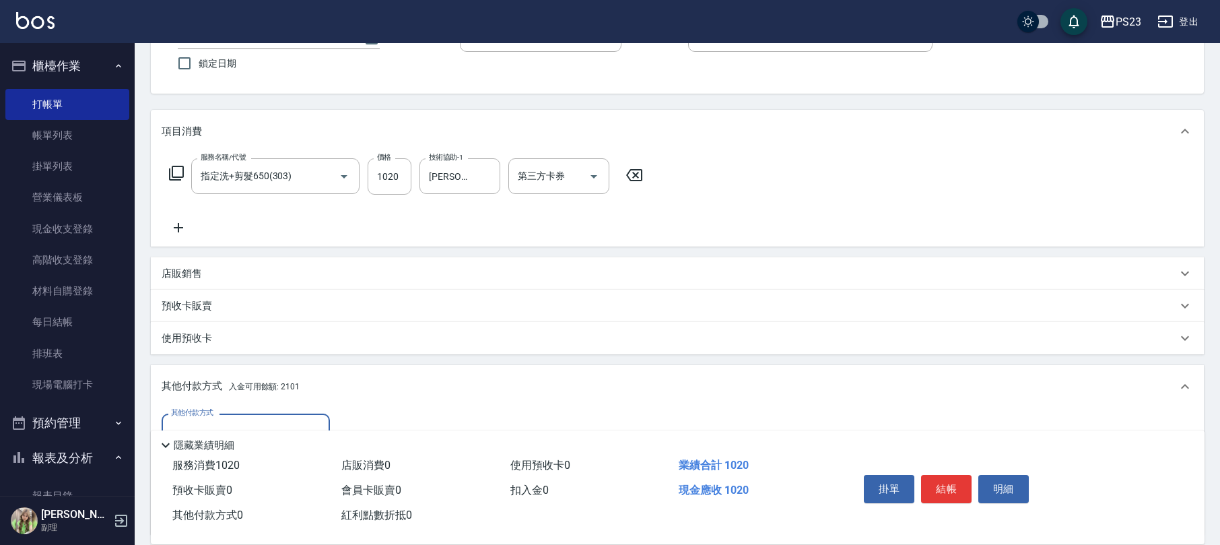
scroll to position [267, 0]
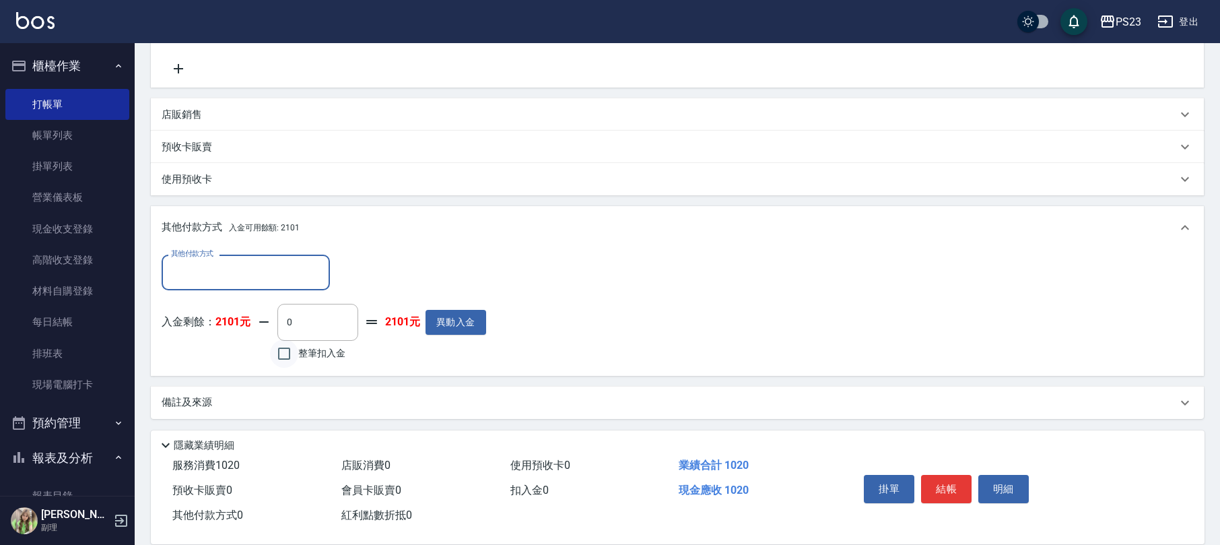
click at [290, 353] on input "整筆扣入金" at bounding box center [284, 353] width 28 height 28
checkbox input "true"
type input "1020"
click at [385, 411] on div "備註及來源" at bounding box center [677, 402] width 1053 height 32
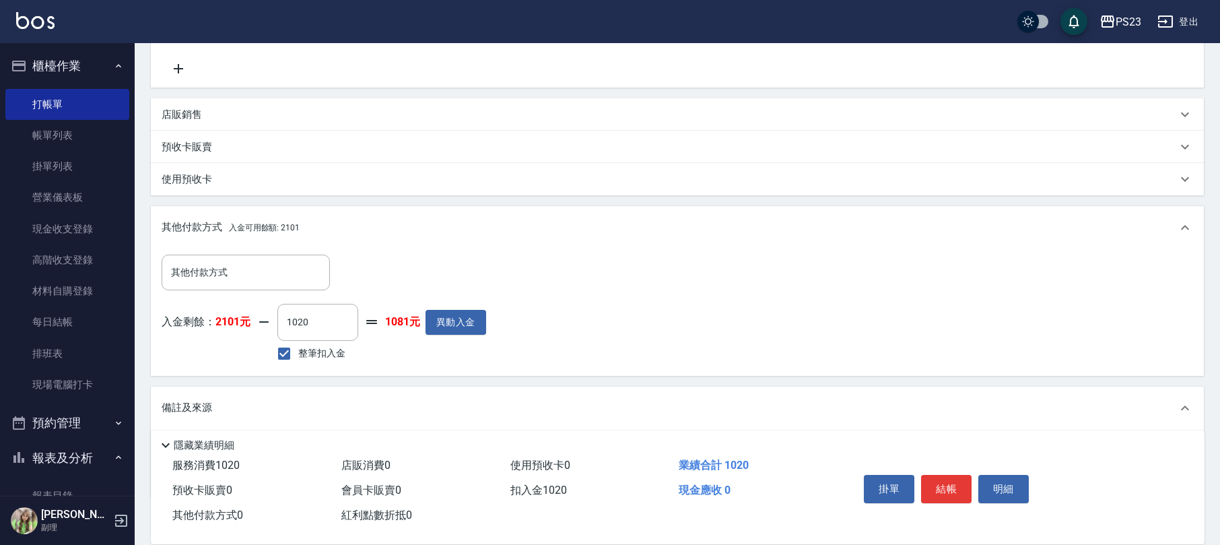
scroll to position [346, 0]
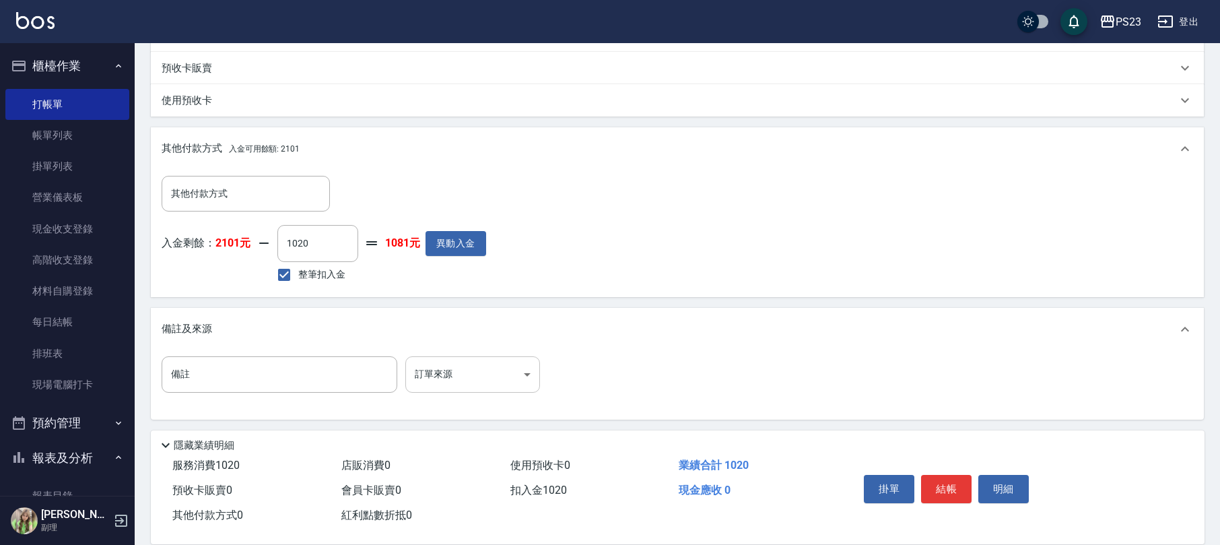
click at [525, 370] on body "PS23 登出 櫃檯作業 打帳單 帳單列表 掛單列表 營業儀表板 現金收支登錄 高階收支登錄 材料自購登錄 每日結帳 排班表 現場電腦打卡 預約管理 預約管理…" at bounding box center [610, 100] width 1220 height 892
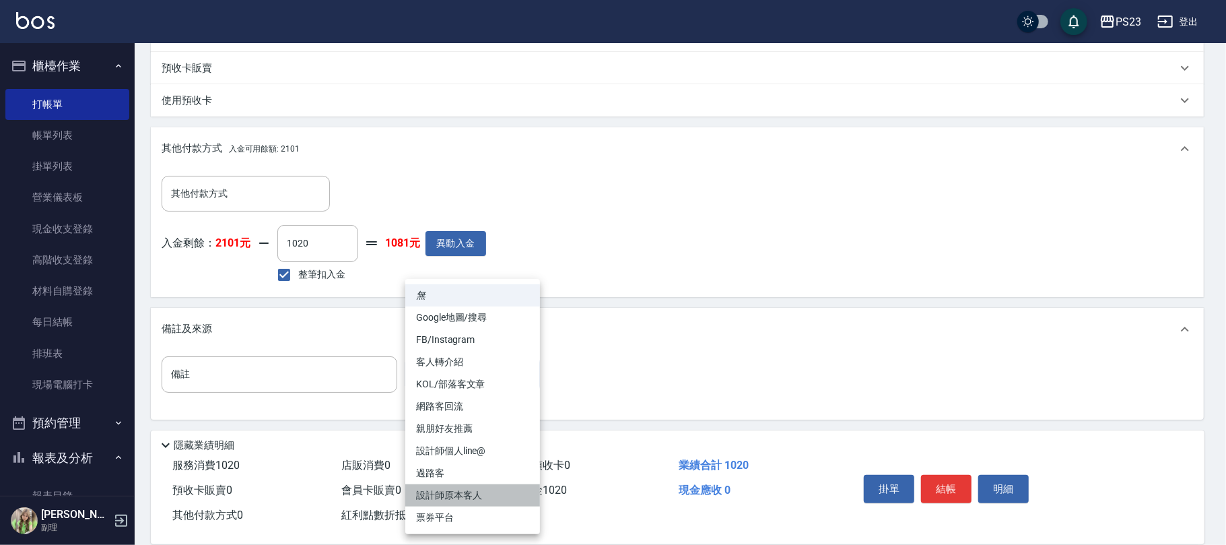
drag, startPoint x: 456, startPoint y: 494, endPoint x: 607, endPoint y: 488, distance: 150.2
click at [458, 494] on li "設計師原本客人" at bounding box center [472, 495] width 135 height 22
type input "設計師原本客人"
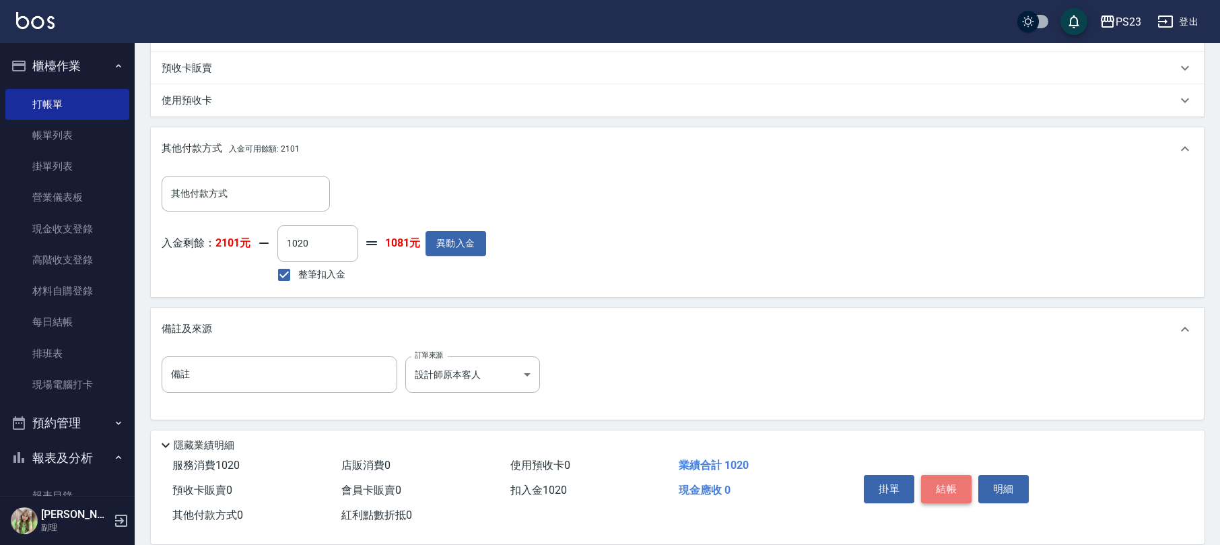
click at [959, 481] on button "結帳" at bounding box center [946, 489] width 50 height 28
type input "[DATE] 18:44"
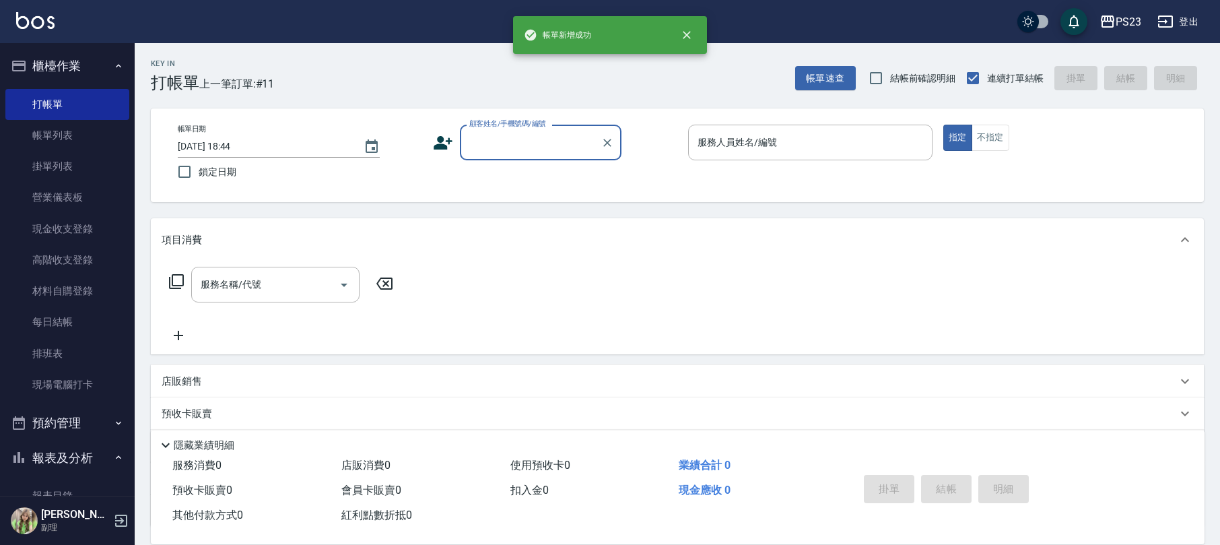
scroll to position [0, 0]
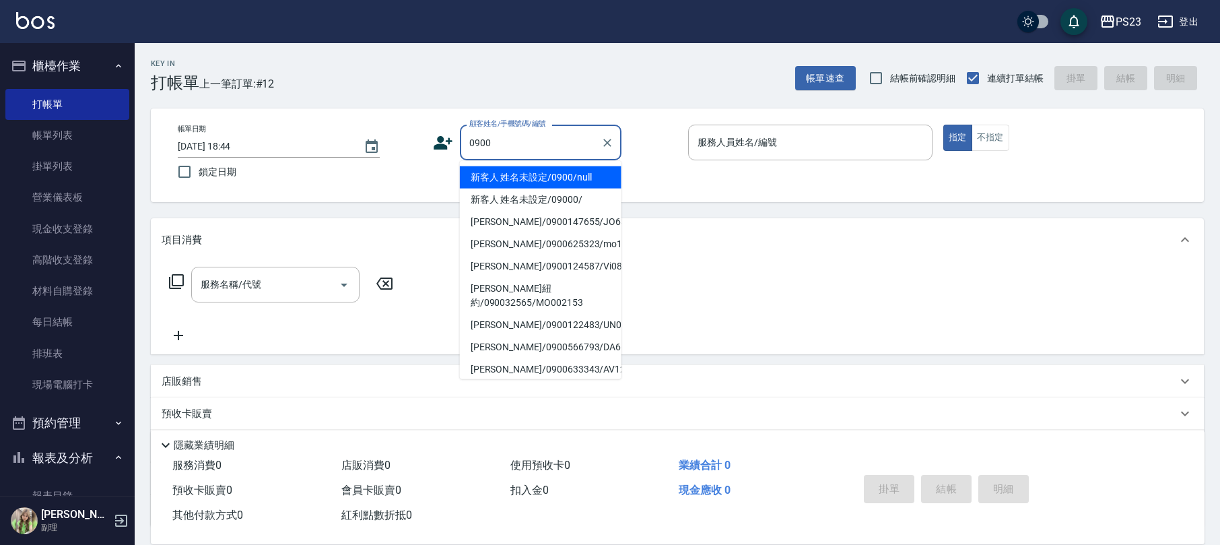
click at [599, 180] on li "新客人 姓名未設定/0900/null" at bounding box center [541, 177] width 162 height 22
type input "新客人 姓名未設定/0900/null"
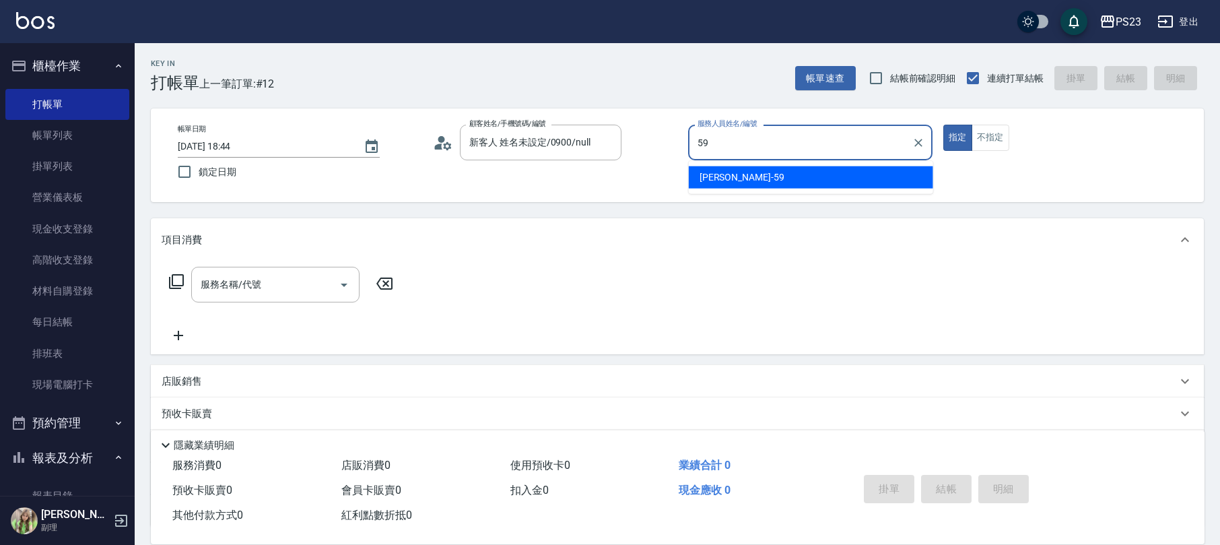
type input "Nanako-59"
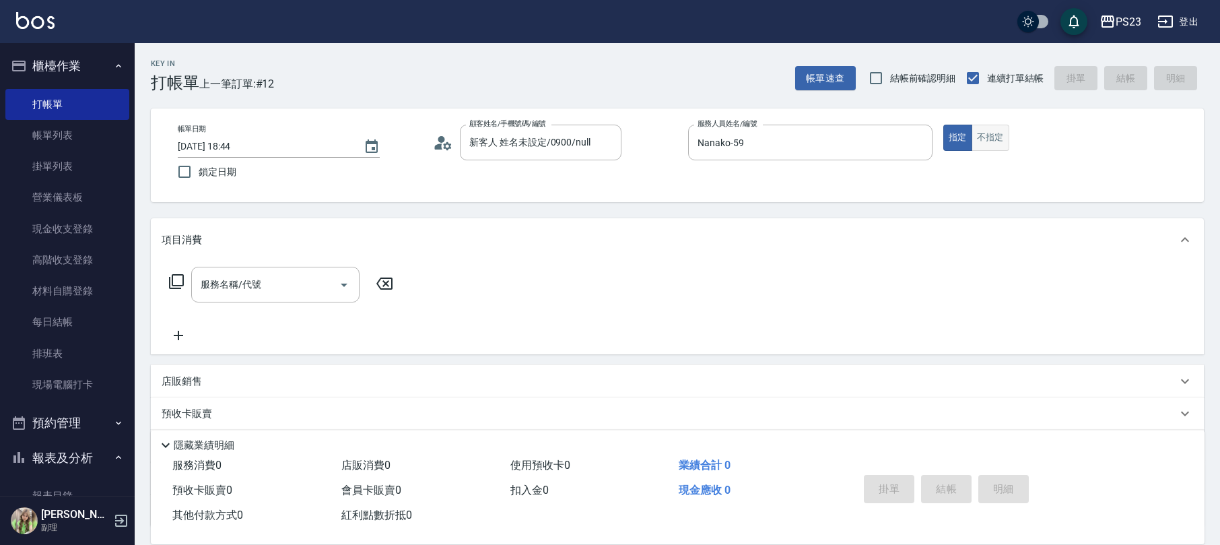
click at [997, 132] on button "不指定" at bounding box center [991, 138] width 38 height 26
click at [176, 281] on icon at bounding box center [176, 281] width 16 height 16
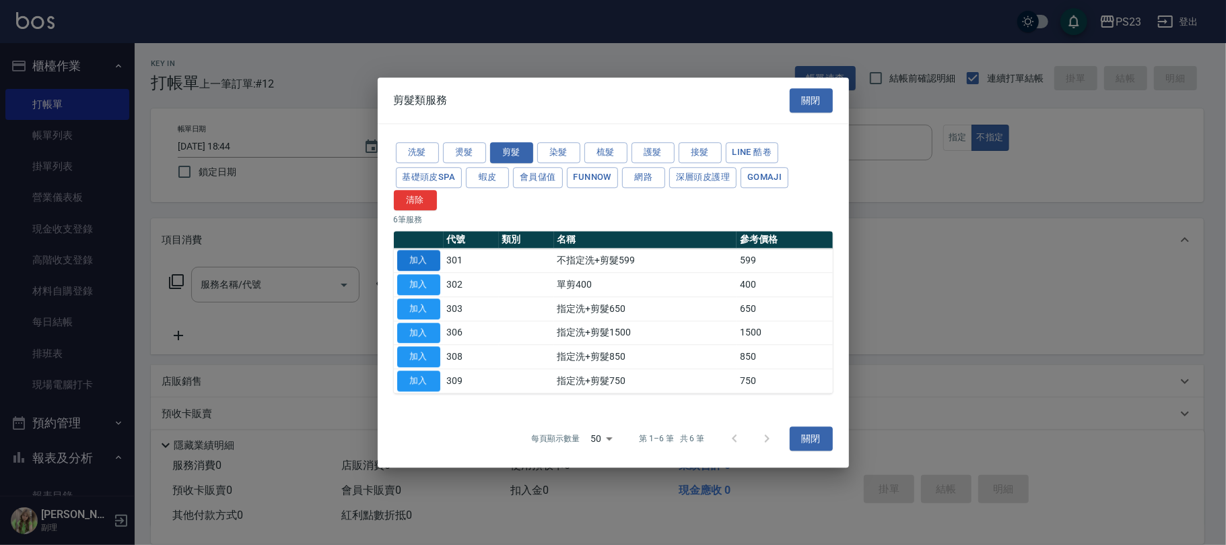
click at [429, 260] on button "加入" at bounding box center [418, 260] width 43 height 21
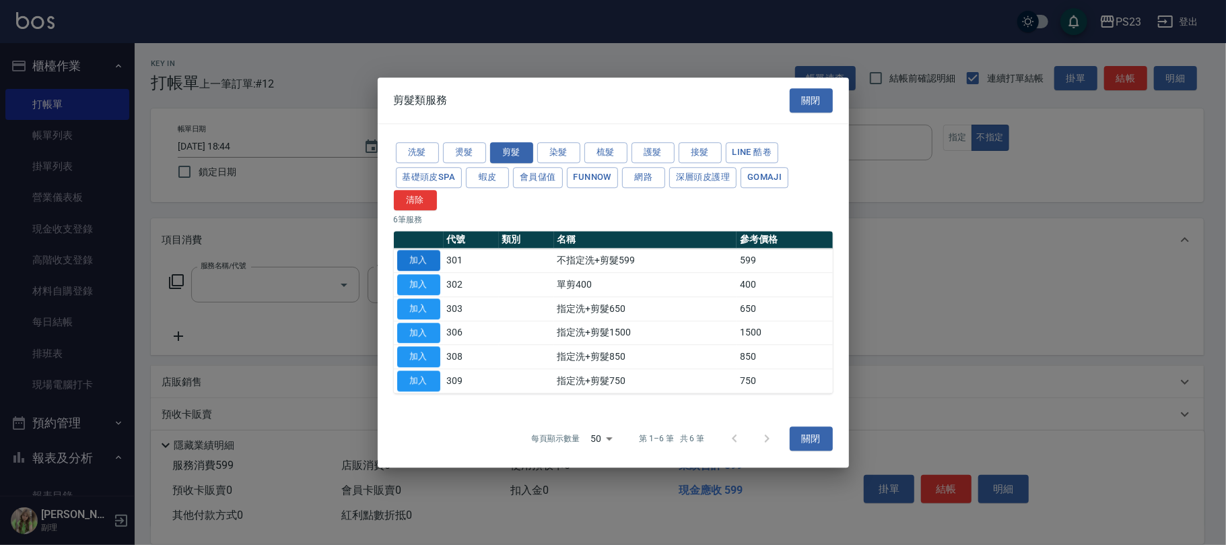
type input "不指定洗+剪髮599(301)"
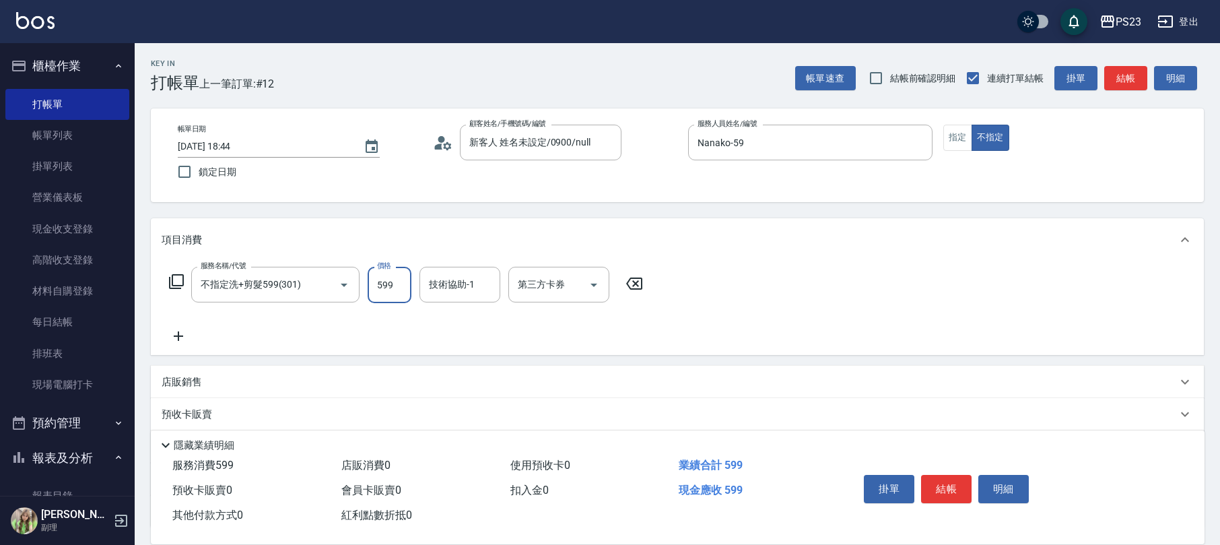
drag, startPoint x: 381, startPoint y: 287, endPoint x: 388, endPoint y: 281, distance: 9.6
click at [382, 286] on input "599" at bounding box center [390, 285] width 44 height 36
type input "699"
type input "Nanako-59"
click at [937, 483] on button "結帳" at bounding box center [946, 489] width 50 height 28
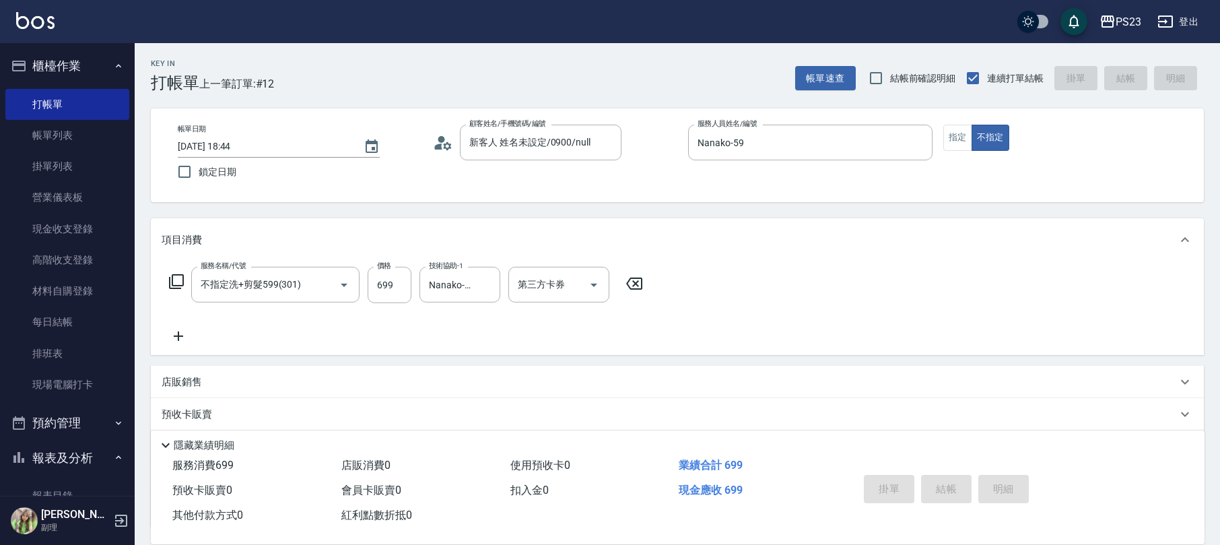
type input "[DATE] 18:45"
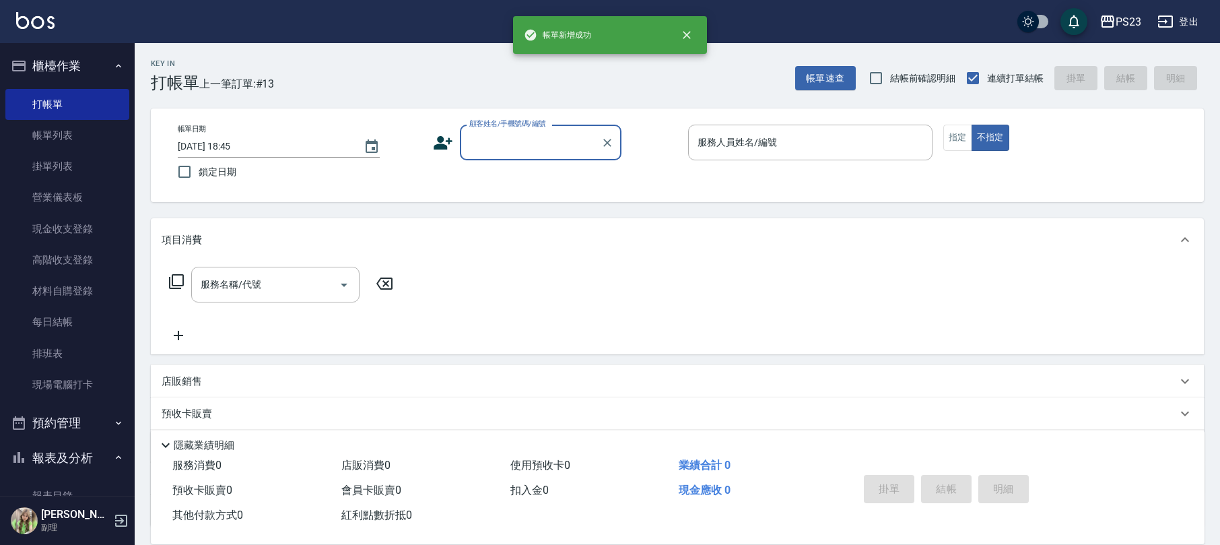
click at [502, 141] on input "顧客姓名/手機號碼/編號" at bounding box center [530, 143] width 129 height 24
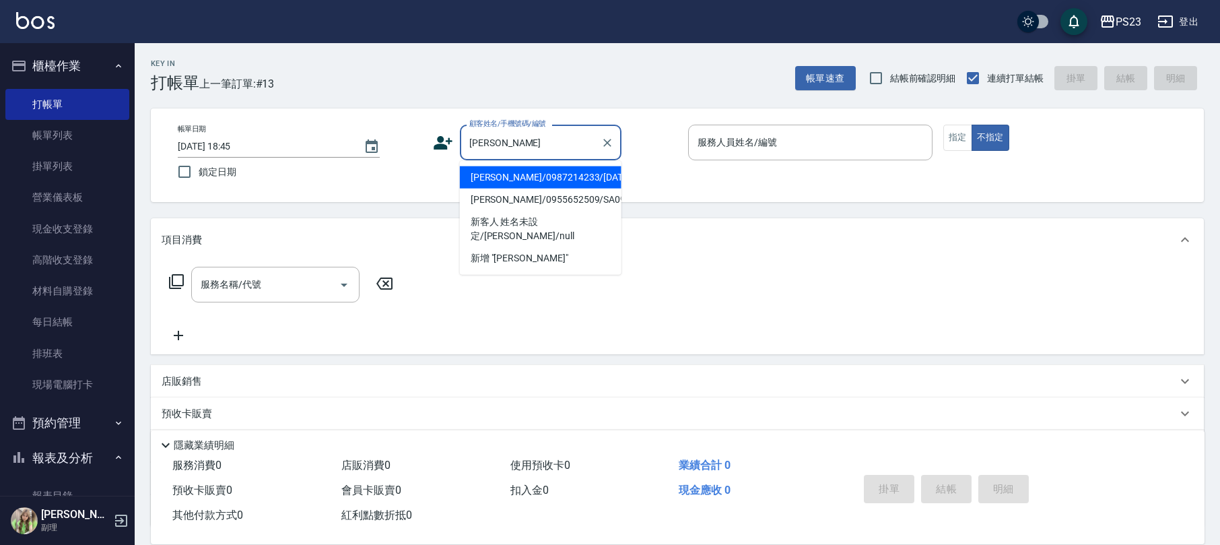
click at [564, 175] on li "[PERSON_NAME]/0987214233/[DATE]" at bounding box center [541, 177] width 162 height 22
type input "[PERSON_NAME]/0987214233/[DATE]"
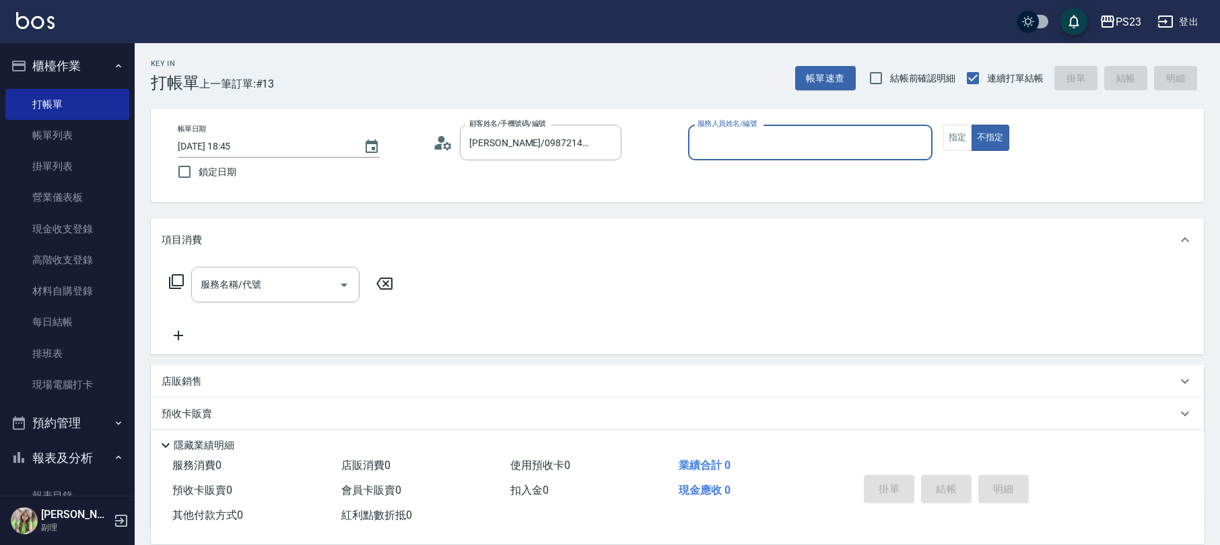
type input "SAMMI-1"
click at [171, 283] on icon at bounding box center [176, 281] width 16 height 16
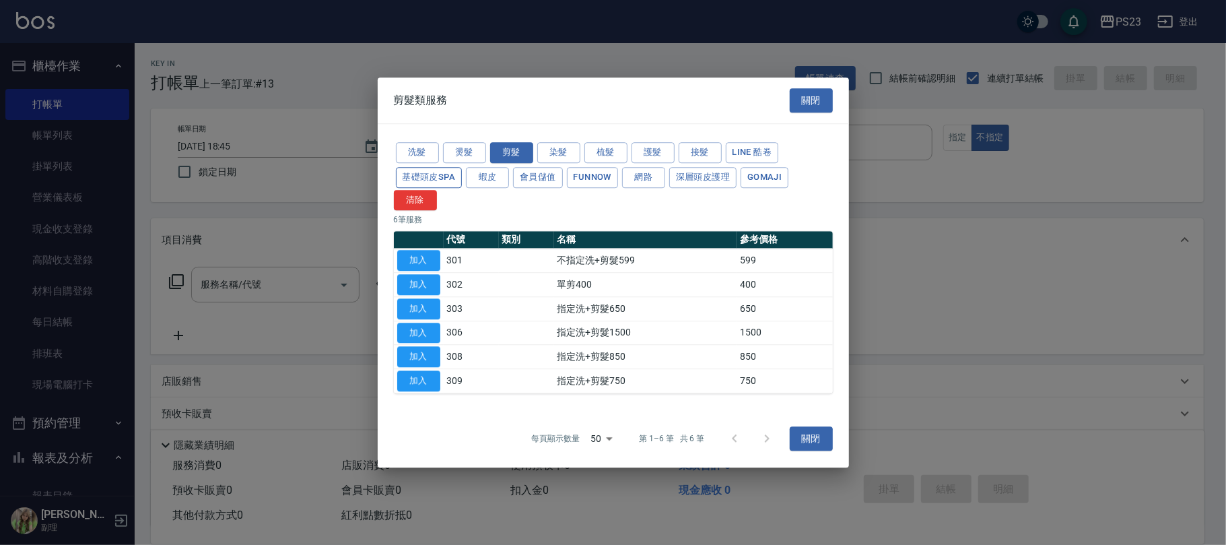
click at [432, 172] on button "基礎頭皮SPA" at bounding box center [429, 177] width 67 height 21
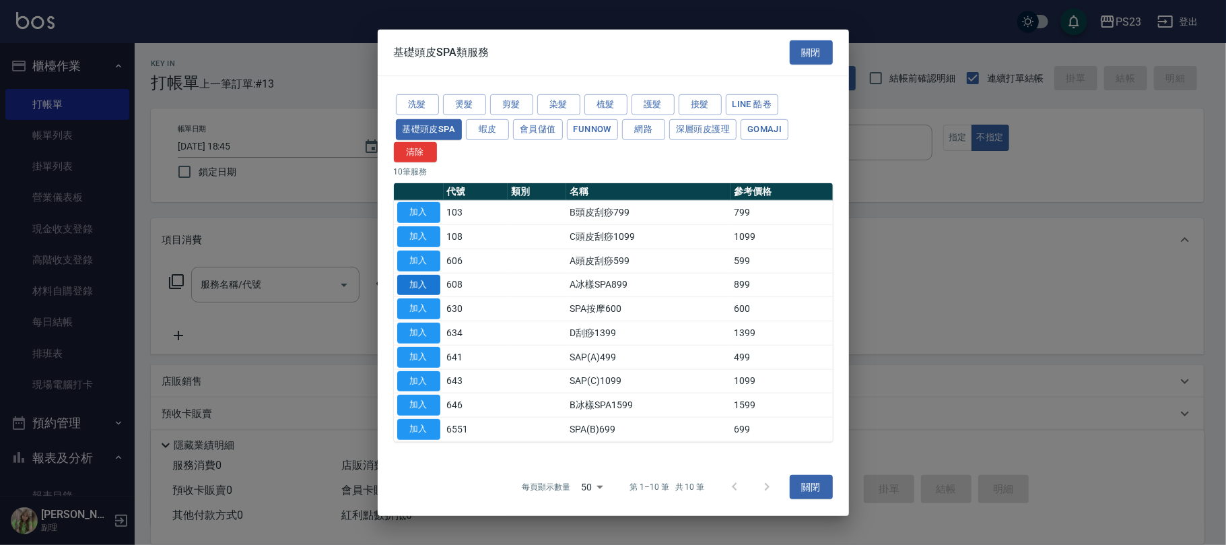
click at [405, 290] on button "加入" at bounding box center [418, 284] width 43 height 21
type input "A冰樣SPA899(608)"
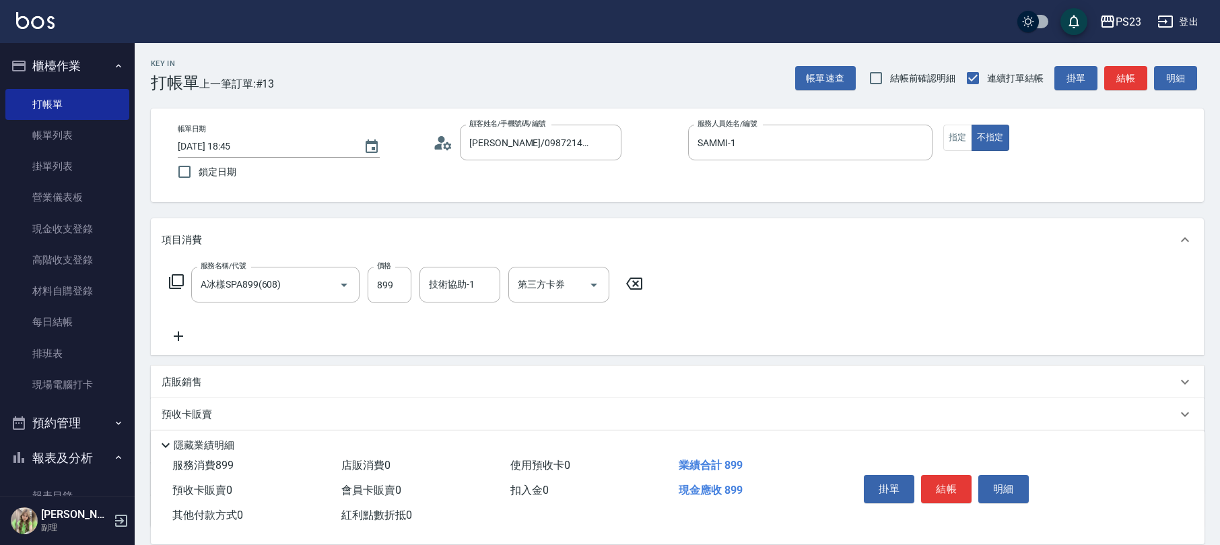
click at [166, 279] on div "服務名稱/代號 A冰樣SPA899(608) 服務名稱/代號 價格 899 價格 技術協助-1 技術協助-1 第三方卡券 第三方卡券" at bounding box center [406, 285] width 489 height 36
click at [175, 279] on icon at bounding box center [176, 281] width 16 height 16
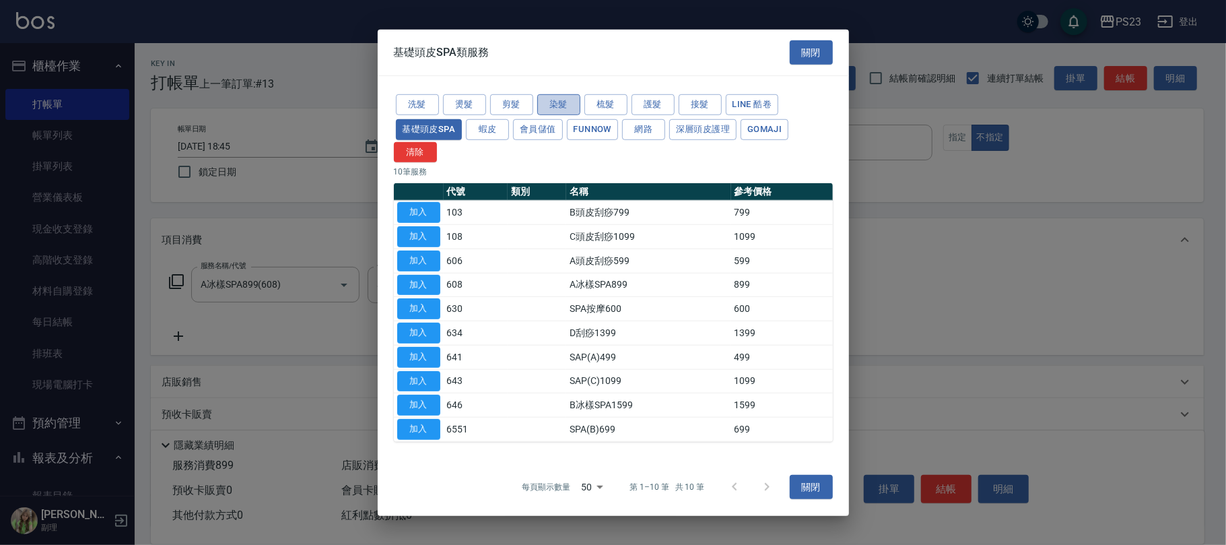
click at [548, 100] on button "染髮" at bounding box center [558, 104] width 43 height 21
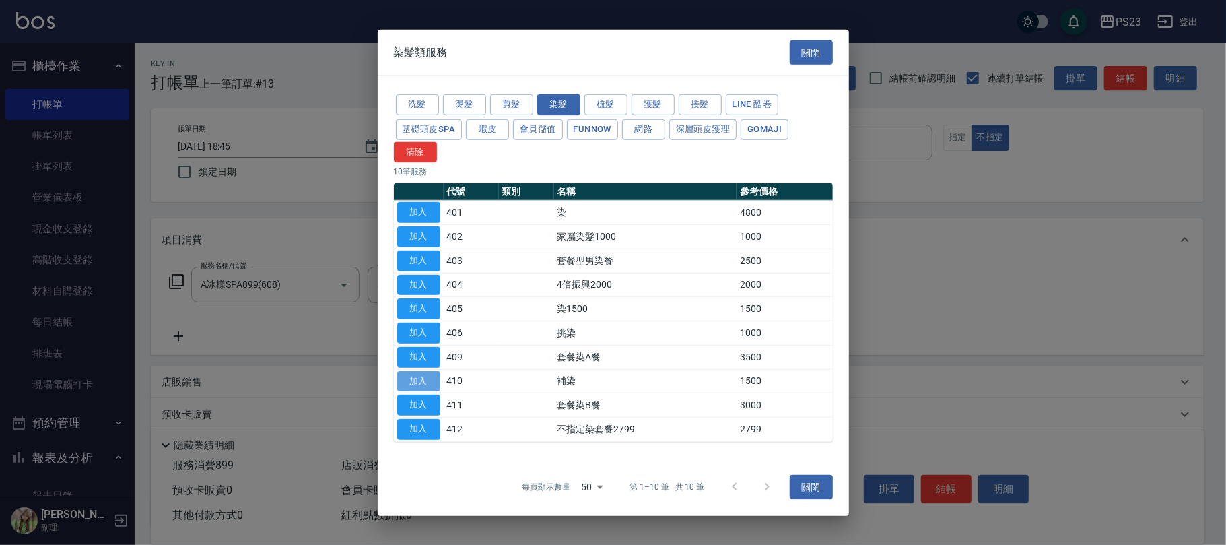
click at [424, 380] on button "加入" at bounding box center [418, 380] width 43 height 21
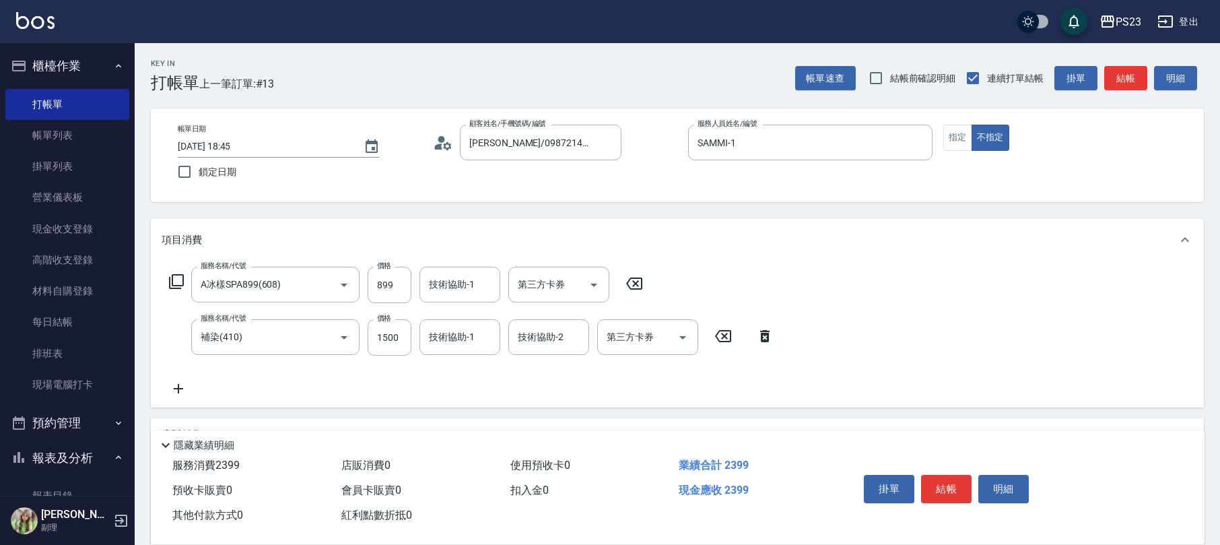
click at [175, 276] on icon at bounding box center [176, 281] width 16 height 16
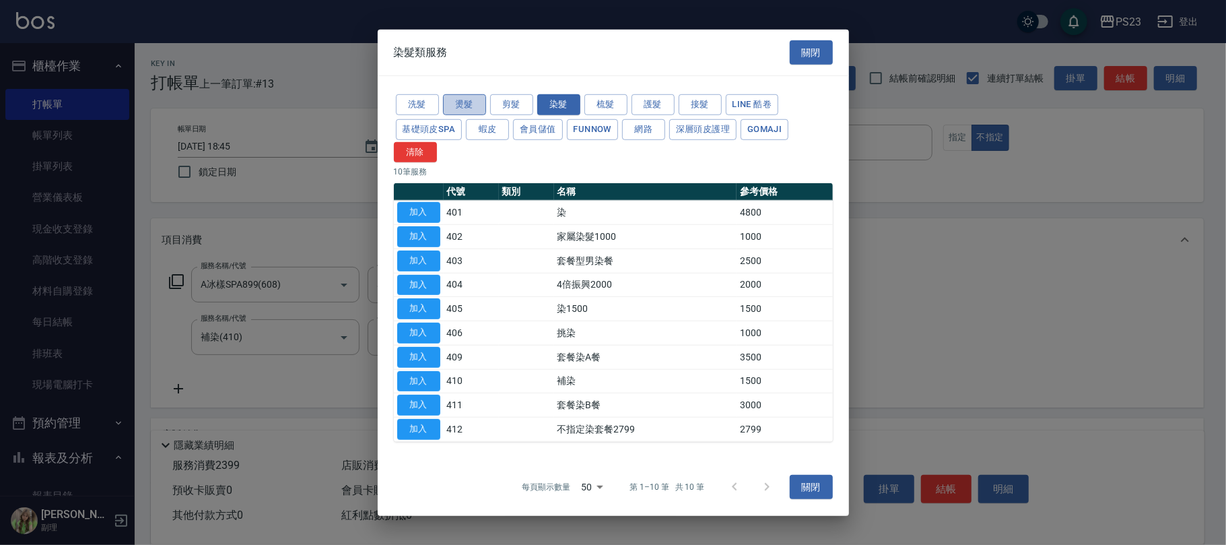
click at [473, 101] on button "燙髮" at bounding box center [464, 104] width 43 height 21
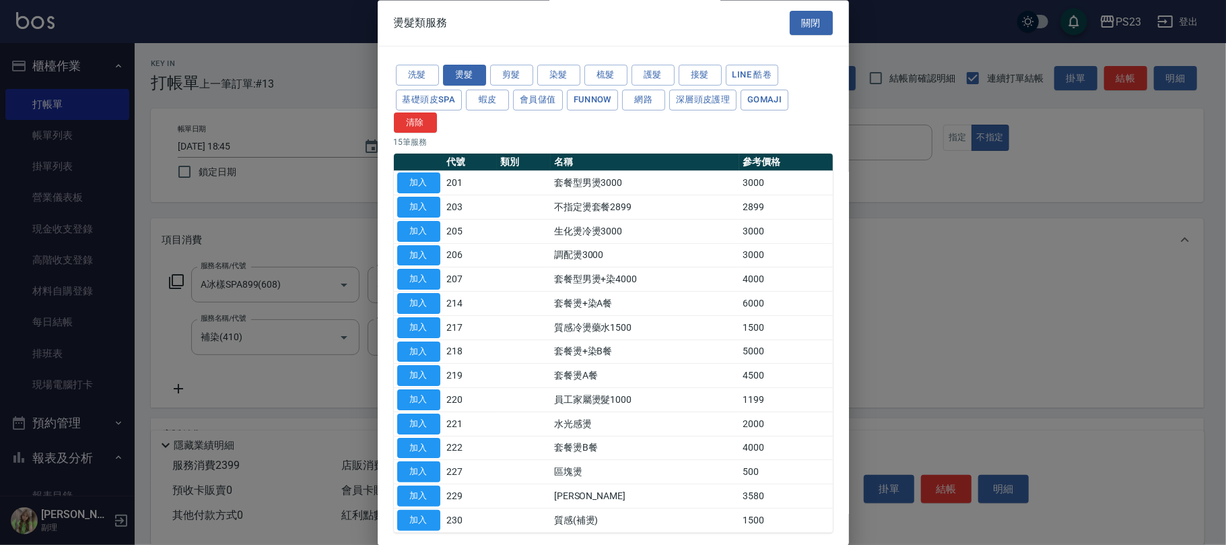
drag, startPoint x: 420, startPoint y: 523, endPoint x: 382, endPoint y: 494, distance: 47.9
click at [420, 522] on button "加入" at bounding box center [418, 520] width 43 height 21
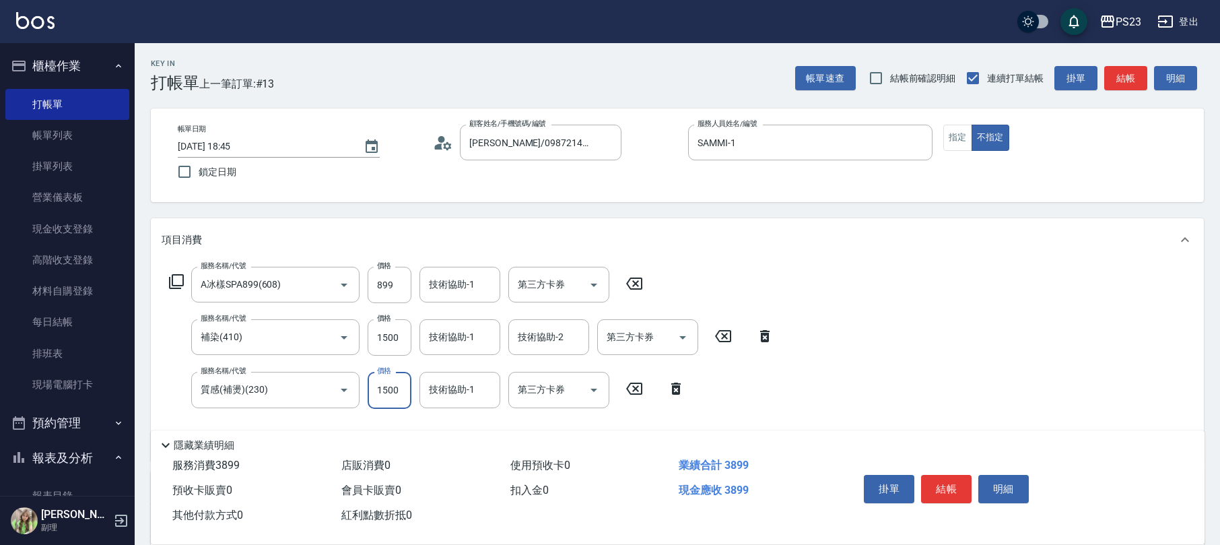
click at [395, 404] on input "1500" at bounding box center [390, 390] width 44 height 36
type input "1800"
click at [399, 337] on input "1500" at bounding box center [390, 337] width 44 height 36
click at [394, 272] on input "899" at bounding box center [390, 285] width 44 height 36
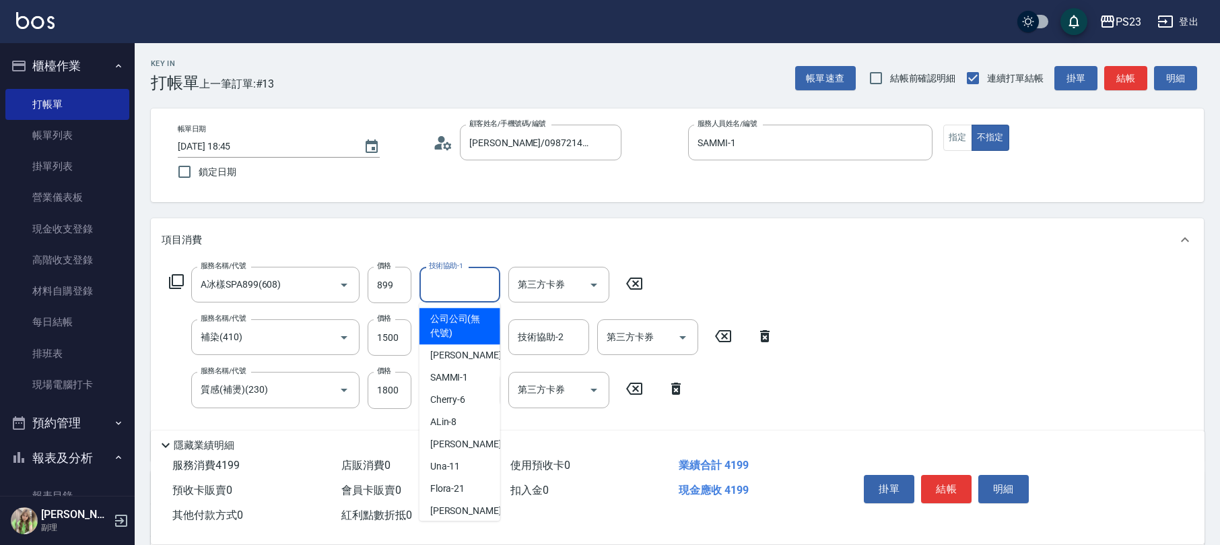
click at [485, 281] on input "技術協助-1" at bounding box center [460, 285] width 69 height 24
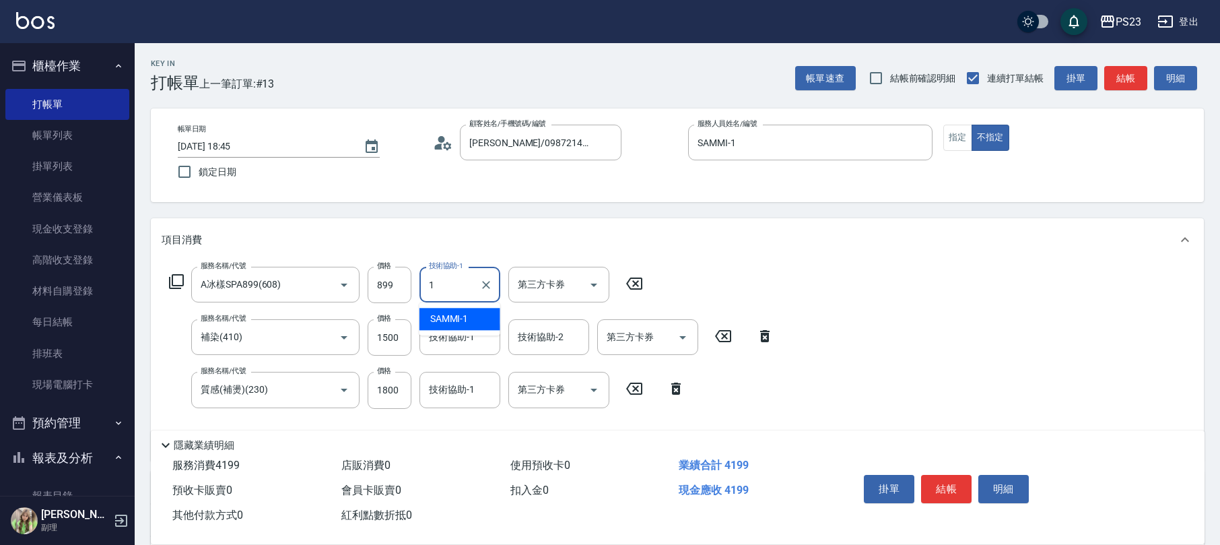
click at [458, 318] on span "SAMMI -1" at bounding box center [449, 319] width 38 height 14
type input "SAMMI-1"
click at [450, 339] on input "技術協助-1" at bounding box center [460, 337] width 69 height 24
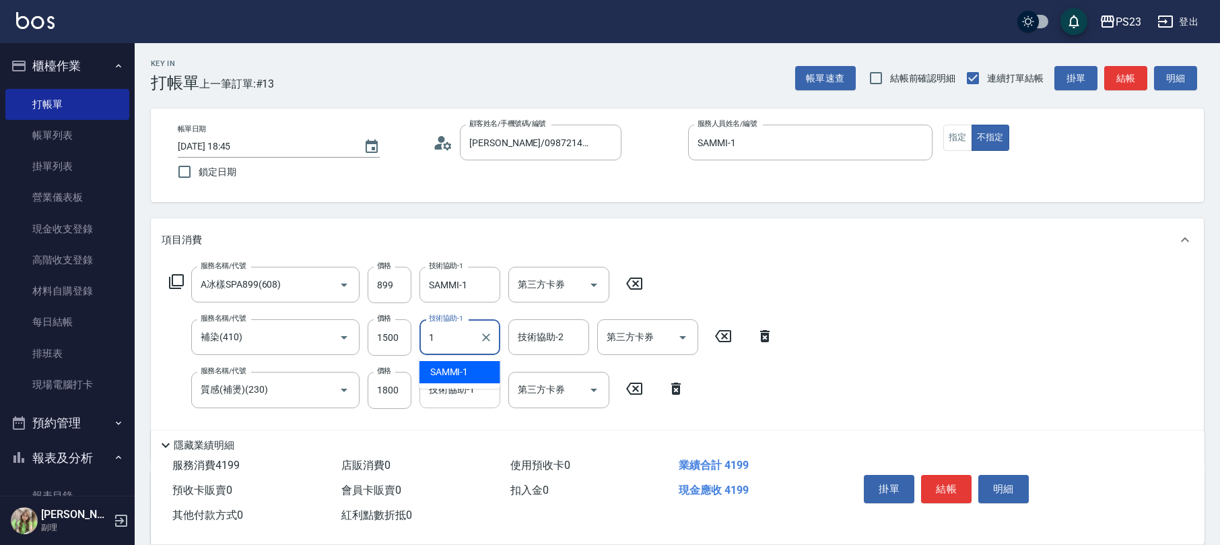
drag, startPoint x: 447, startPoint y: 380, endPoint x: 452, endPoint y: 374, distance: 7.6
click at [450, 377] on div "SAMMI -1" at bounding box center [459, 372] width 81 height 22
type input "SAMMI-1"
click at [446, 394] on input "技術協助-1" at bounding box center [460, 390] width 69 height 24
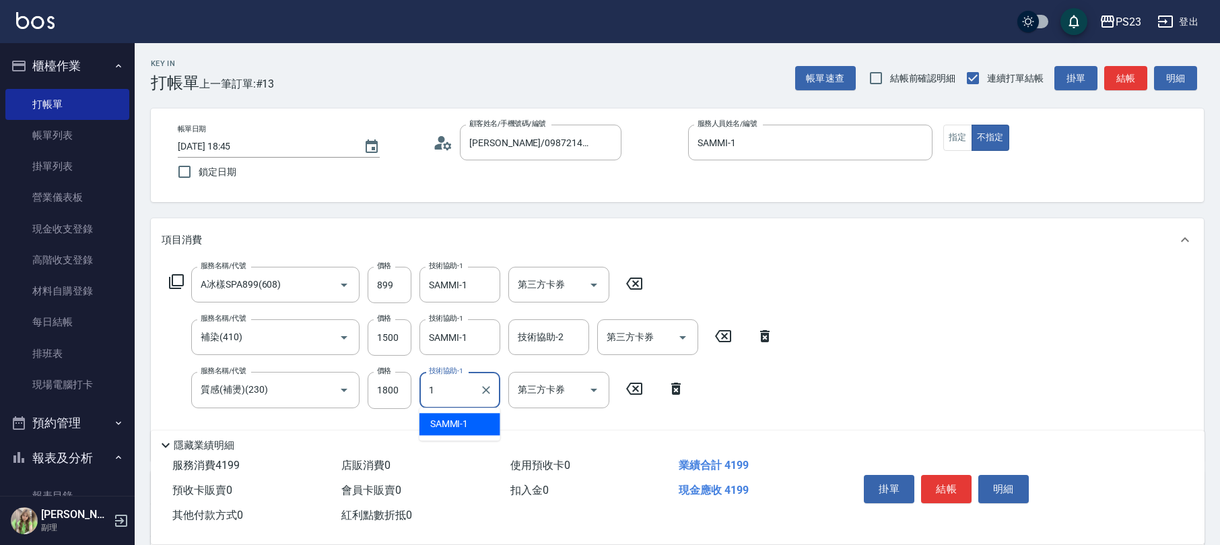
click at [448, 424] on span "SAMMI -1" at bounding box center [449, 424] width 38 height 14
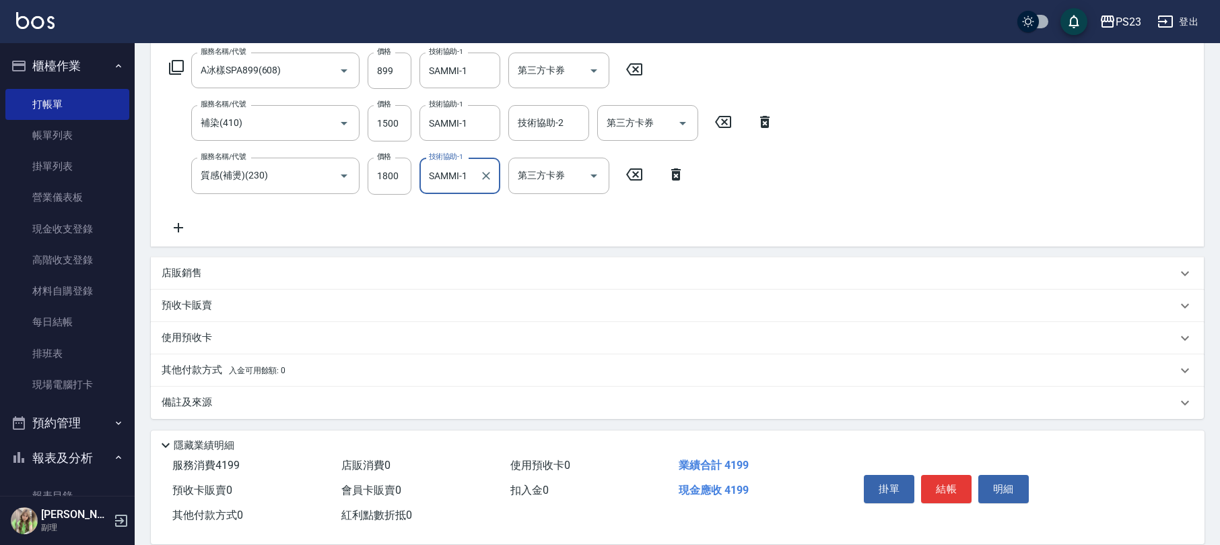
type input "SAMMI-1"
click at [349, 369] on div "其他付款方式 入金可用餘額: 0" at bounding box center [669, 370] width 1015 height 15
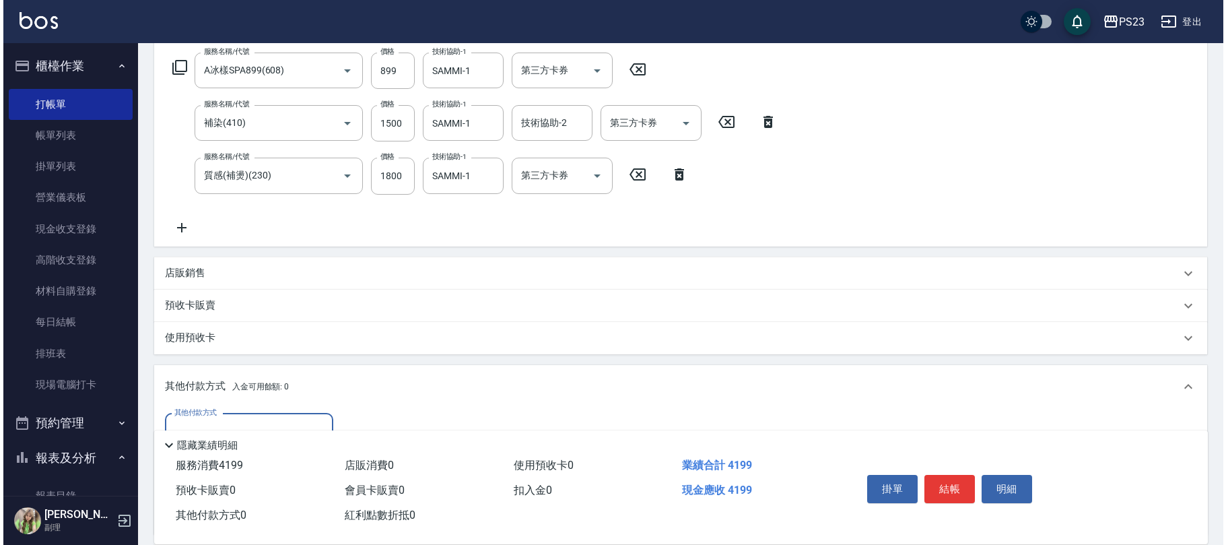
scroll to position [372, 0]
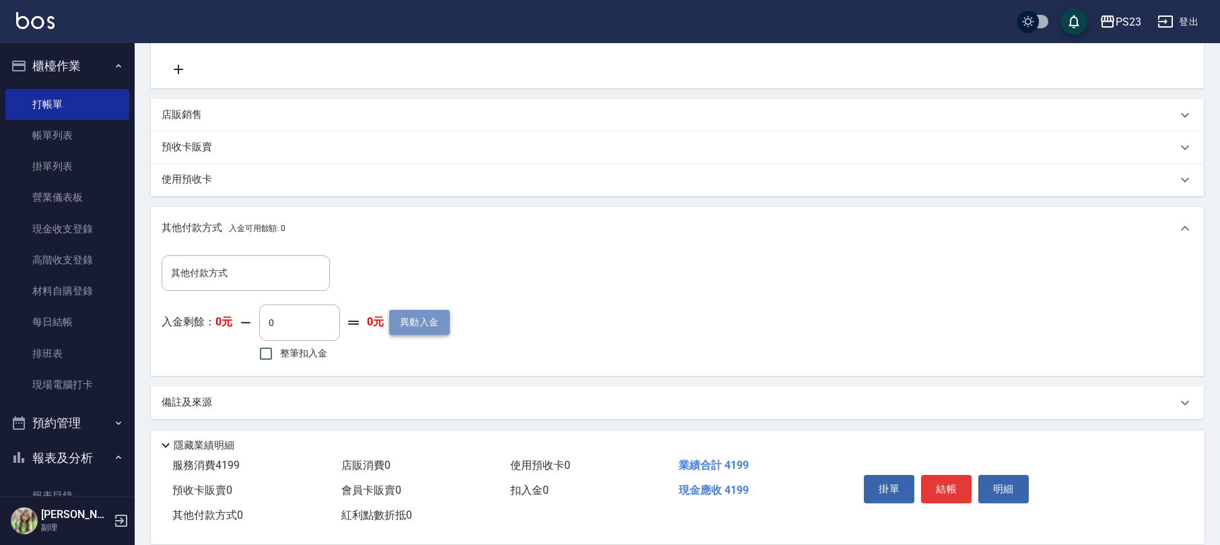
click at [423, 327] on button "異動入金" at bounding box center [419, 322] width 61 height 25
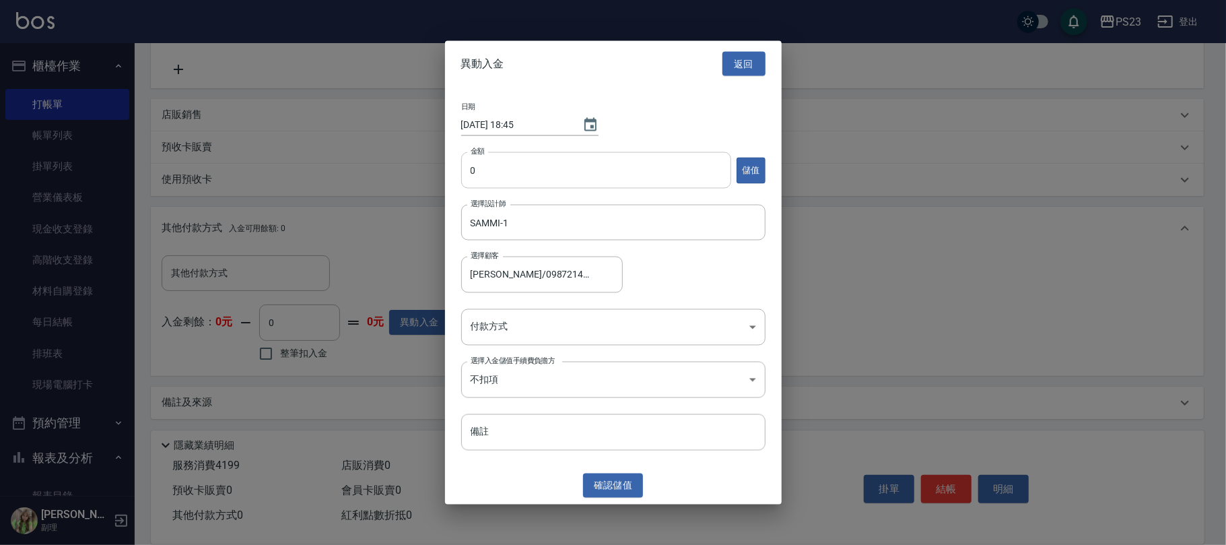
click at [475, 171] on input "0" at bounding box center [596, 170] width 270 height 36
type input "6000"
click at [641, 335] on body "PS23 登出 櫃檯作業 打帳單 帳單列表 掛單列表 營業儀表板 現金收支登錄 高階收支登錄 材料自購登錄 每日結帳 排班表 現場電腦打卡 預約管理 預約管理…" at bounding box center [613, 87] width 1226 height 918
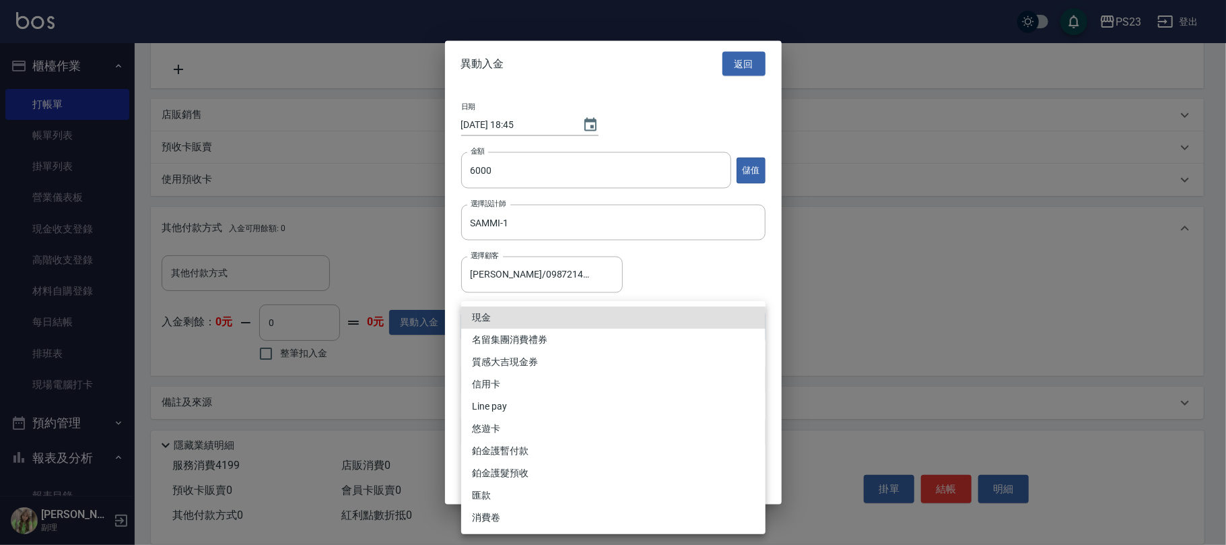
click at [522, 378] on li "信用卡" at bounding box center [613, 384] width 304 height 22
type input "信用卡"
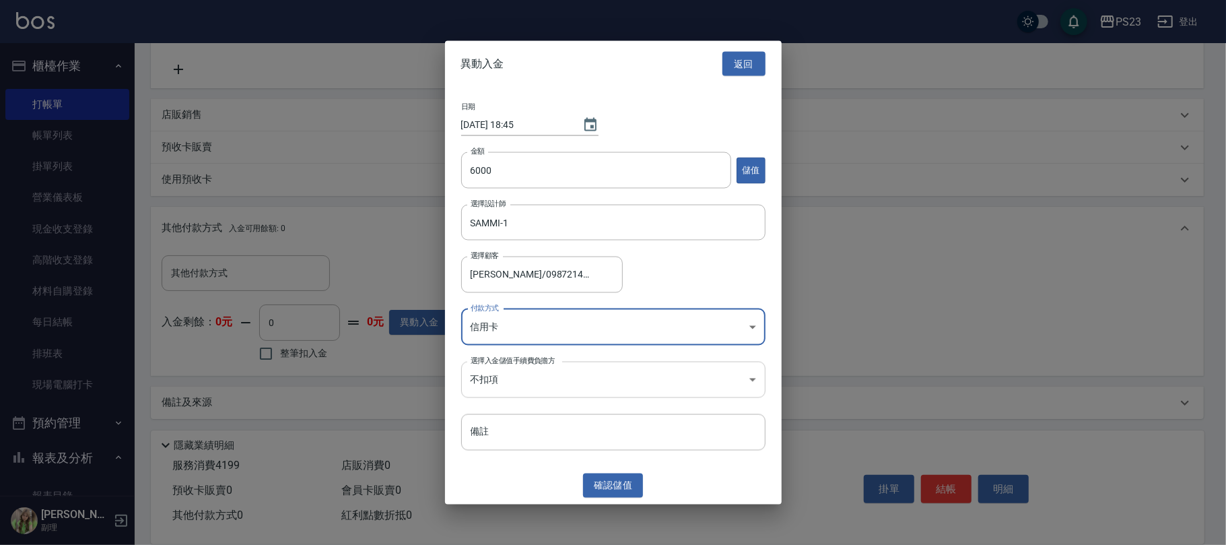
click at [590, 385] on body "PS23 登出 櫃檯作業 打帳單 帳單列表 掛單列表 營業儀表板 現金收支登錄 高階收支登錄 材料自購登錄 每日結帳 排班表 現場電腦打卡 預約管理 預約管理…" at bounding box center [613, 87] width 1226 height 918
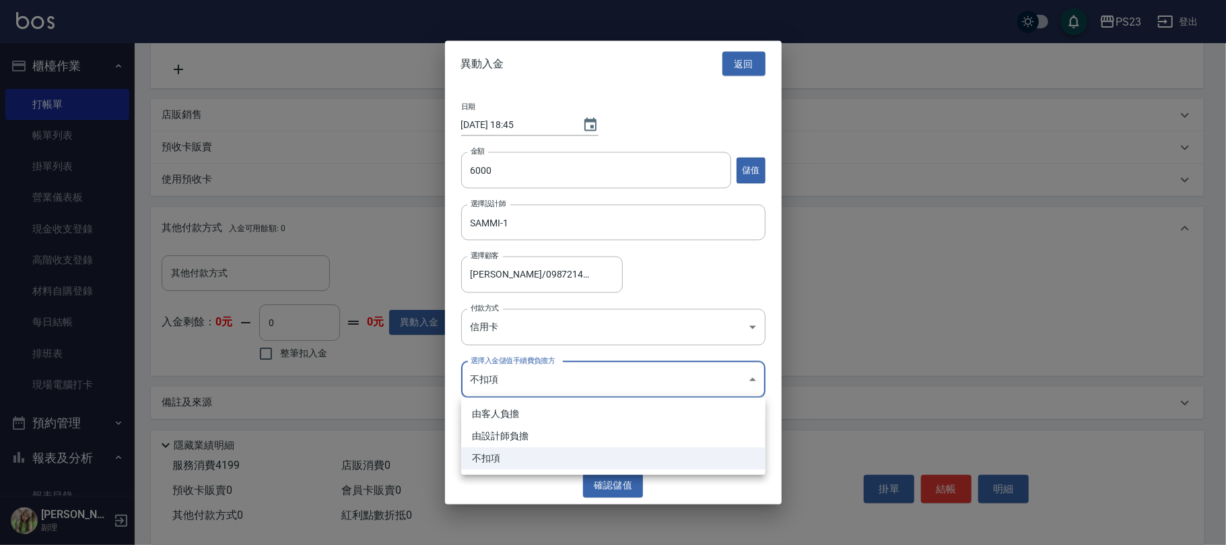
click at [508, 430] on li "由設計師負擔" at bounding box center [613, 436] width 304 height 22
type input "BYDESIGNER"
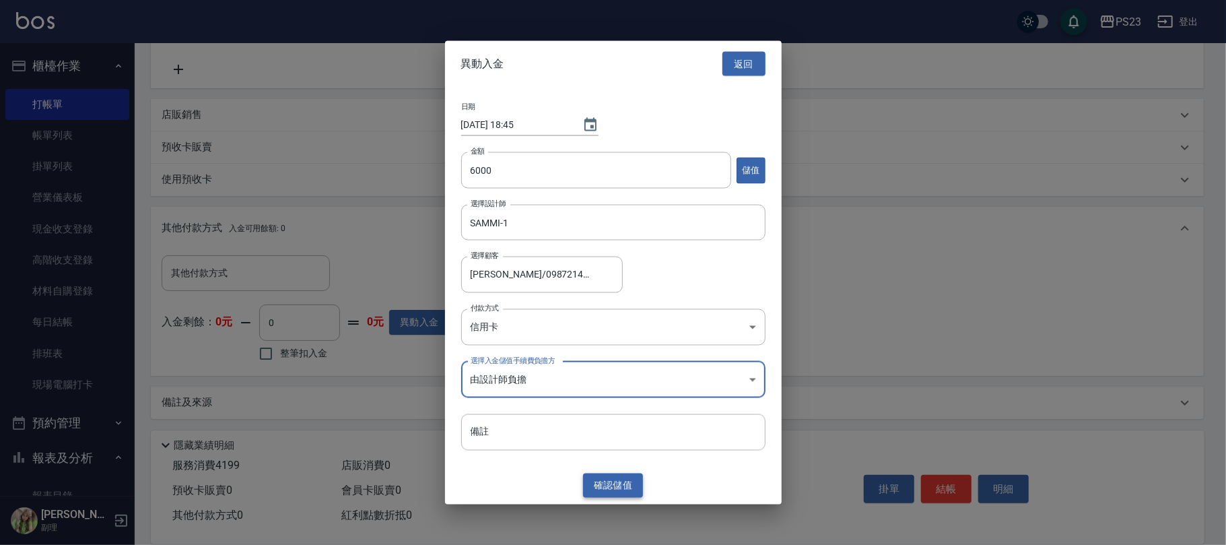
click at [609, 485] on button "確認 儲值" at bounding box center [613, 485] width 61 height 25
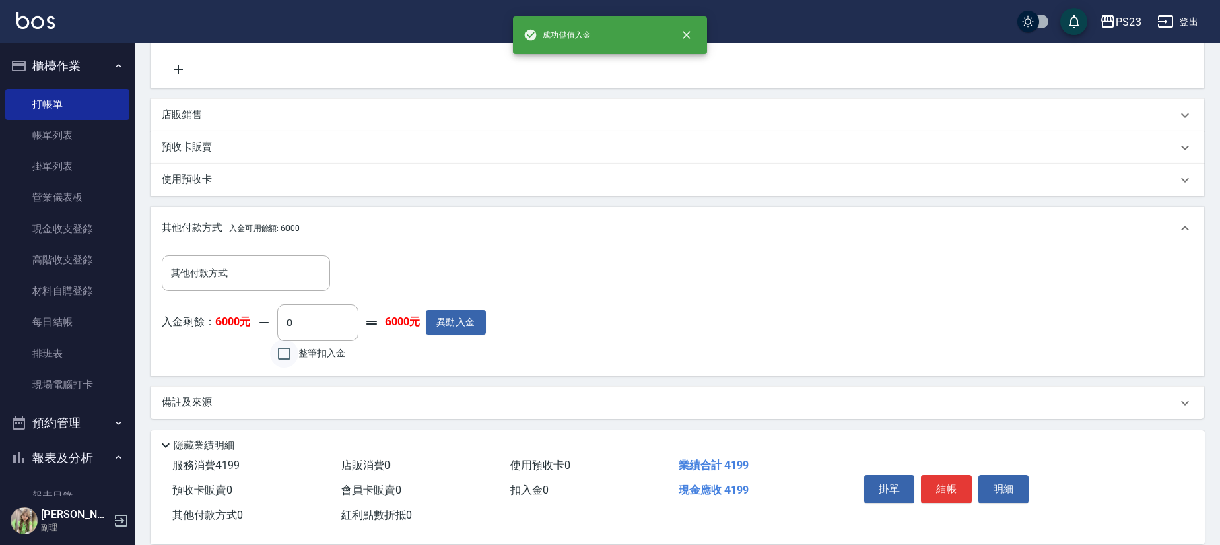
click at [276, 351] on input "整筆扣入金" at bounding box center [284, 353] width 28 height 28
checkbox input "true"
type input "4199"
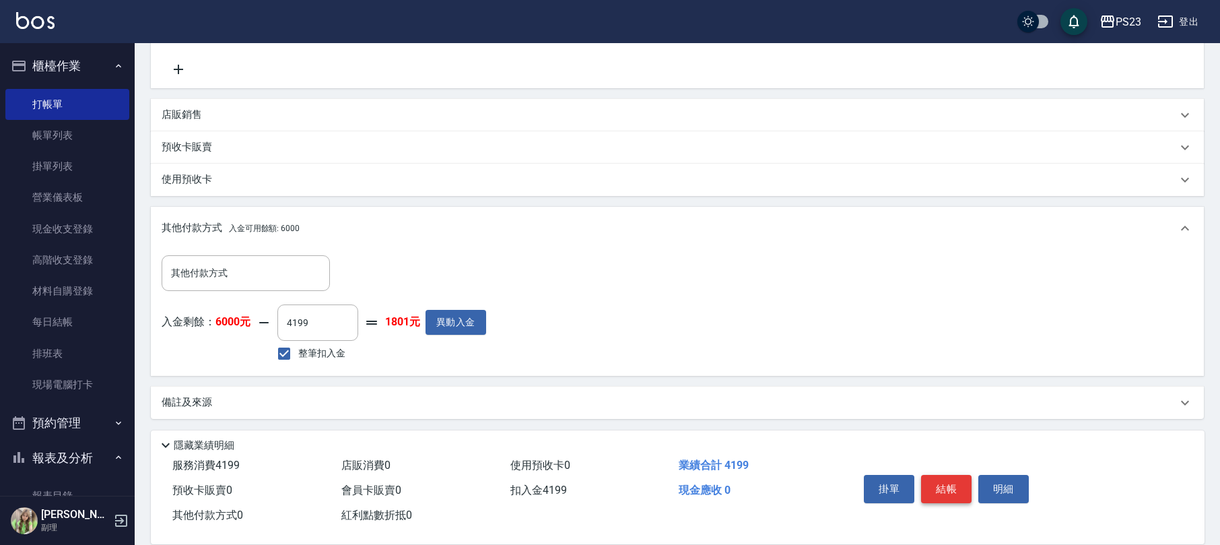
click at [938, 485] on button "結帳" at bounding box center [946, 489] width 50 height 28
type input "[DATE] 18:46"
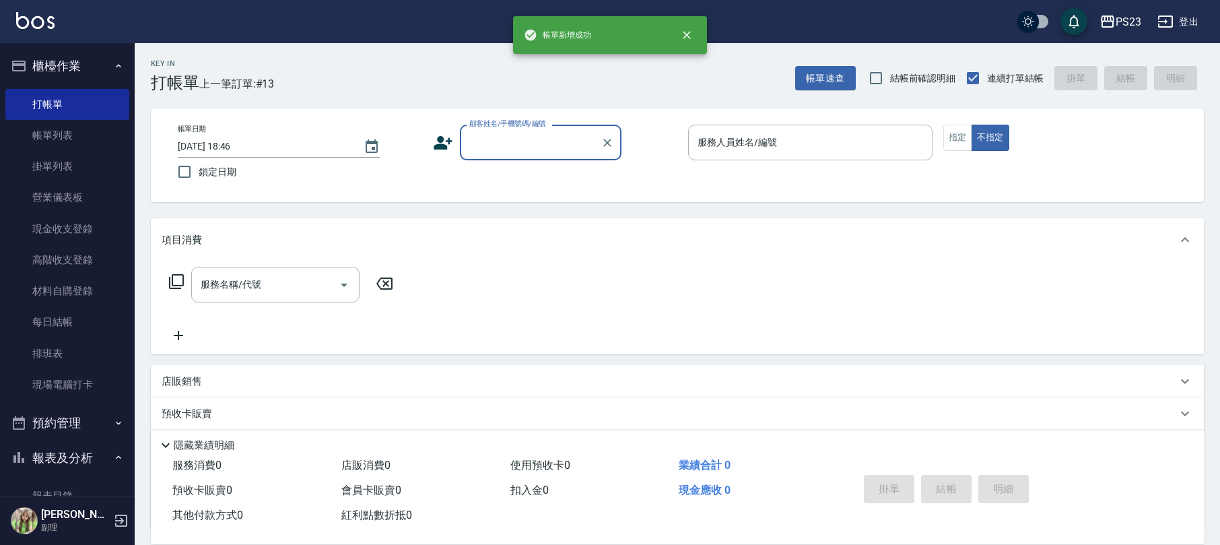
scroll to position [0, 0]
click at [496, 127] on label "顧客姓名/手機號碼/編號" at bounding box center [507, 123] width 77 height 10
click at [496, 131] on input "顧客姓名/手機號碼/編號" at bounding box center [530, 143] width 129 height 24
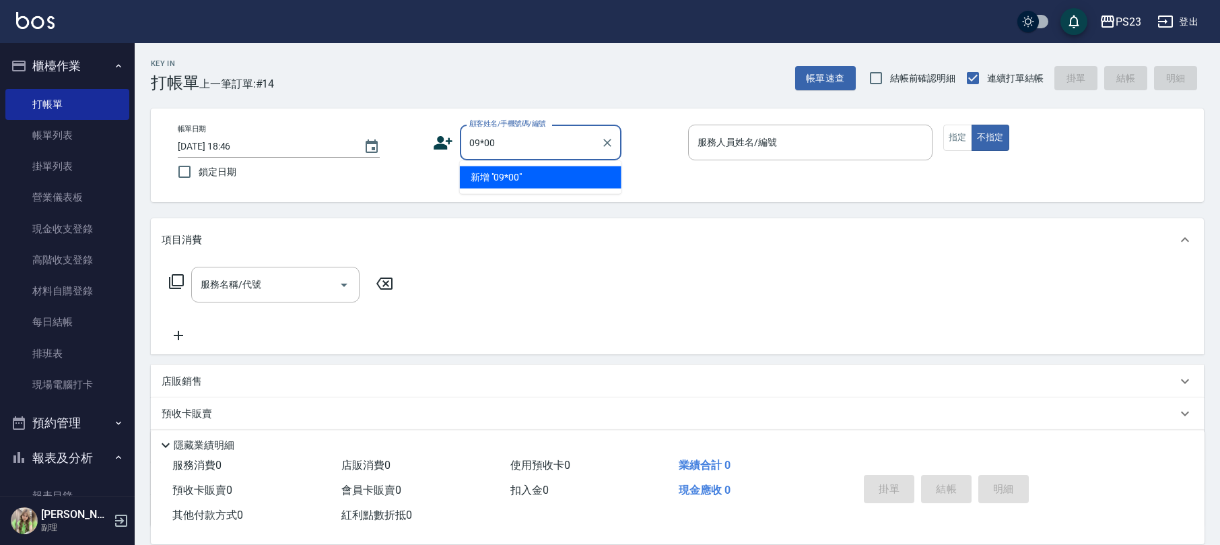
click at [483, 141] on input "09*00" at bounding box center [530, 143] width 129 height 24
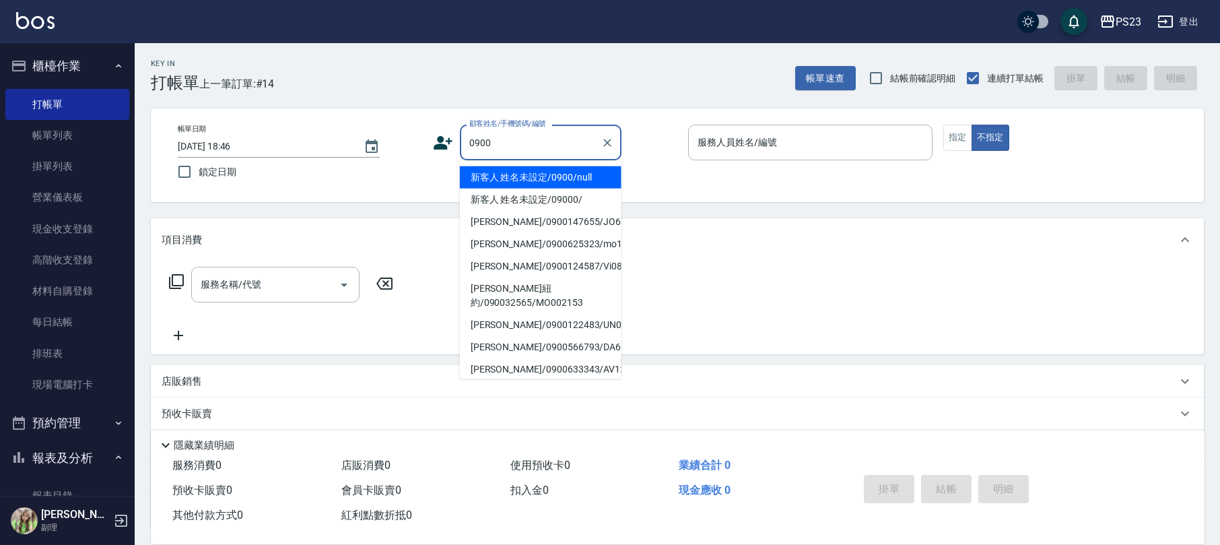
click at [547, 176] on li "新客人 姓名未設定/0900/null" at bounding box center [541, 177] width 162 height 22
type input "新客人 姓名未設定/0900/null"
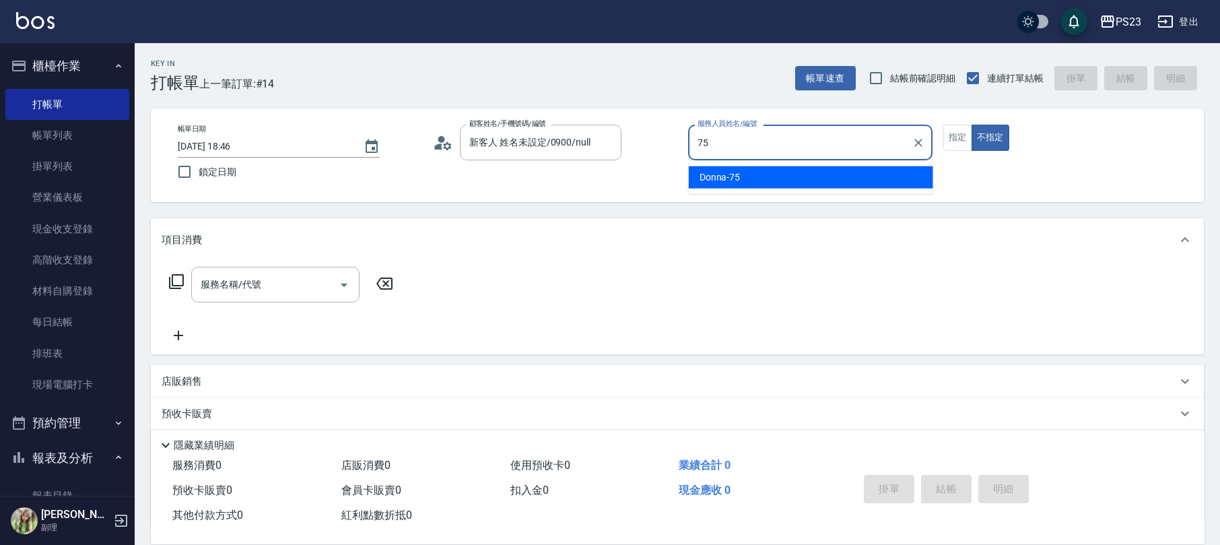
type input "Donna-75"
type button "false"
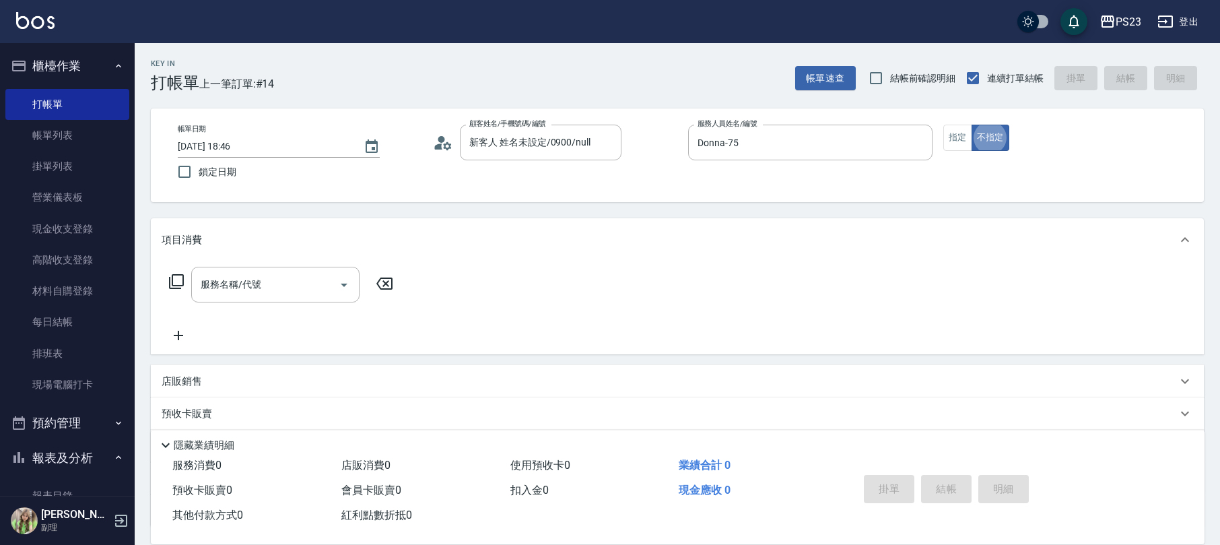
click at [187, 269] on div "服務名稱/代號 服務名稱/代號" at bounding box center [282, 285] width 240 height 36
click at [179, 276] on icon at bounding box center [176, 281] width 16 height 16
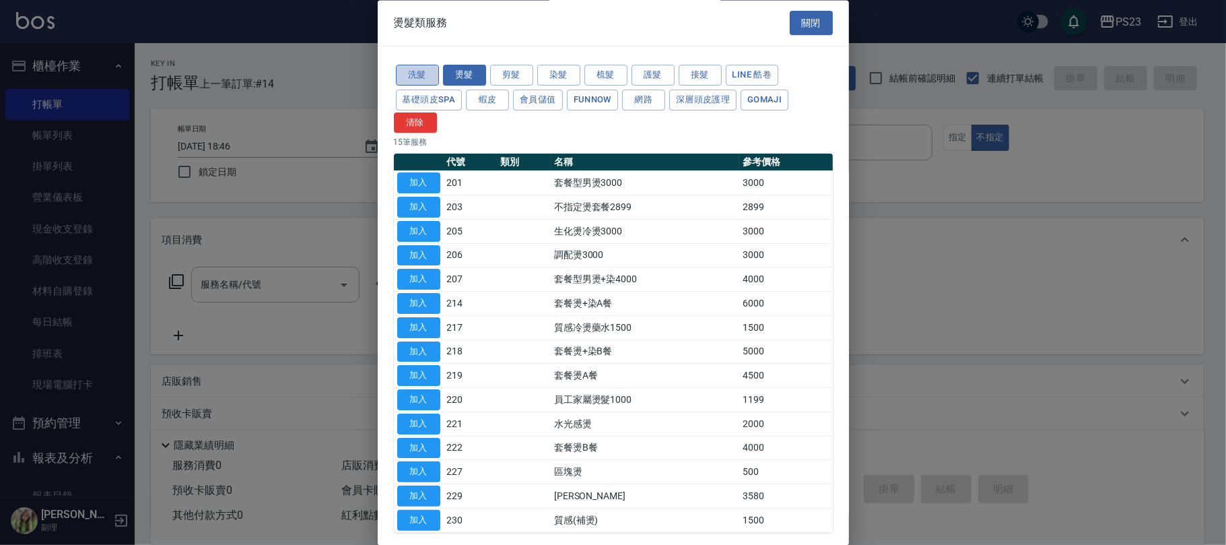
click at [405, 71] on button "洗髮" at bounding box center [417, 75] width 43 height 21
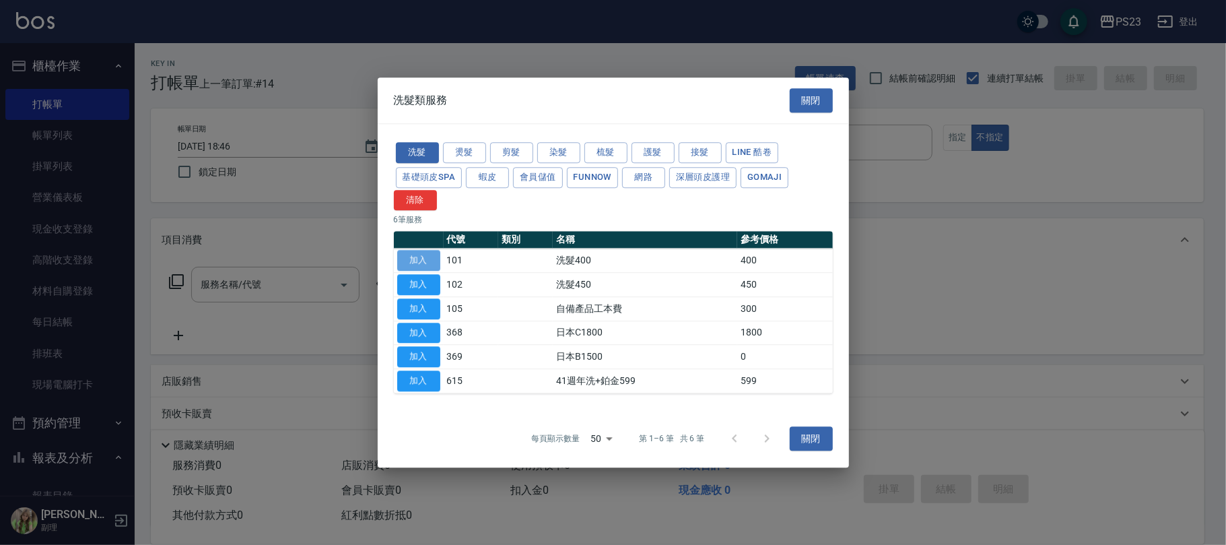
click at [432, 250] on button "加入" at bounding box center [418, 260] width 43 height 21
type input "洗髮400(101)"
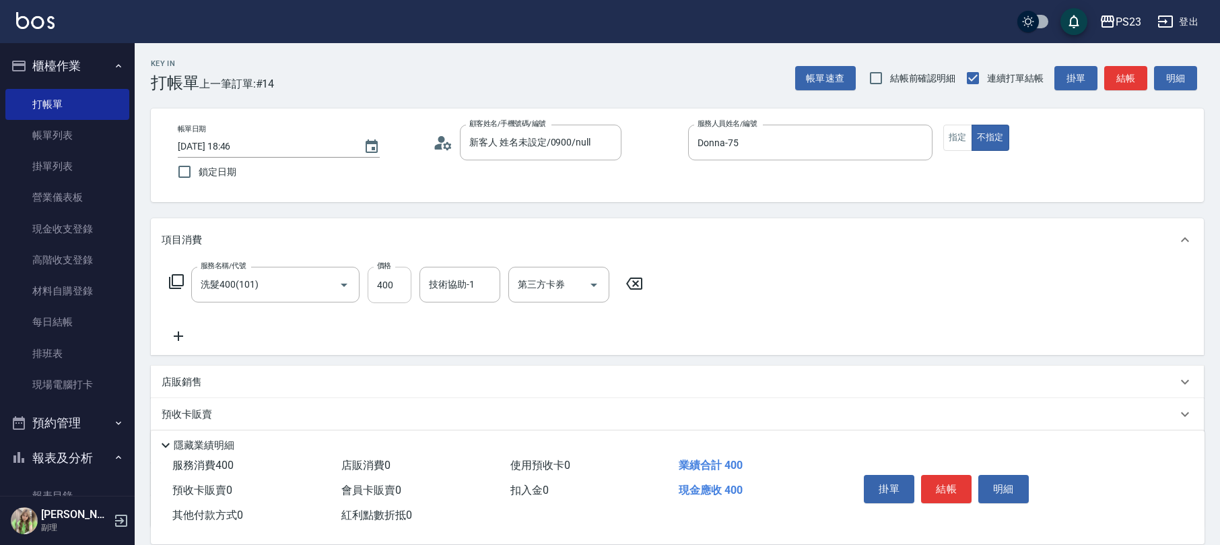
click at [384, 292] on input "400" at bounding box center [390, 285] width 44 height 36
type input "500"
type input "Donna-75"
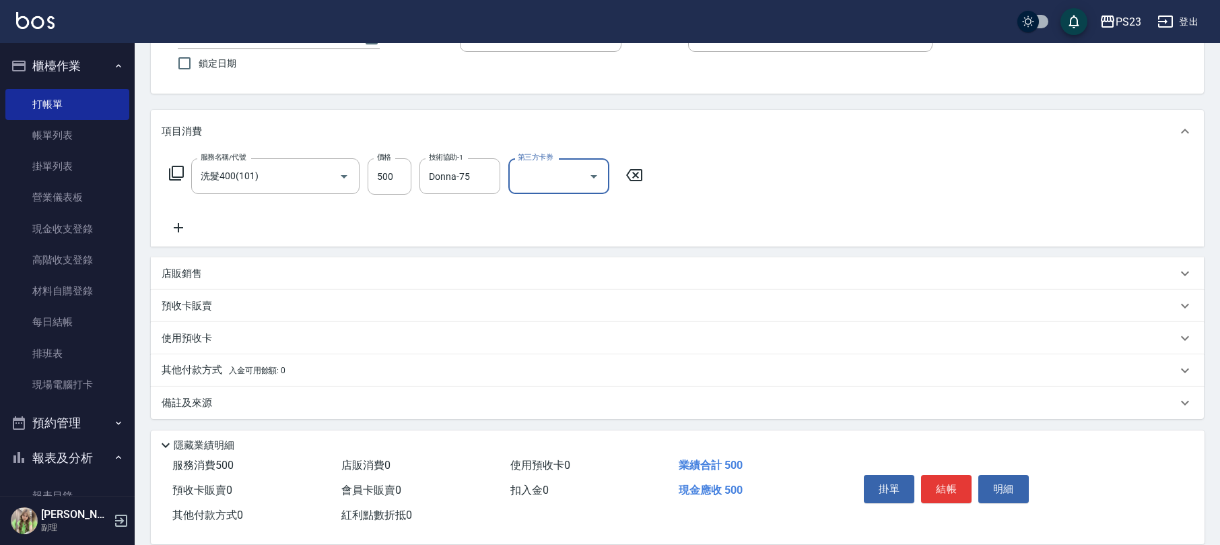
click at [178, 175] on icon at bounding box center [176, 173] width 16 height 16
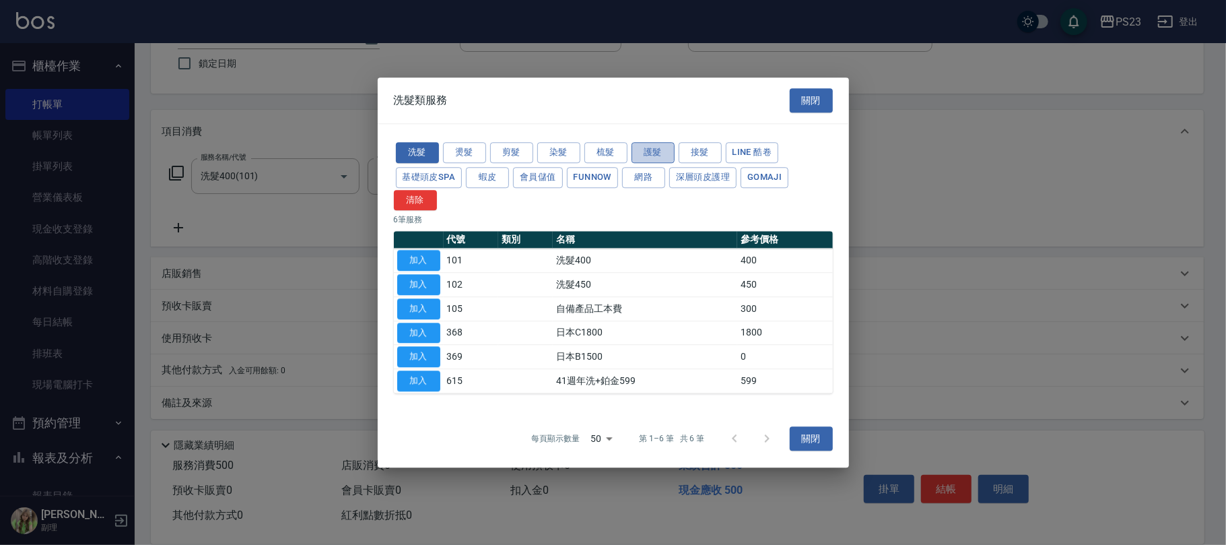
click at [650, 151] on button "護髮" at bounding box center [653, 152] width 43 height 21
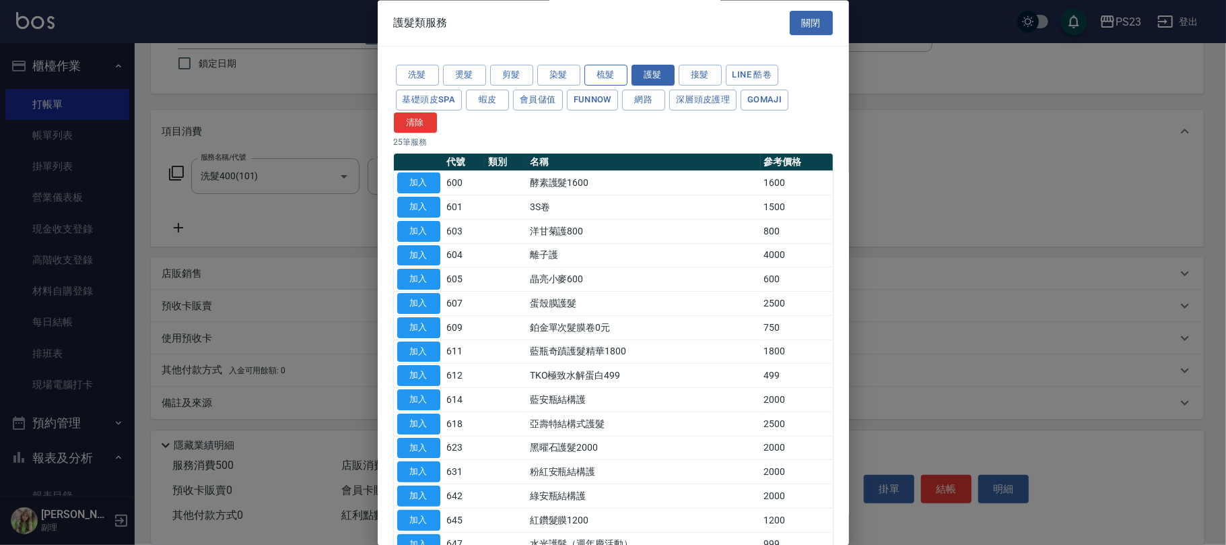
click at [607, 81] on button "梳髮" at bounding box center [605, 75] width 43 height 21
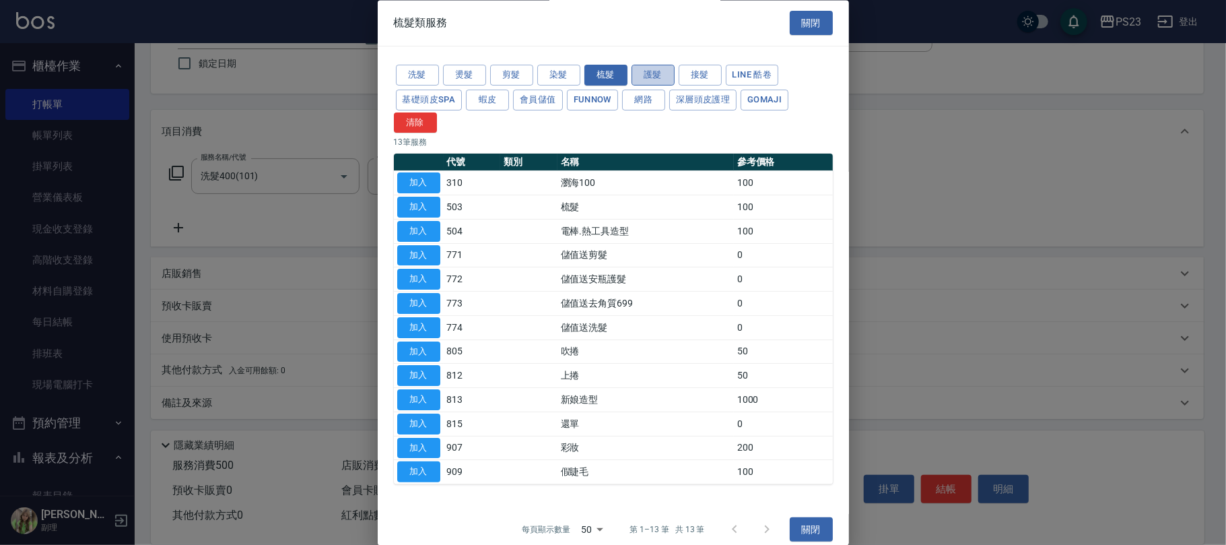
click at [654, 76] on button "護髮" at bounding box center [653, 75] width 43 height 21
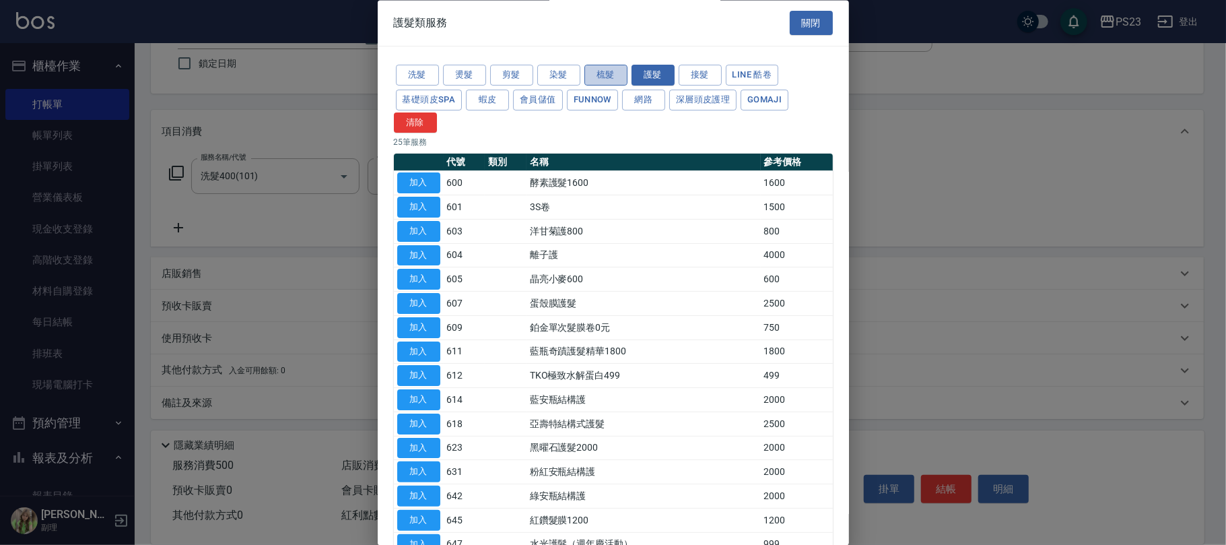
click at [609, 69] on button "梳髮" at bounding box center [605, 75] width 43 height 21
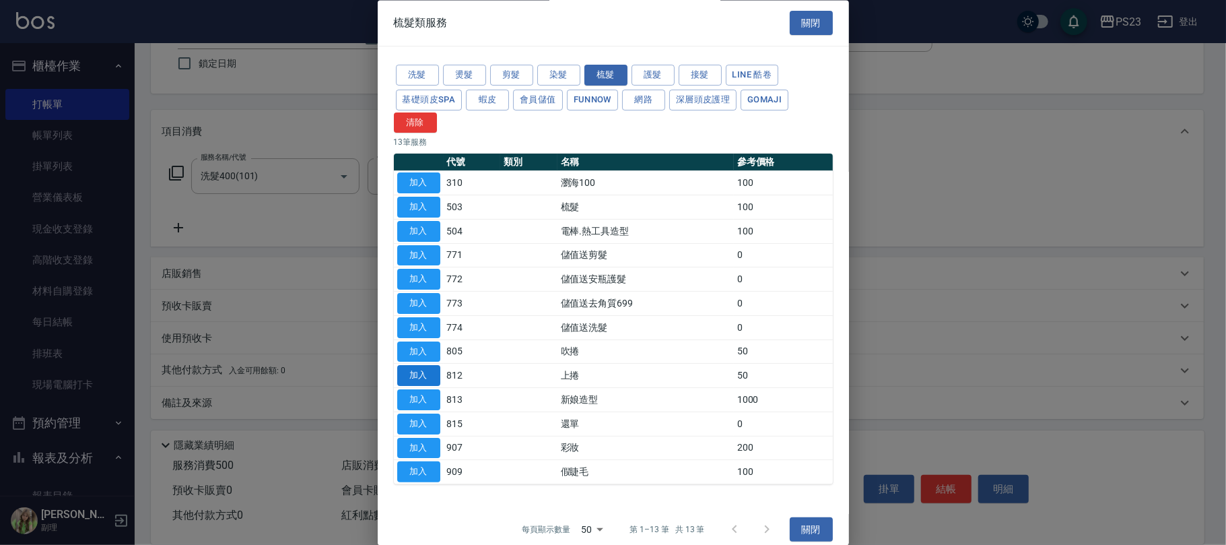
click at [413, 377] on button "加入" at bounding box center [418, 376] width 43 height 21
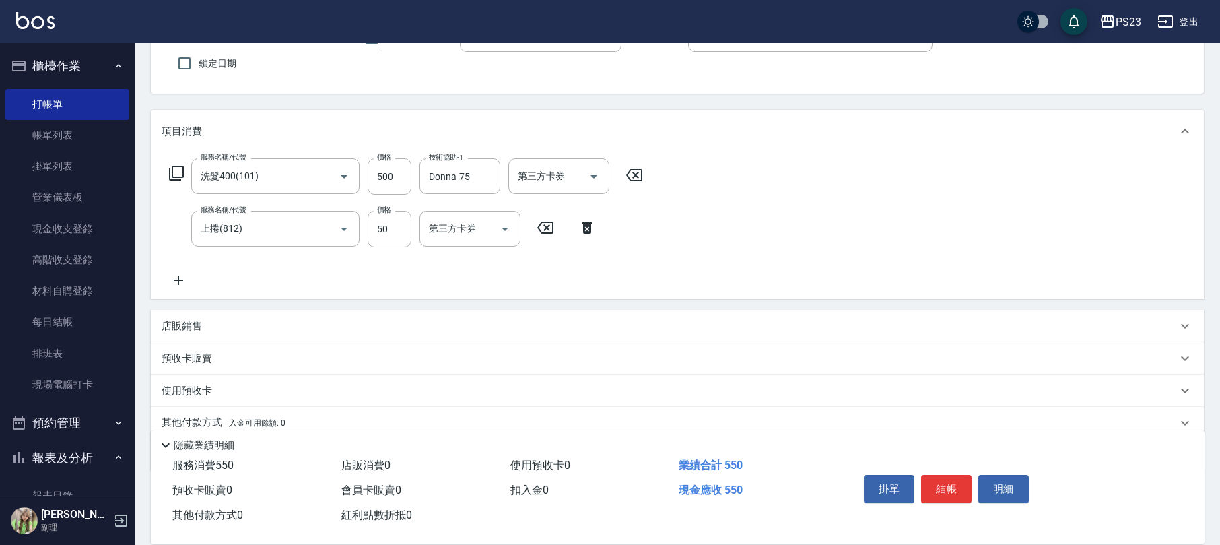
scroll to position [162, 0]
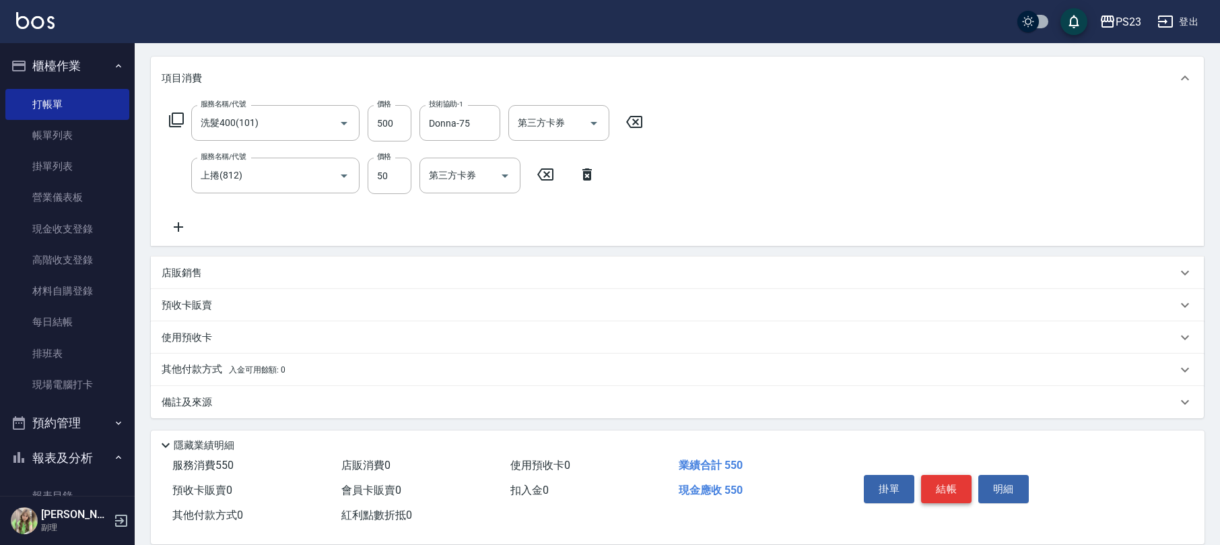
click at [954, 485] on button "結帳" at bounding box center [946, 489] width 50 height 28
type input "[DATE] 18:47"
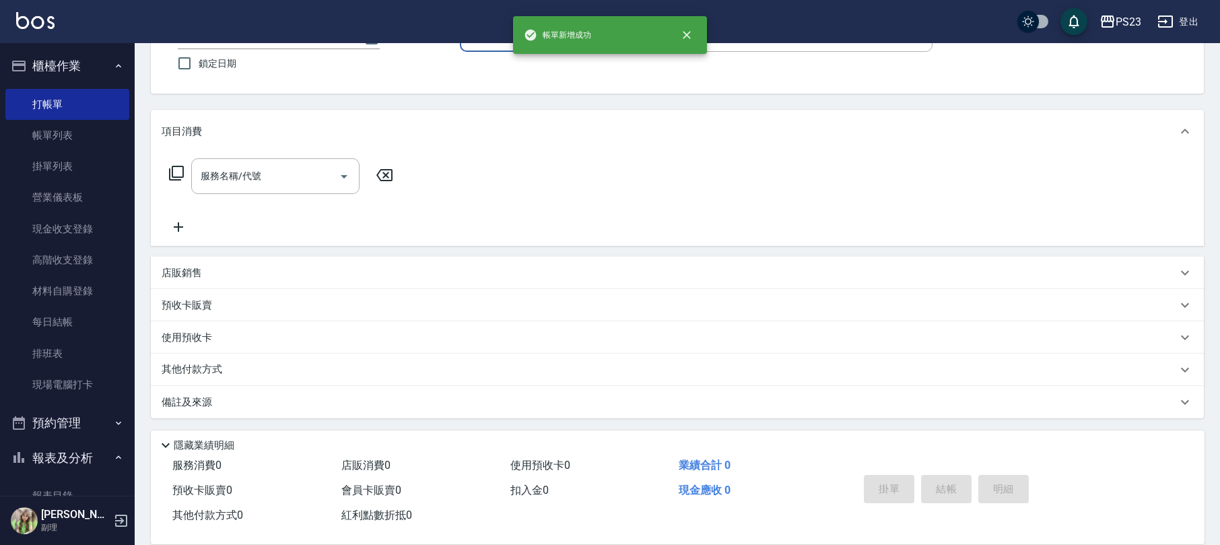
scroll to position [0, 0]
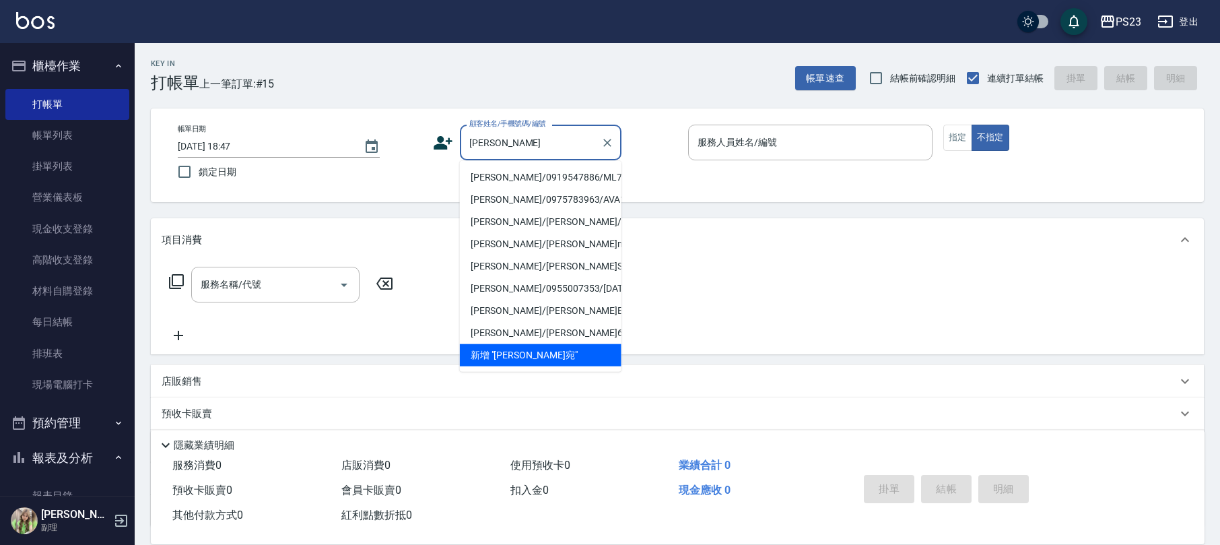
click at [520, 178] on li "[PERSON_NAME]/0919547886/ML74121" at bounding box center [541, 177] width 162 height 22
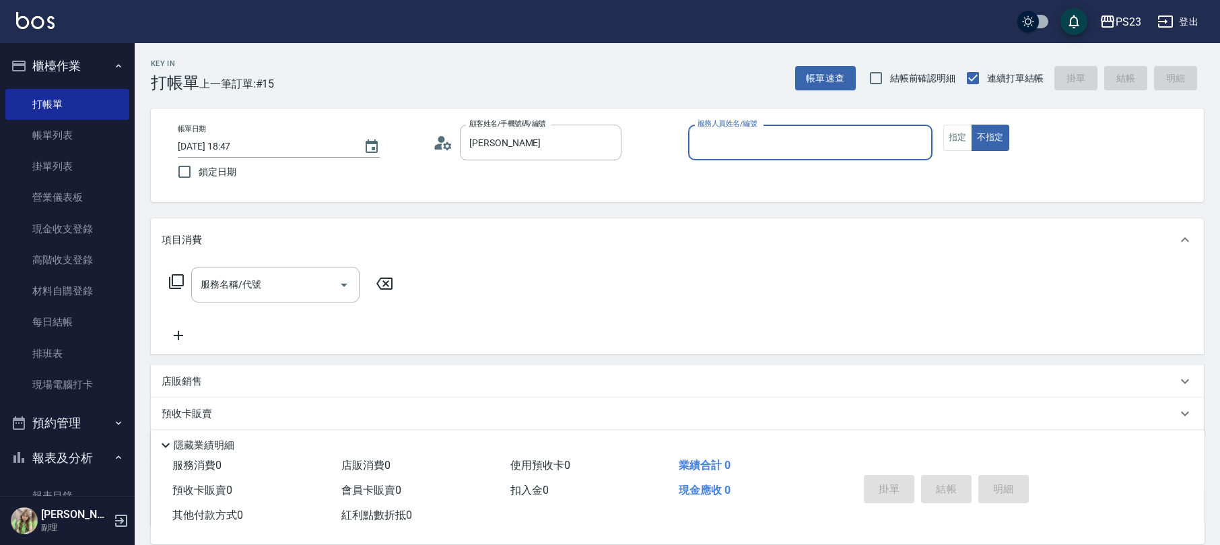
type input "[PERSON_NAME]/0919547886/ML74121"
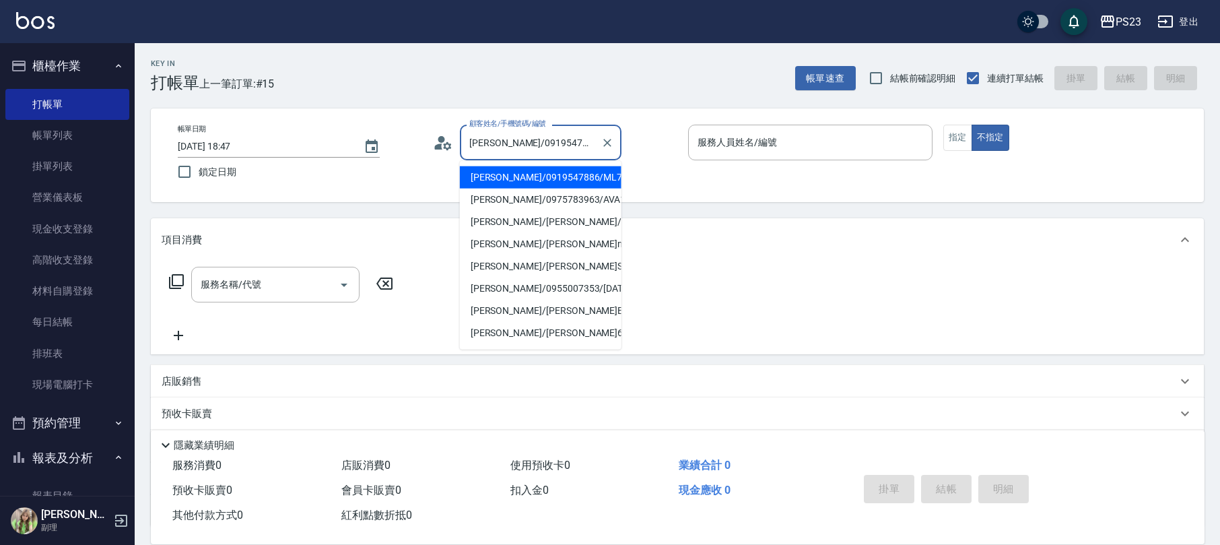
click at [552, 137] on input "[PERSON_NAME]/0919547886/ML74121" at bounding box center [530, 143] width 129 height 24
click at [568, 174] on li "[PERSON_NAME]/0919547886/ML74121" at bounding box center [541, 177] width 162 height 22
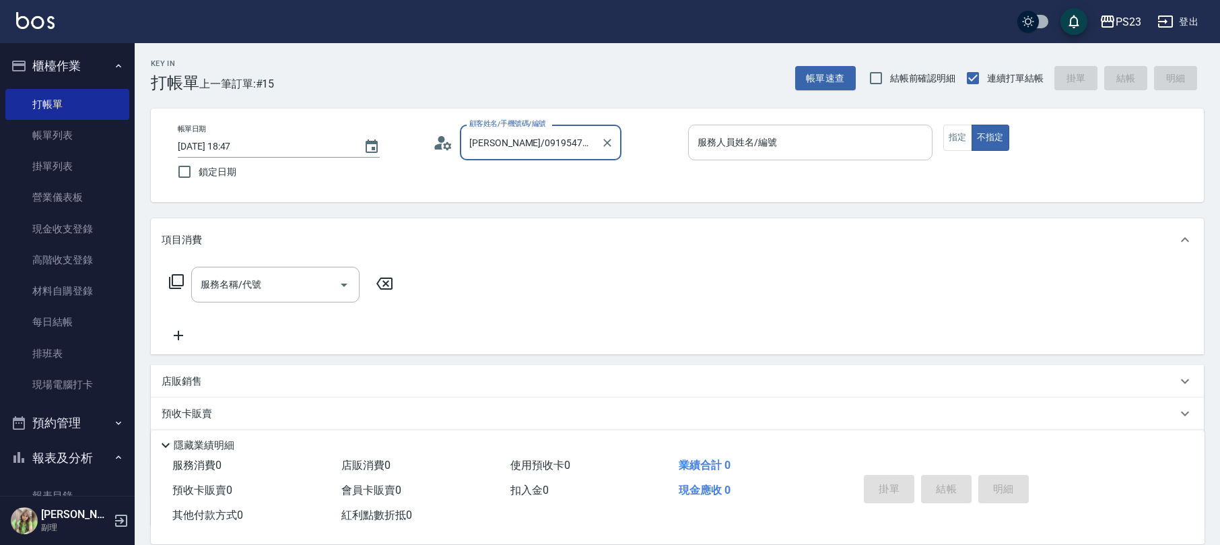
click at [712, 147] on input "服務人員姓名/編號" at bounding box center [810, 143] width 232 height 24
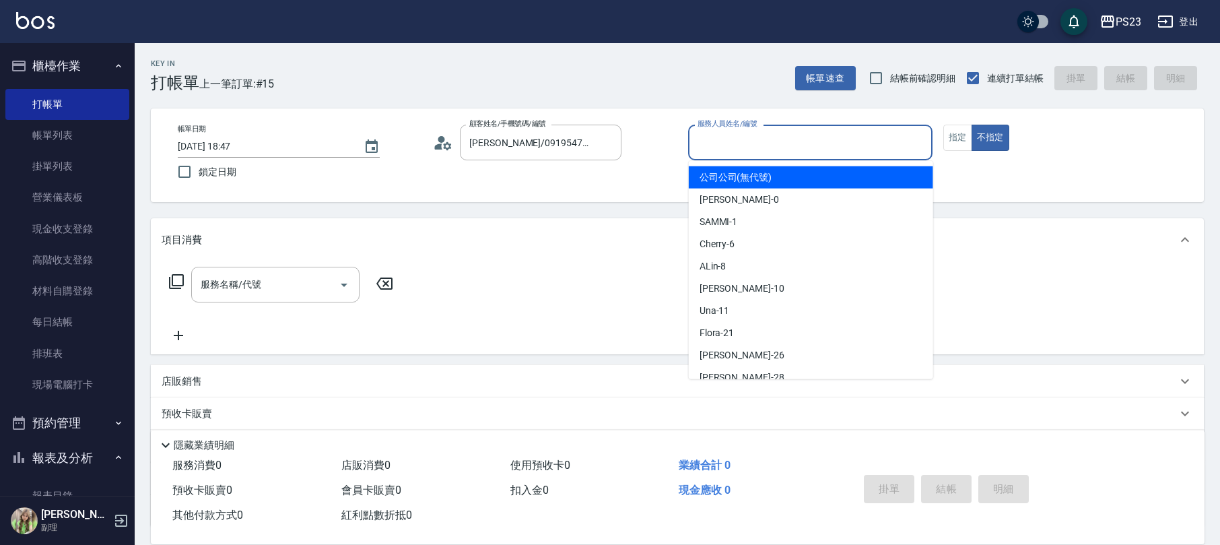
click at [725, 140] on input "服務人員姓名/編號" at bounding box center [810, 143] width 232 height 24
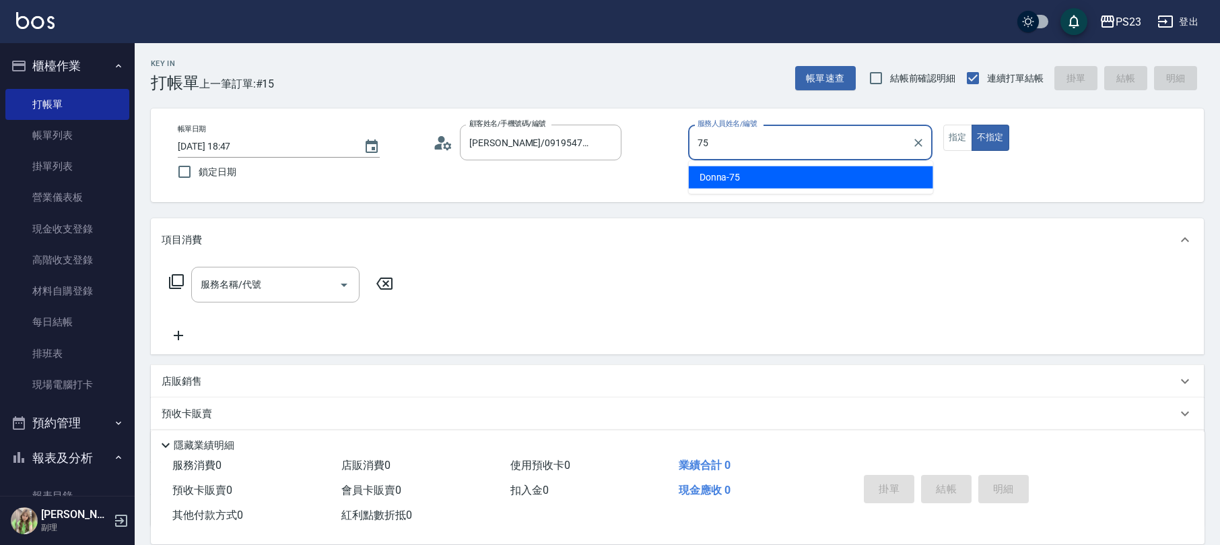
type input "Donna-75"
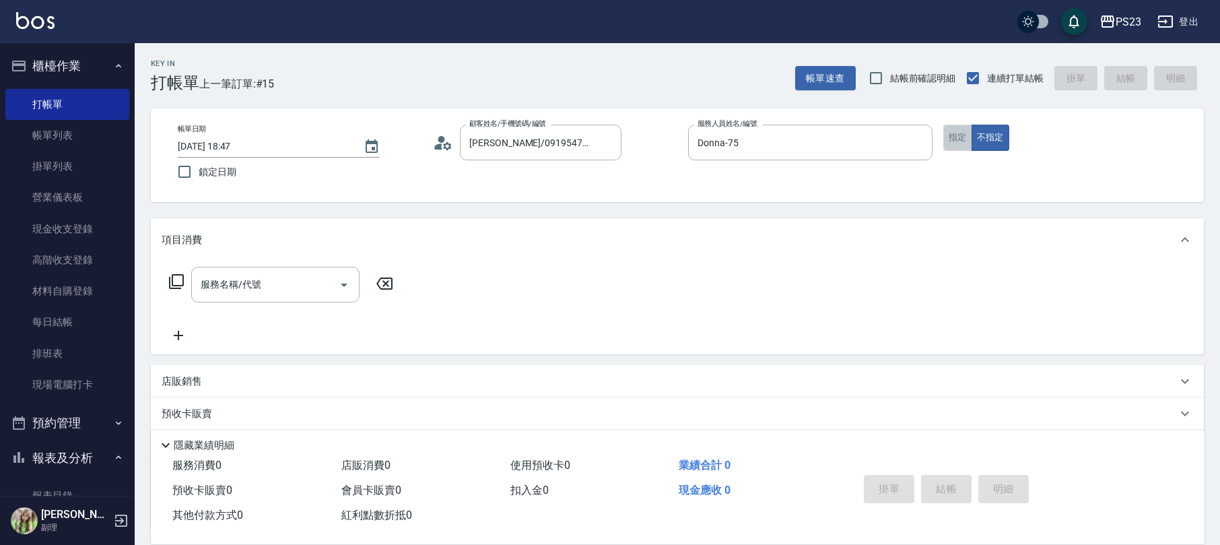
click at [965, 135] on button "指定" at bounding box center [957, 138] width 29 height 26
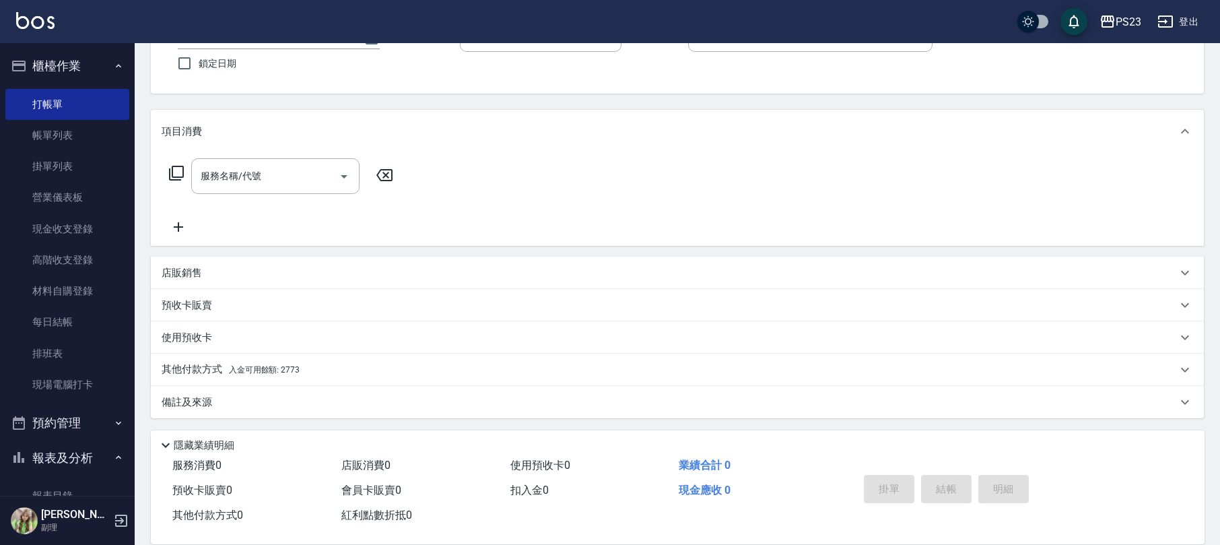
scroll to position [19, 0]
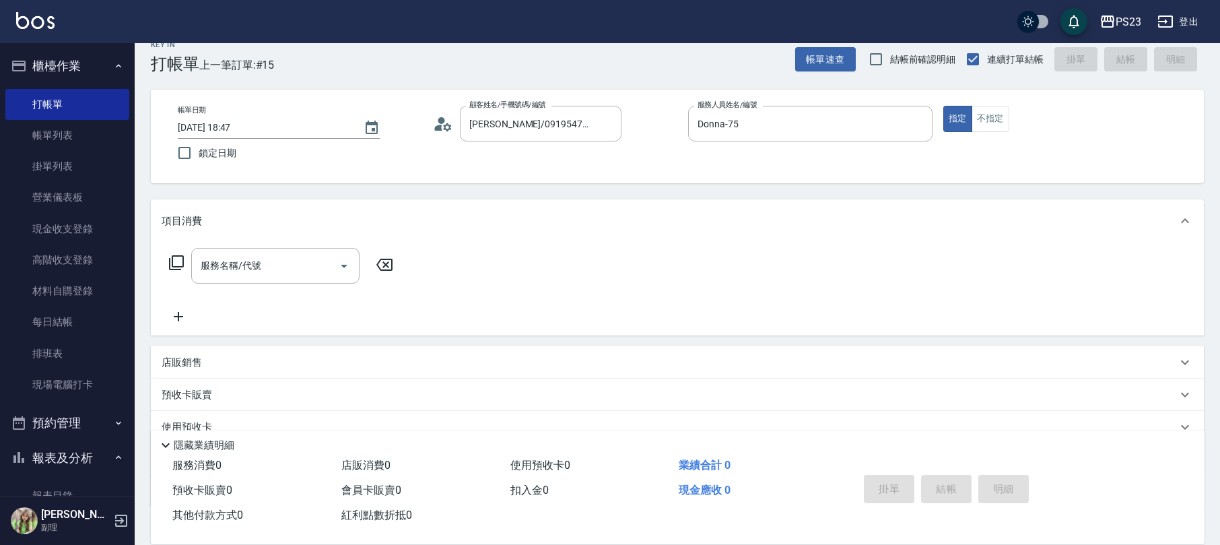
click at [171, 257] on icon at bounding box center [176, 262] width 16 height 16
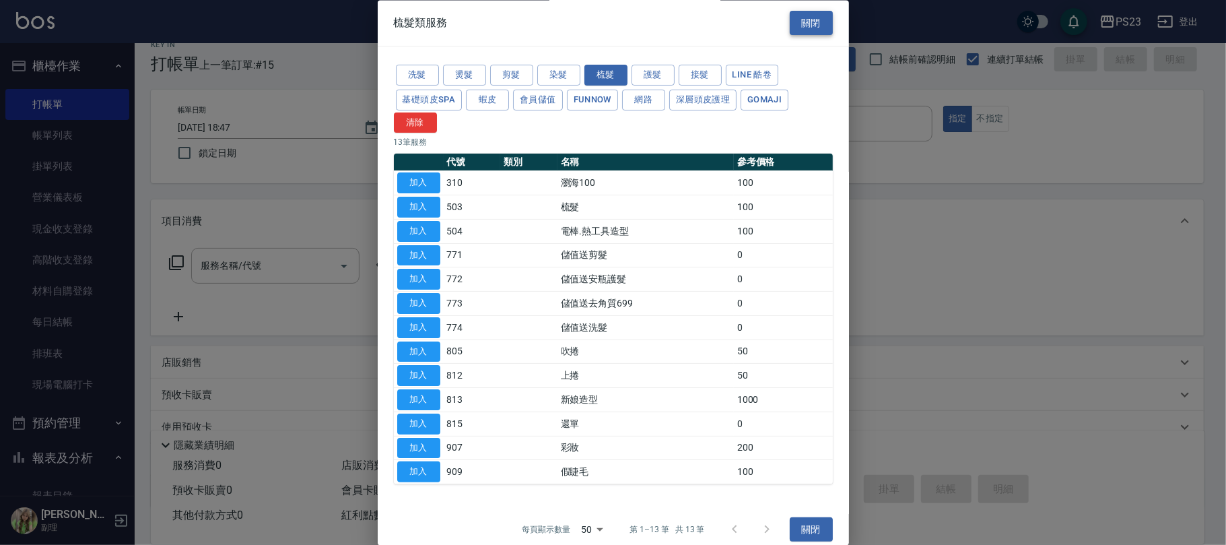
click at [805, 18] on button "關閉" at bounding box center [811, 23] width 43 height 25
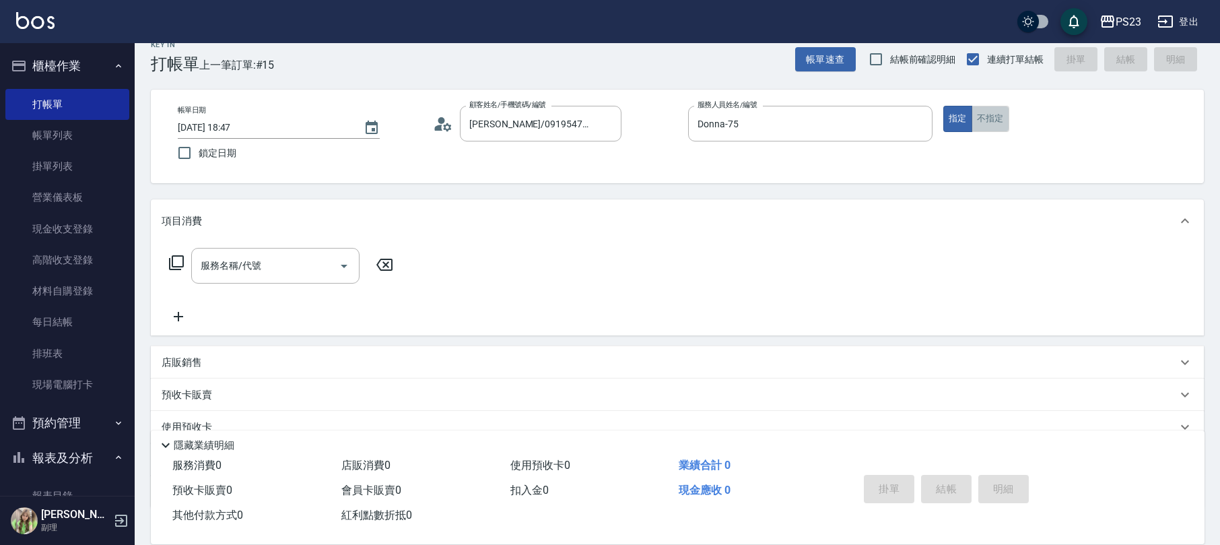
click at [992, 117] on button "不指定" at bounding box center [991, 119] width 38 height 26
click at [174, 265] on icon at bounding box center [176, 262] width 16 height 16
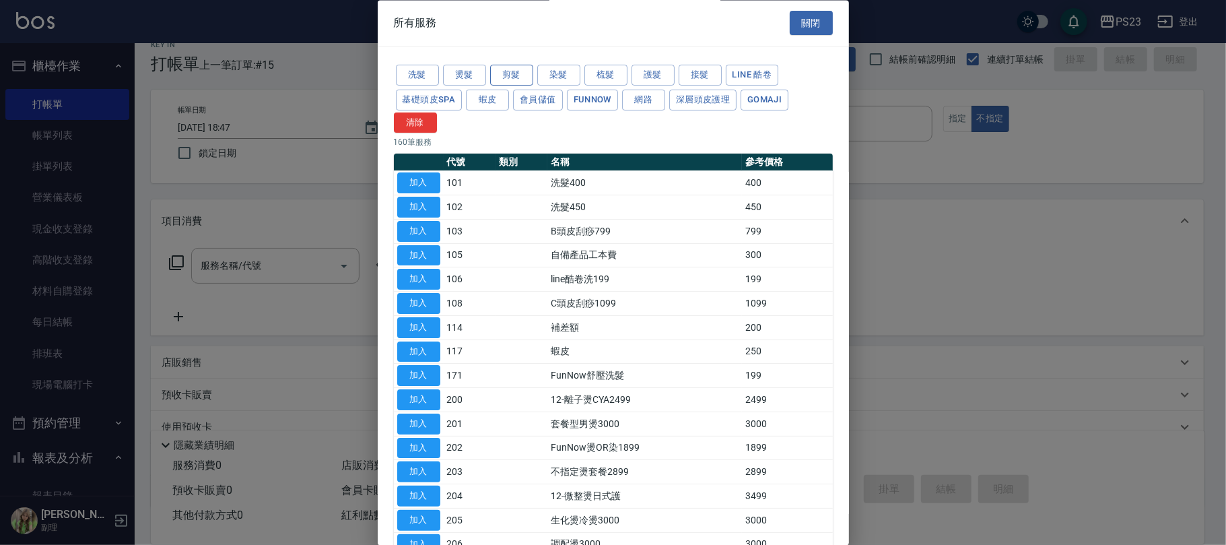
click at [515, 74] on button "剪髮" at bounding box center [511, 75] width 43 height 21
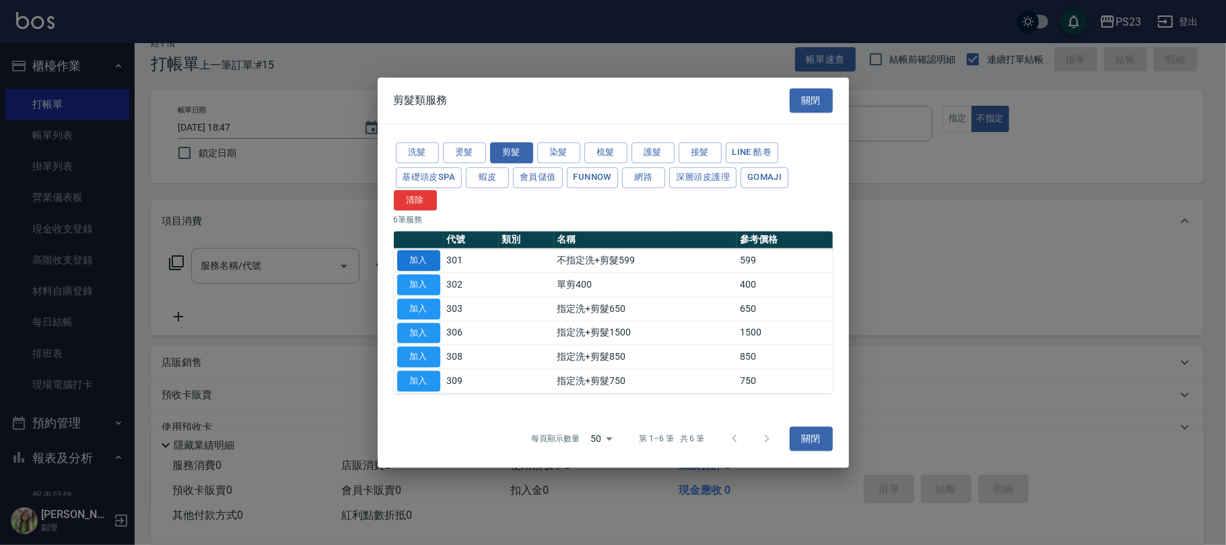
click at [423, 261] on button "加入" at bounding box center [418, 260] width 43 height 21
type input "不指定洗+剪髮599(301)"
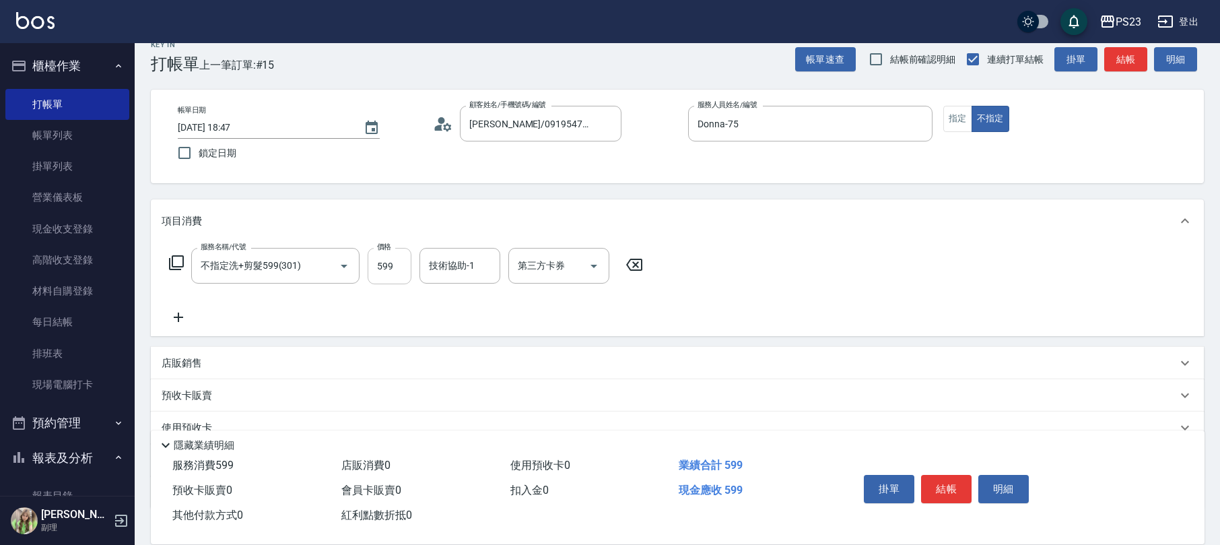
click at [385, 273] on input "599" at bounding box center [390, 266] width 44 height 36
type input "699"
type input "Donna-75"
click at [180, 257] on icon at bounding box center [176, 262] width 16 height 16
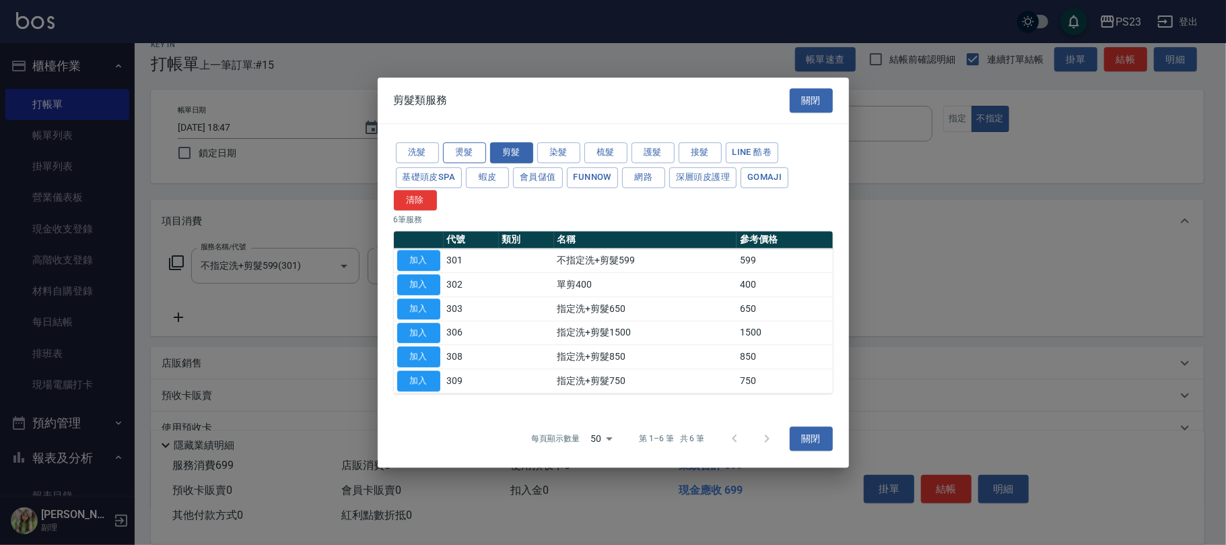
click at [464, 148] on button "燙髮" at bounding box center [464, 152] width 43 height 21
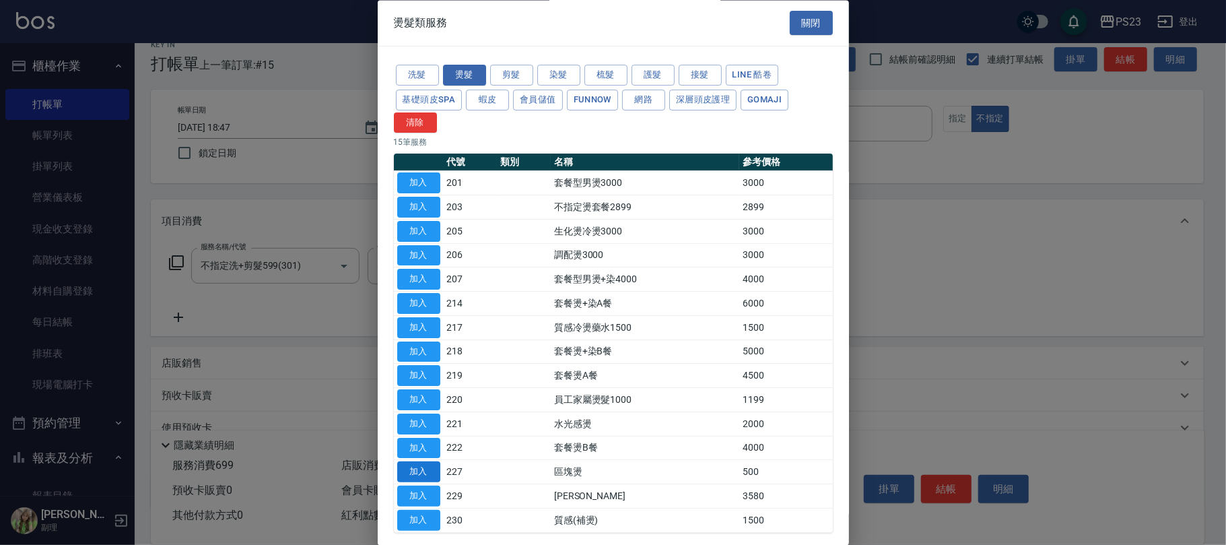
click at [413, 469] on button "加入" at bounding box center [418, 472] width 43 height 21
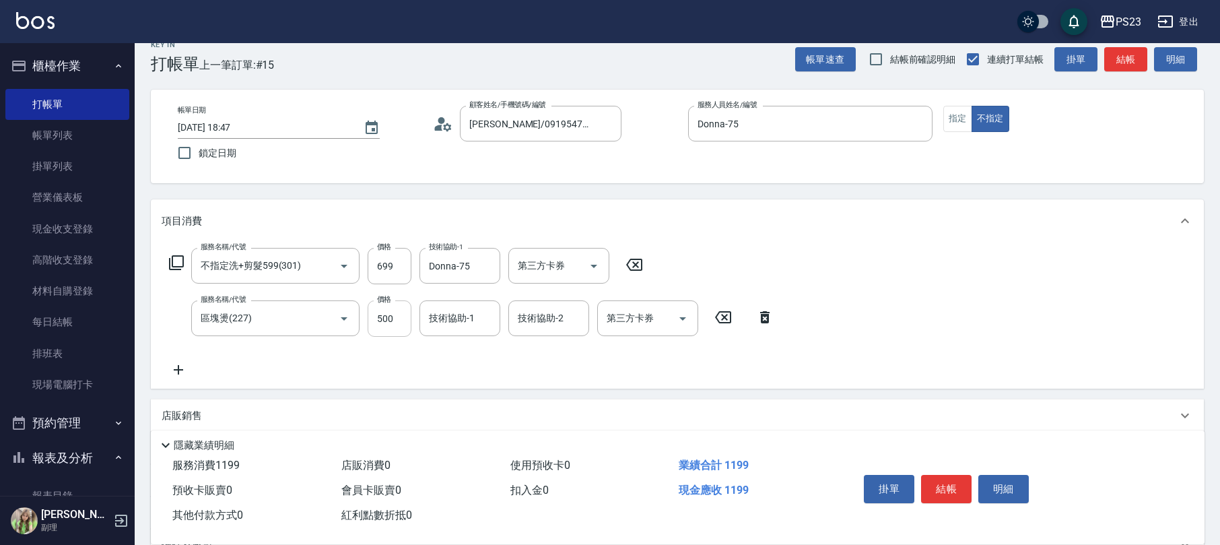
click at [383, 316] on input "500" at bounding box center [390, 318] width 44 height 36
type input "1000"
type input "Donna-75"
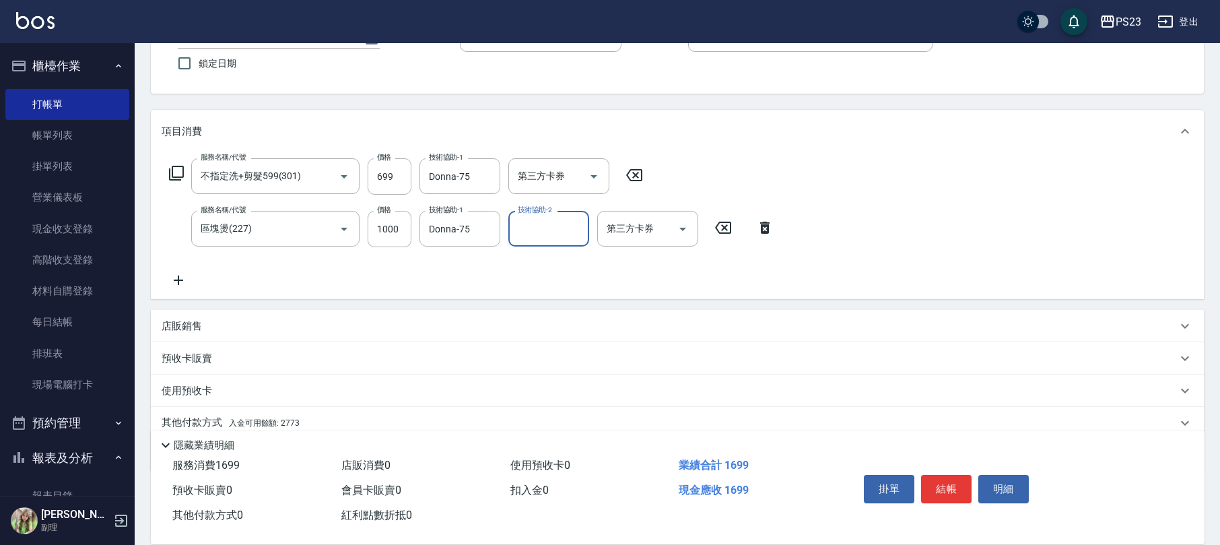
scroll to position [162, 0]
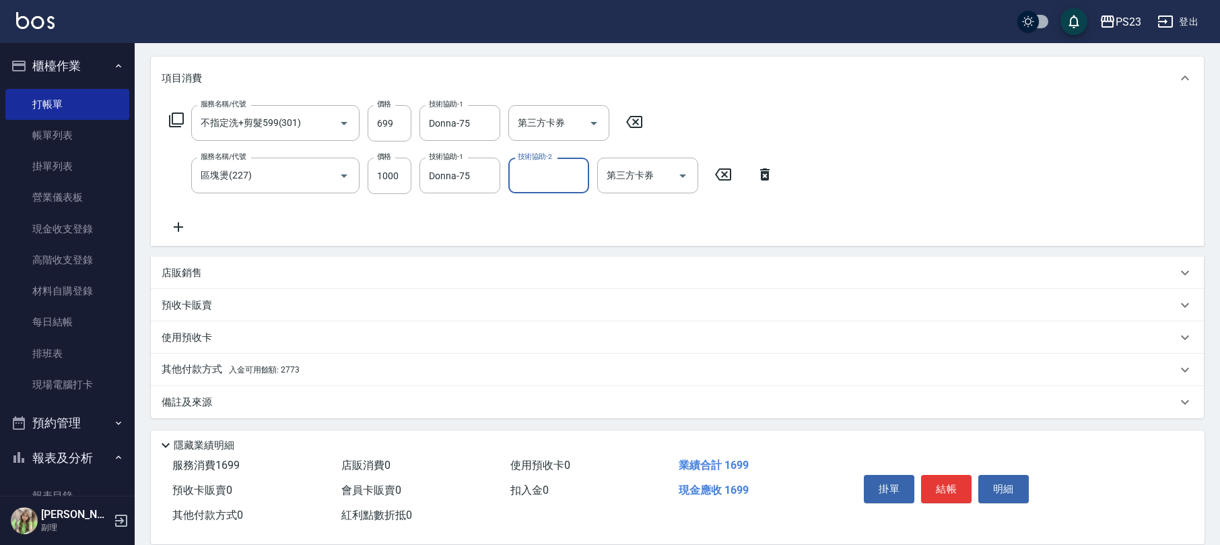
click at [332, 367] on div "其他付款方式 入金可用餘額: 2773" at bounding box center [669, 369] width 1015 height 15
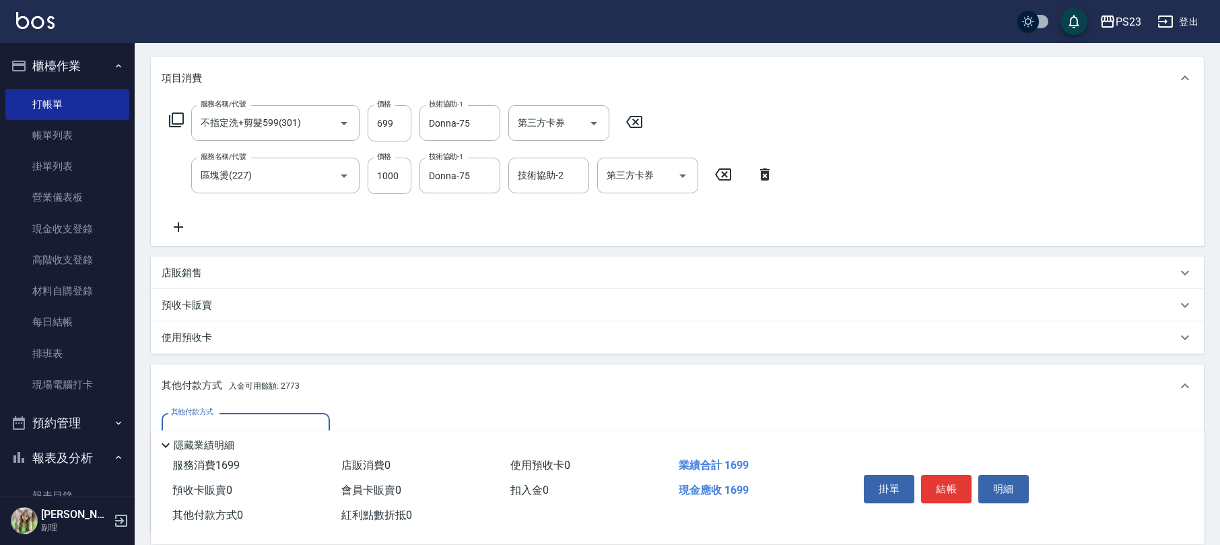
scroll to position [319, 0]
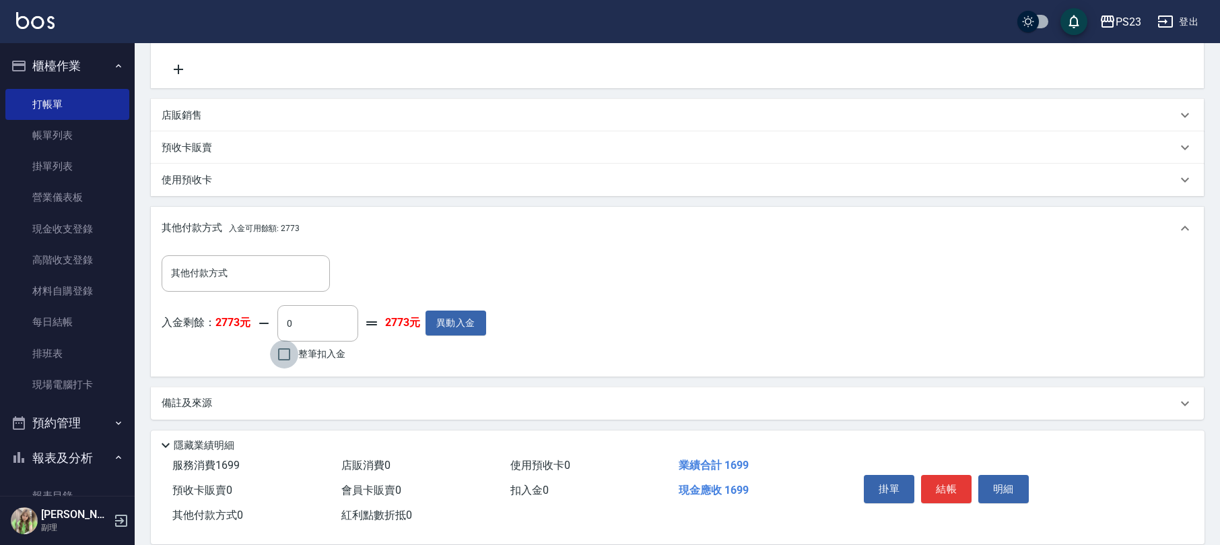
click at [294, 354] on input "整筆扣入金" at bounding box center [284, 354] width 28 height 28
checkbox input "true"
type input "1699"
click at [941, 477] on button "結帳" at bounding box center [946, 489] width 50 height 28
type input "[DATE] 18:57"
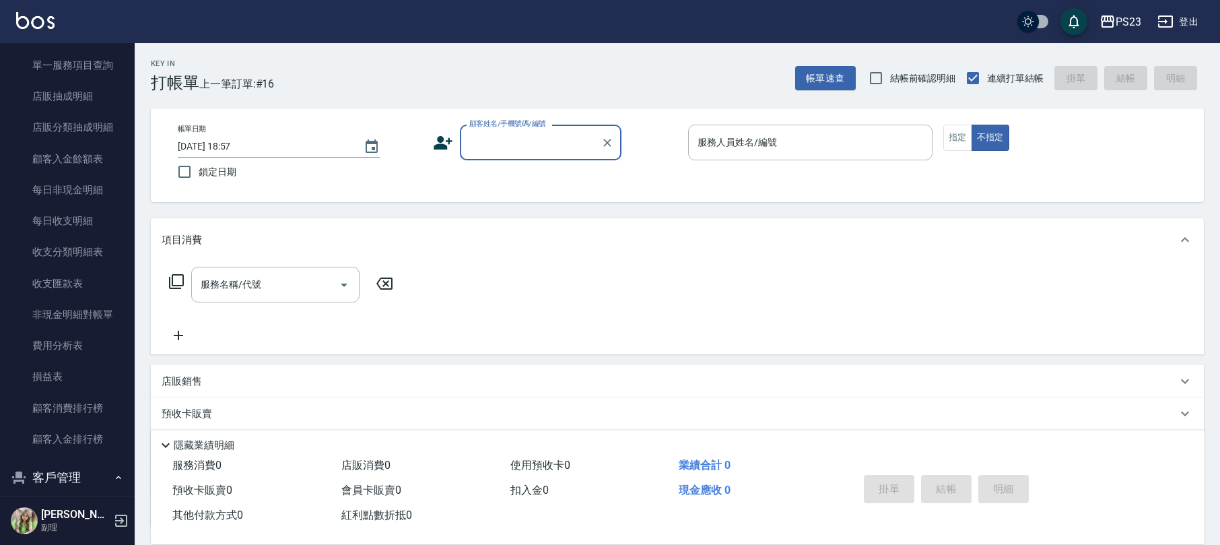
scroll to position [1024, 0]
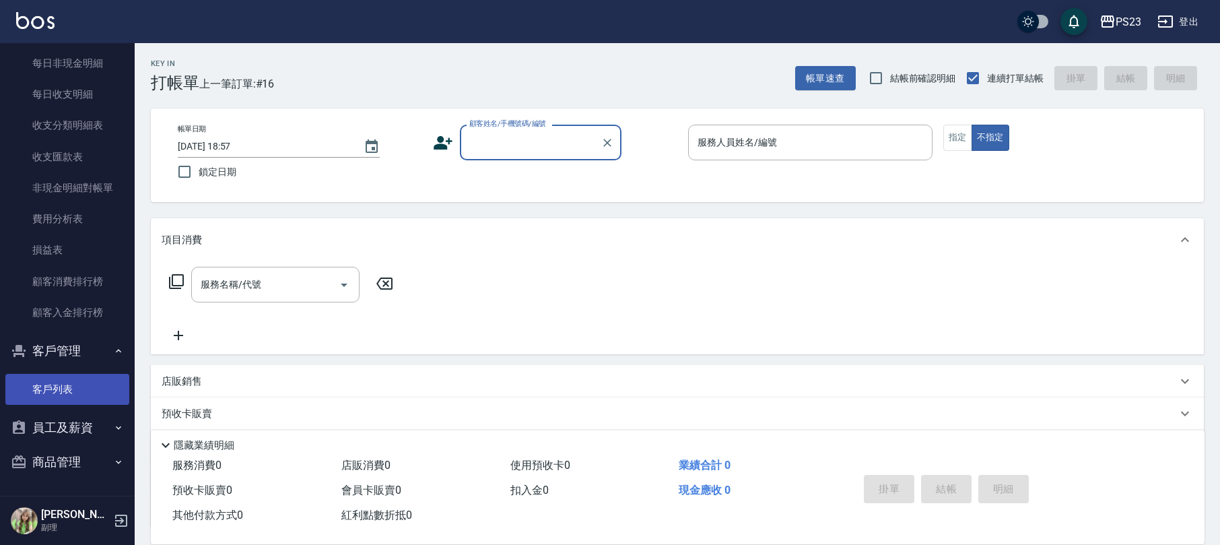
click at [81, 400] on link "客戶列表" at bounding box center [67, 389] width 124 height 31
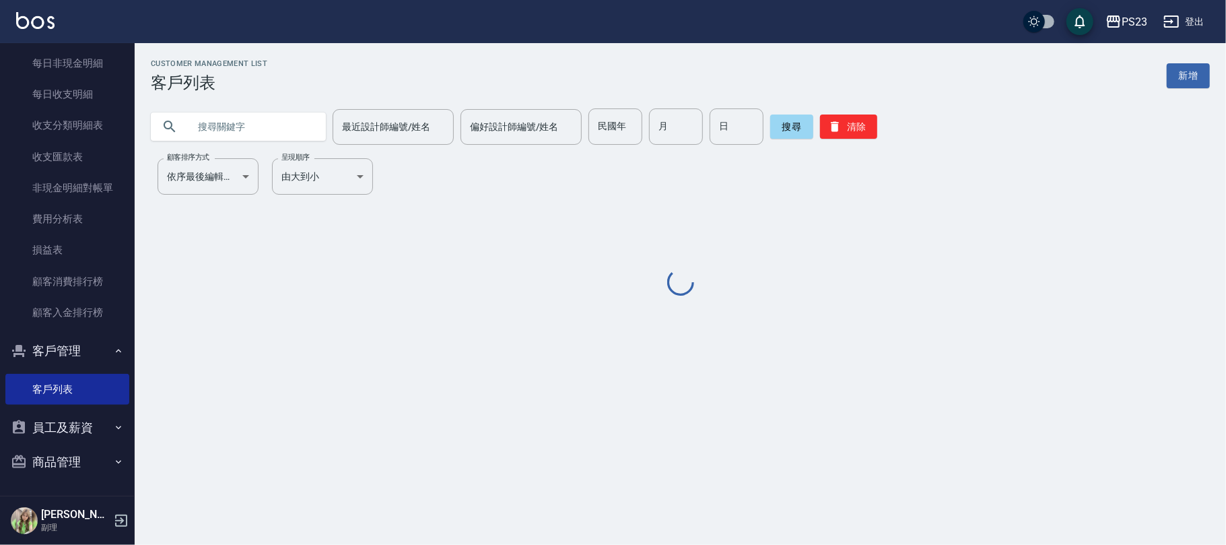
click at [224, 131] on input "text" at bounding box center [252, 126] width 127 height 36
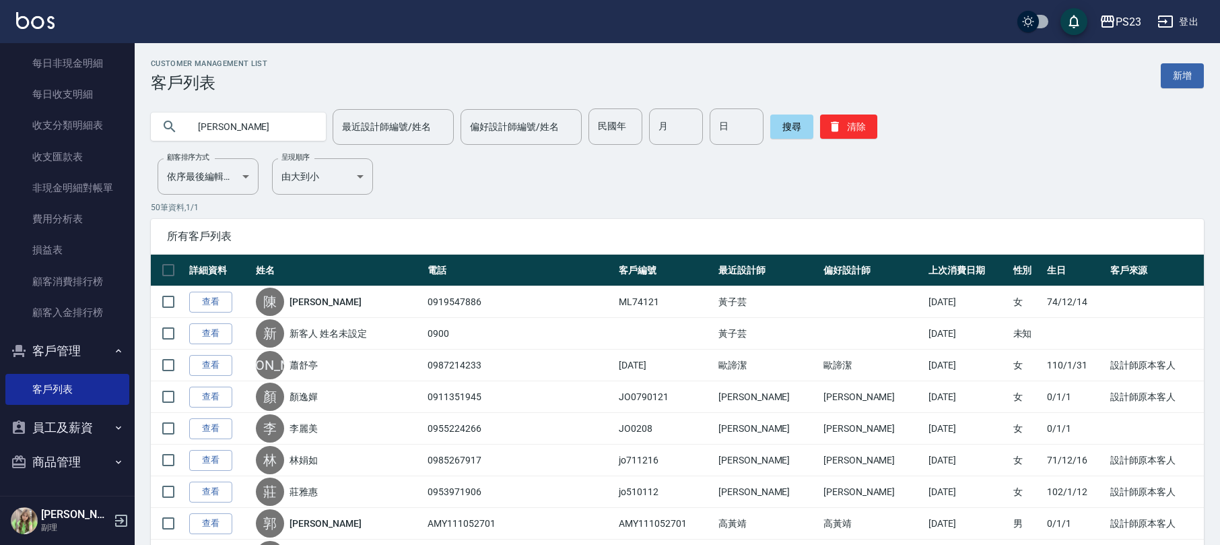
type input "[PERSON_NAME]"
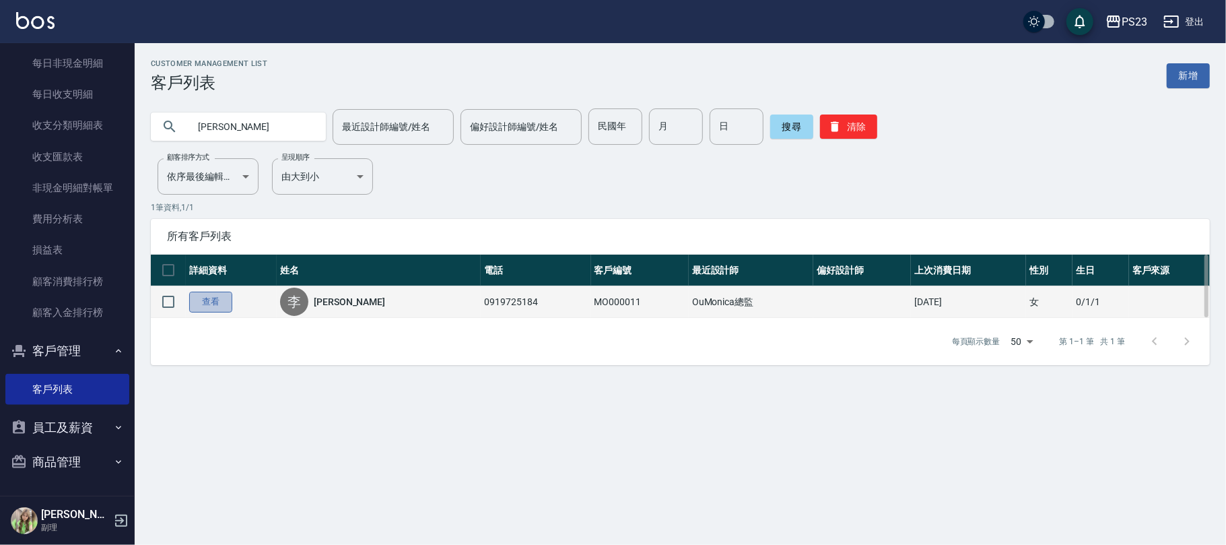
click at [219, 307] on link "查看" at bounding box center [210, 302] width 43 height 21
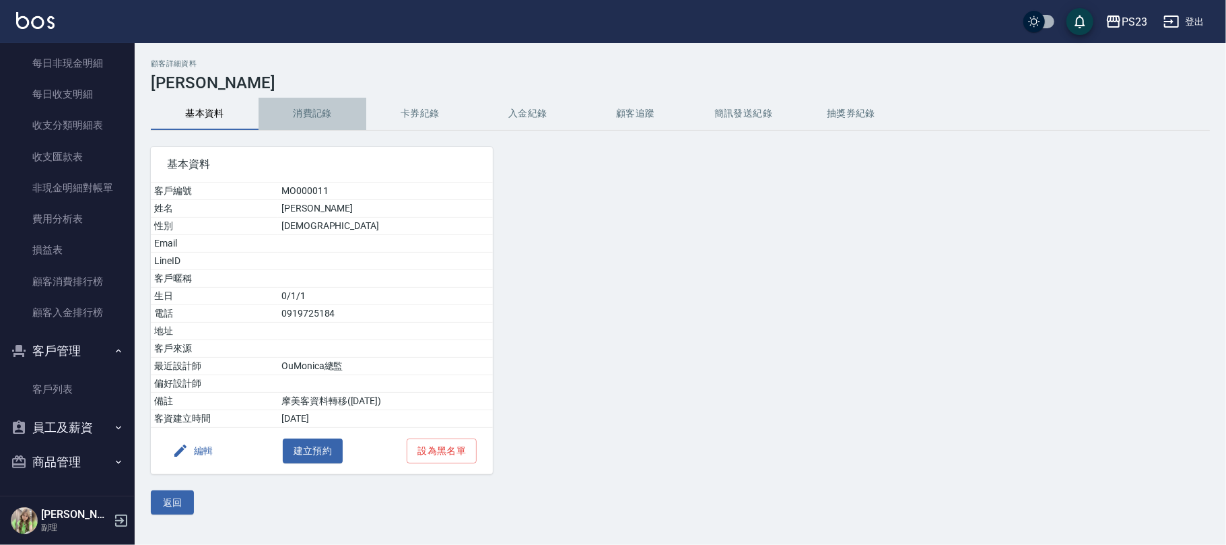
click at [311, 121] on button "消費記錄" at bounding box center [313, 114] width 108 height 32
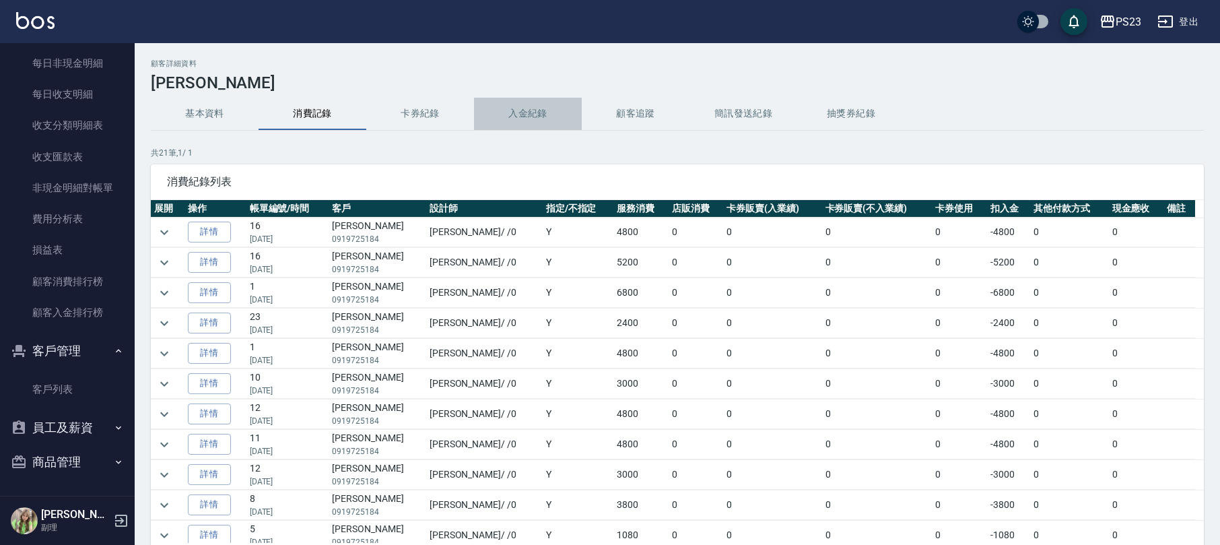
click at [545, 118] on button "入金紀錄" at bounding box center [528, 114] width 108 height 32
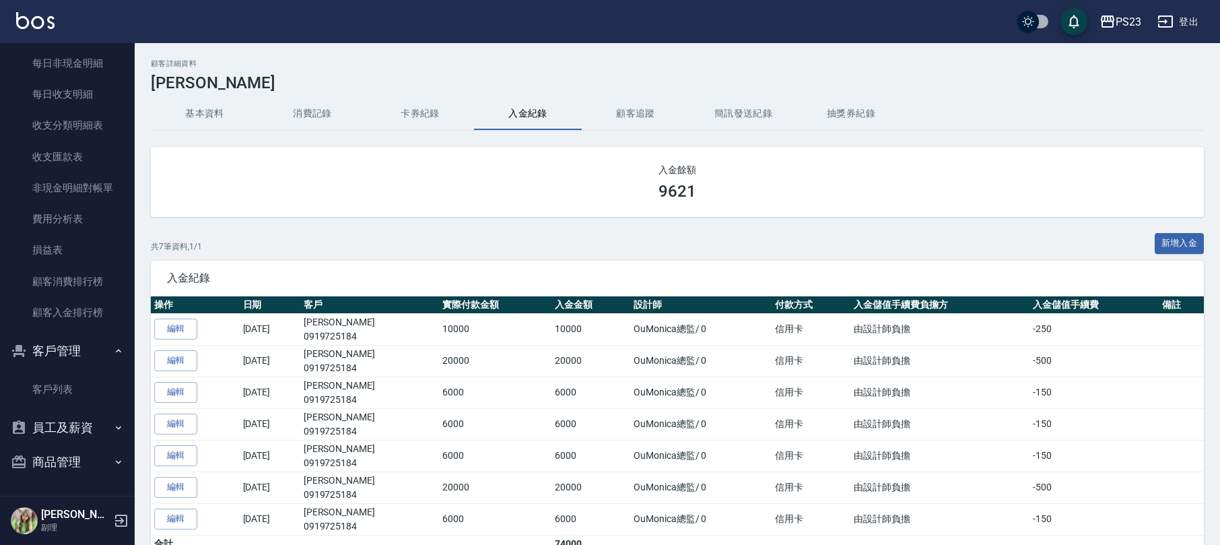
scroll to position [934, 0]
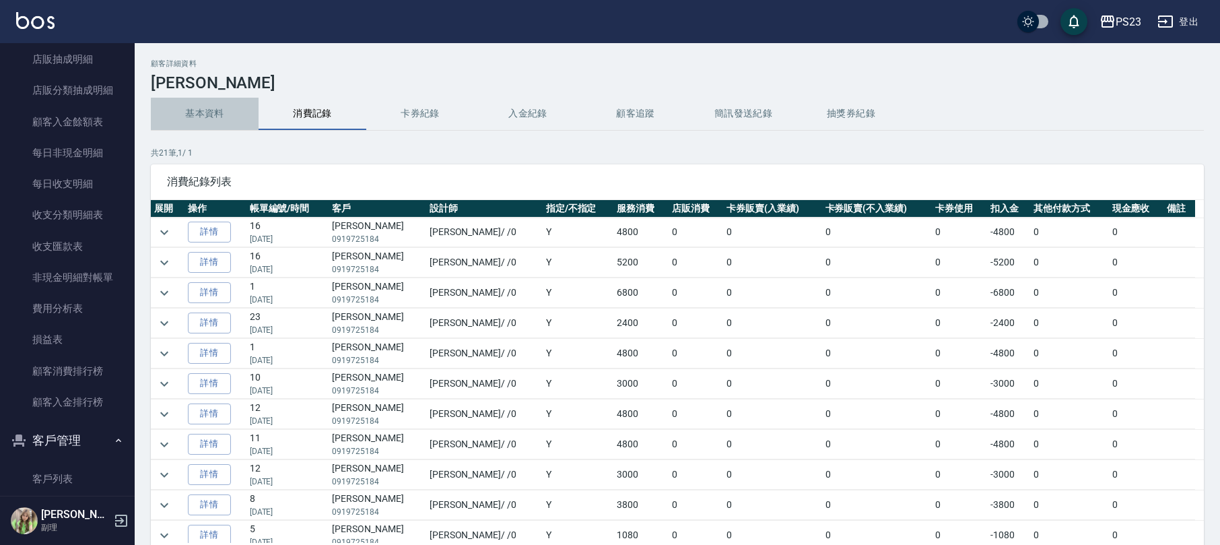
click at [201, 128] on button "基本資料" at bounding box center [205, 114] width 108 height 32
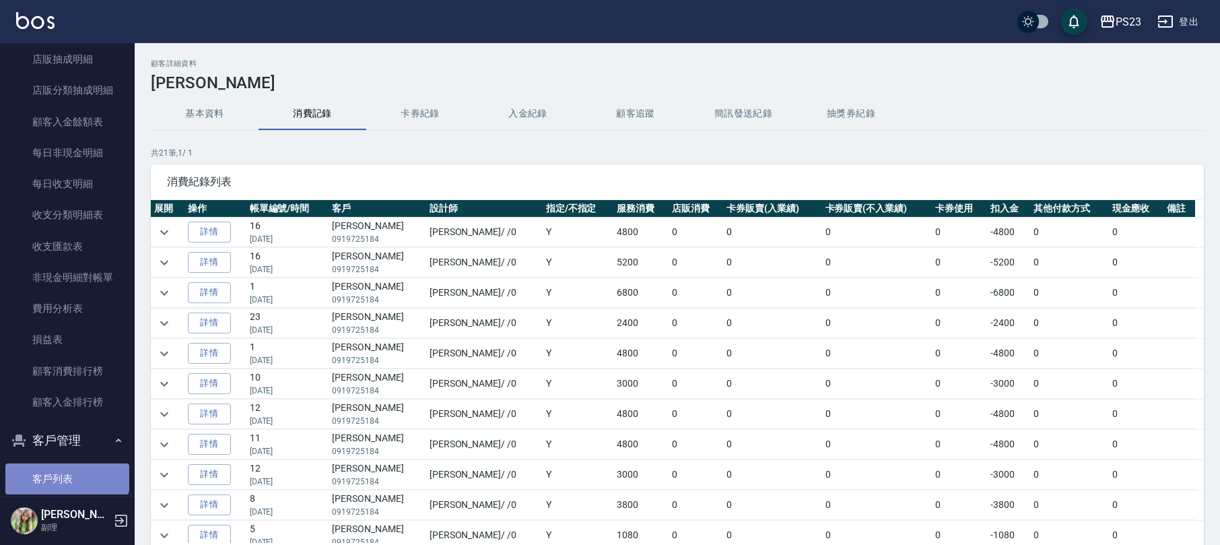
click at [66, 469] on link "客戶列表" at bounding box center [67, 478] width 124 height 31
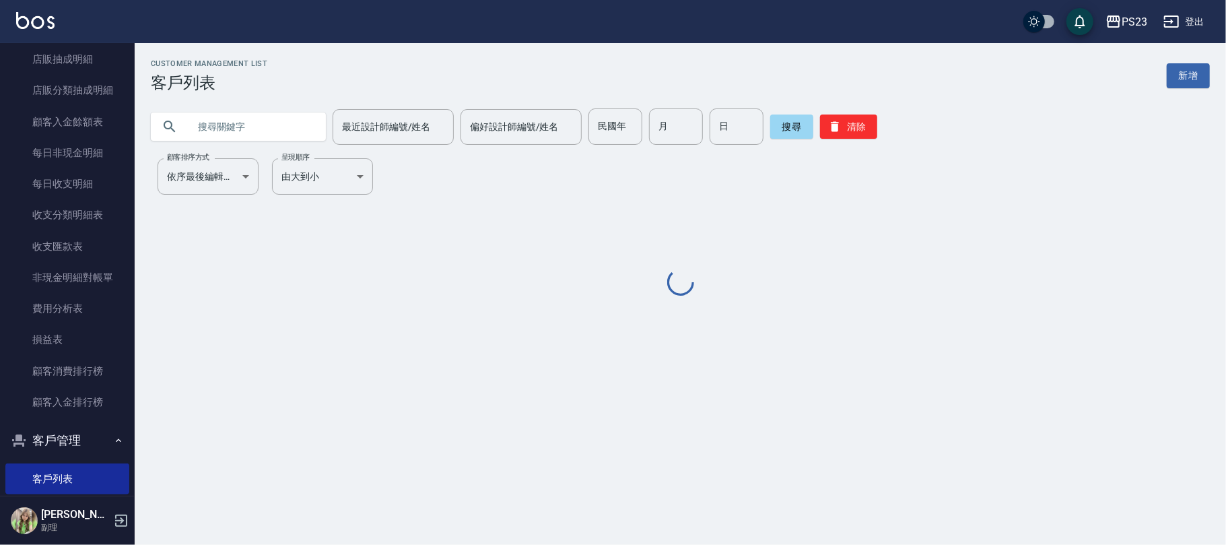
click at [208, 133] on input "text" at bounding box center [252, 126] width 127 height 36
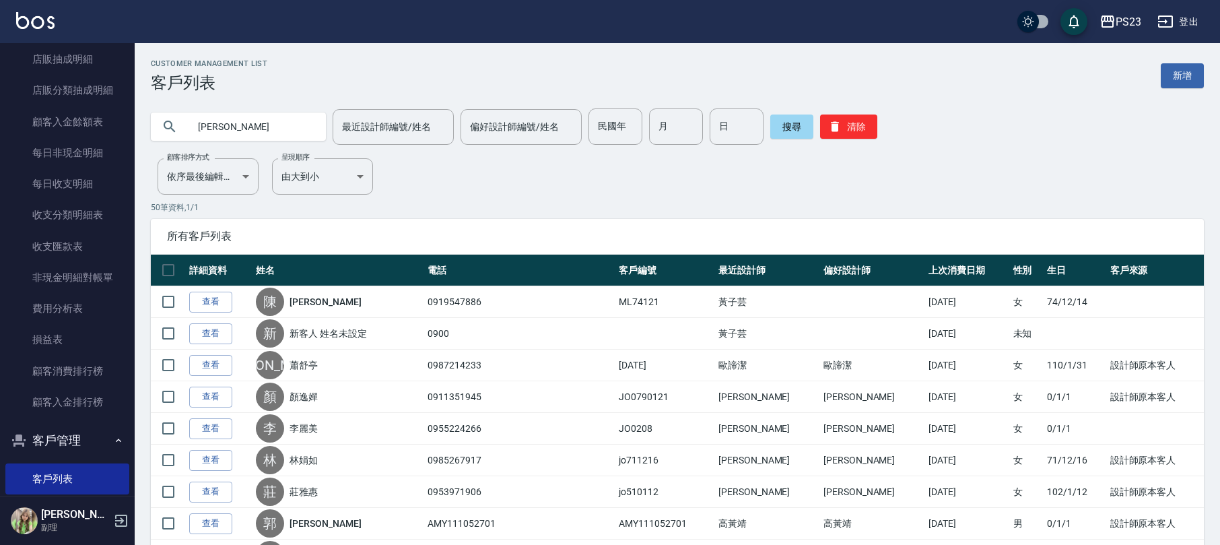
type input "[PERSON_NAME]"
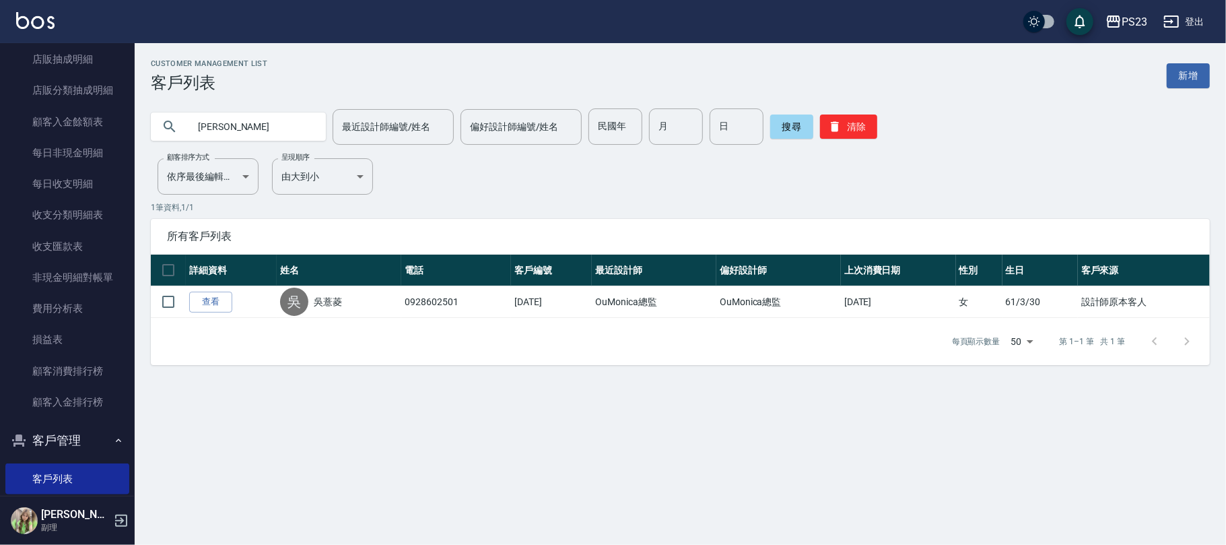
click at [208, 300] on link "查看" at bounding box center [210, 302] width 43 height 21
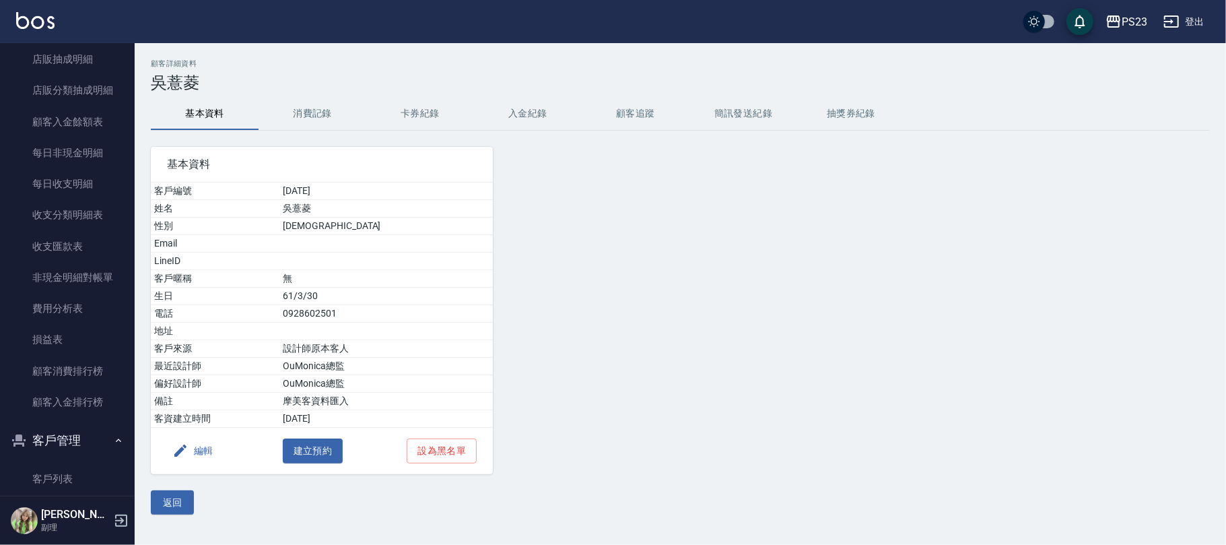
click at [542, 119] on button "入金紀錄" at bounding box center [528, 114] width 108 height 32
